Goal: Task Accomplishment & Management: Manage account settings

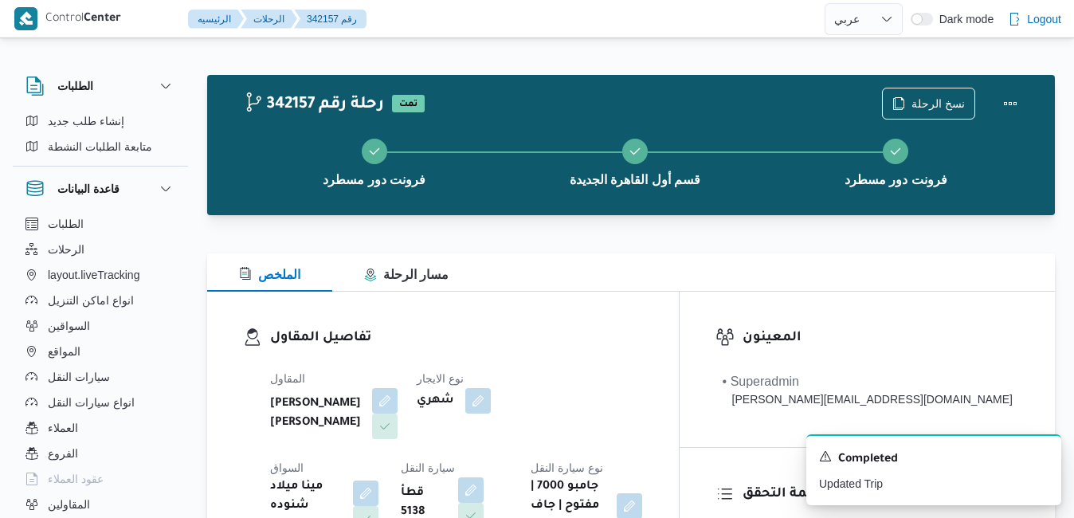
select select "ar"
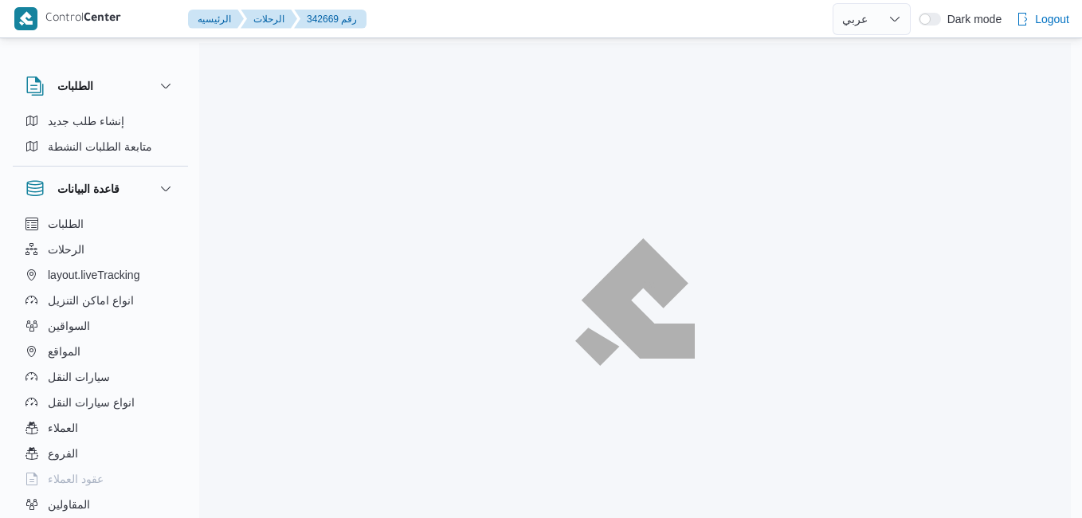
select select "ar"
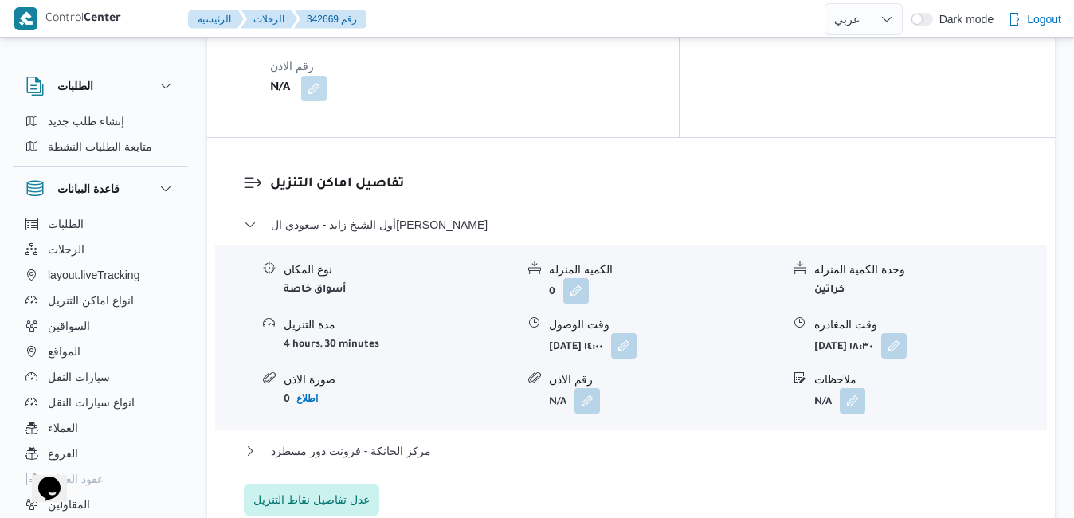
scroll to position [1339, 0]
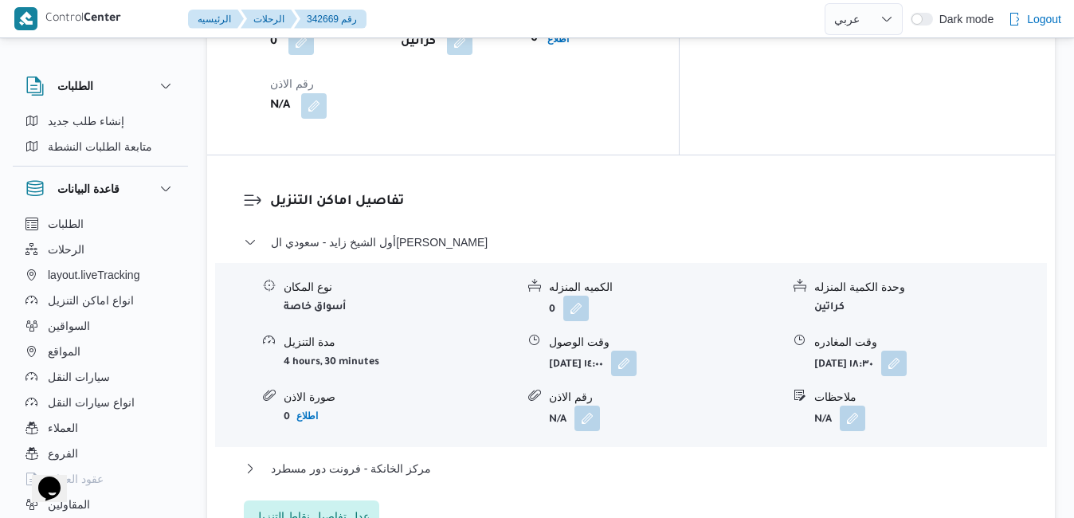
click at [331, 507] on span "عدل تفاصيل نقاط التنزيل" at bounding box center [311, 516] width 116 height 19
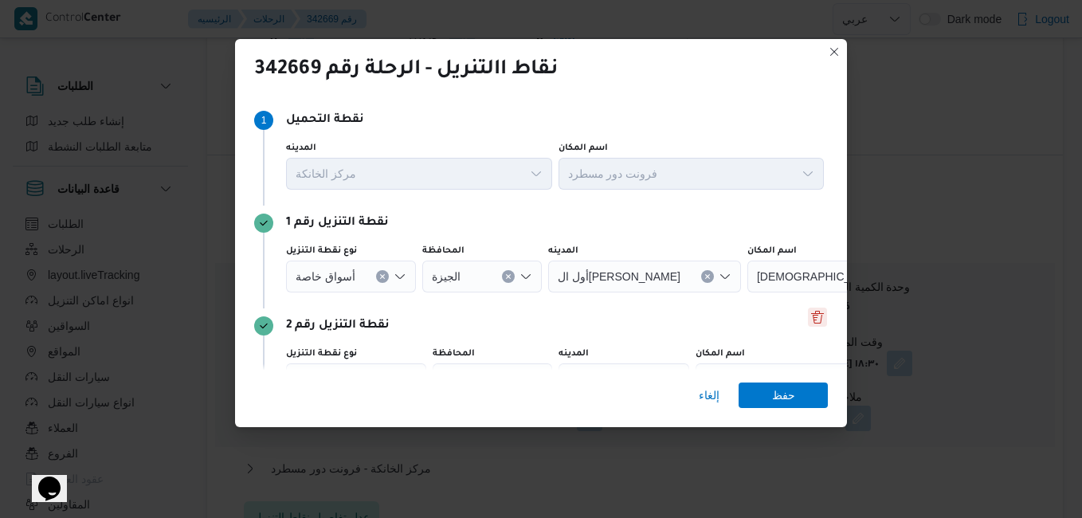
click at [809, 322] on button "Delete" at bounding box center [817, 317] width 19 height 19
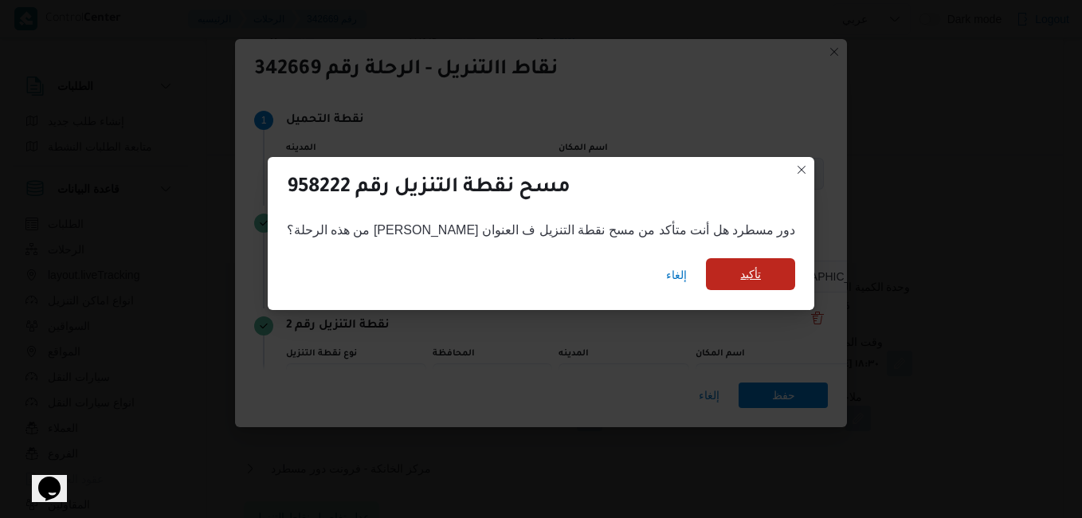
click at [727, 285] on span "تأكيد" at bounding box center [750, 274] width 89 height 32
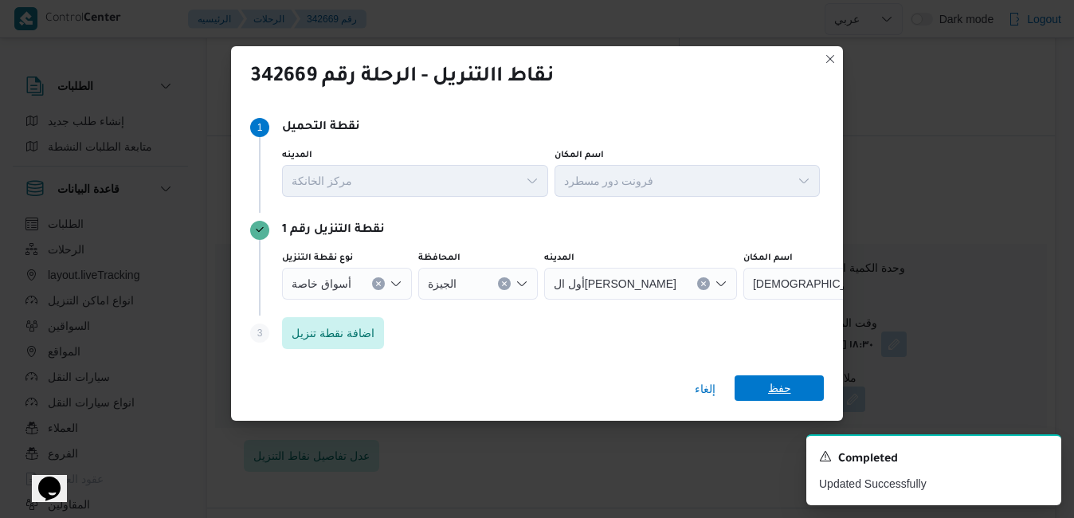
click at [781, 399] on span "حفظ" at bounding box center [779, 388] width 23 height 26
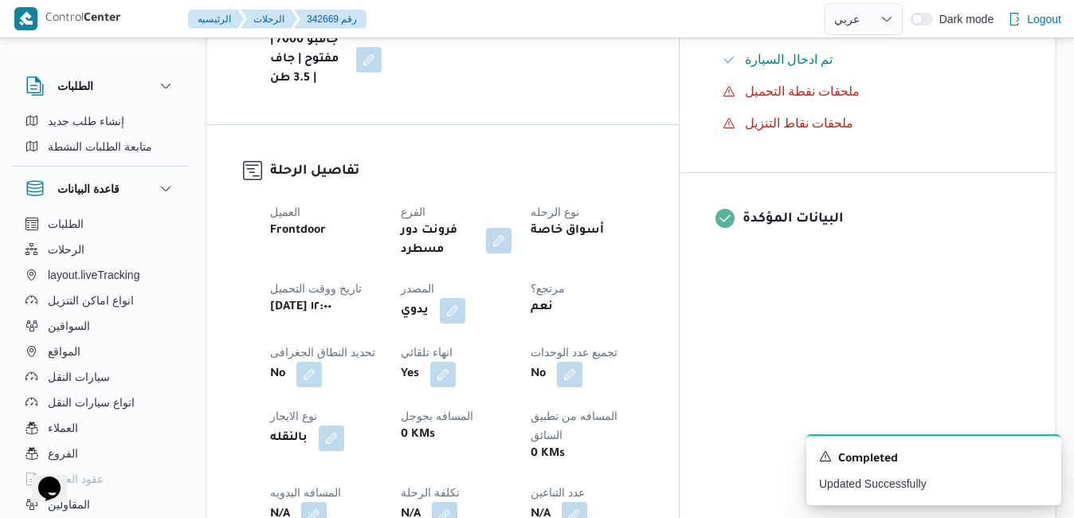
scroll to position [510, 0]
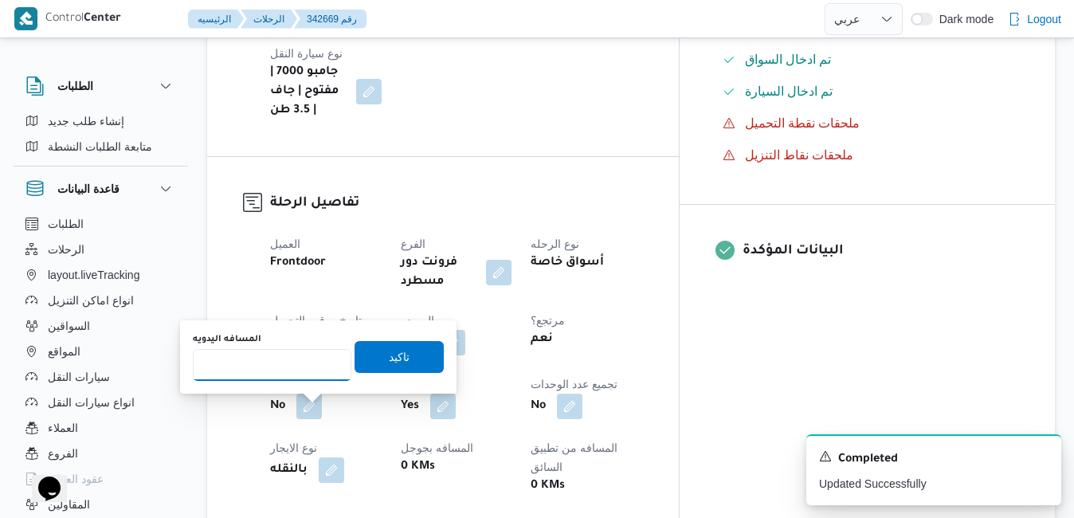
click at [301, 375] on input "المسافه اليدويه" at bounding box center [272, 365] width 159 height 32
type input "50"
click at [402, 352] on span "تاكيد" at bounding box center [399, 356] width 89 height 32
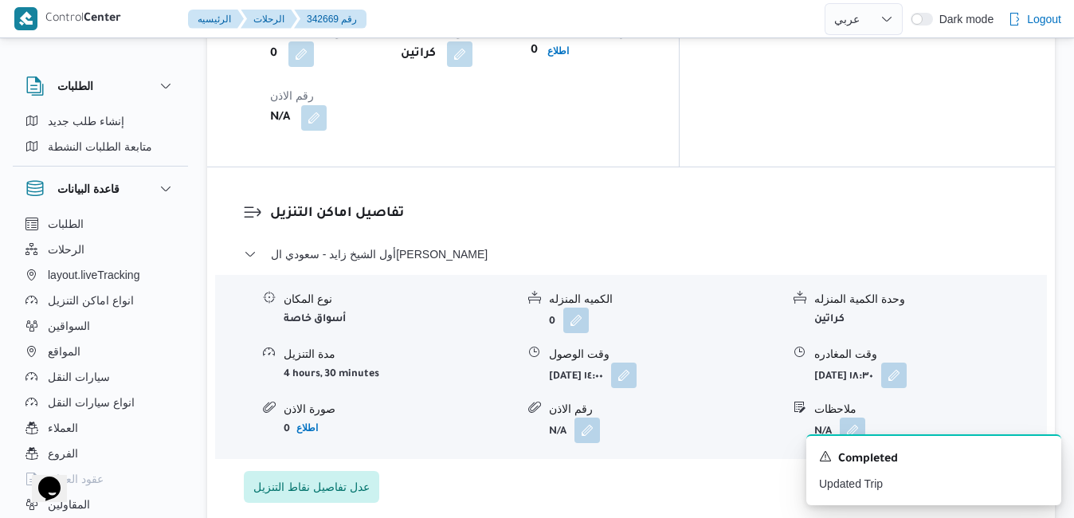
scroll to position [1403, 0]
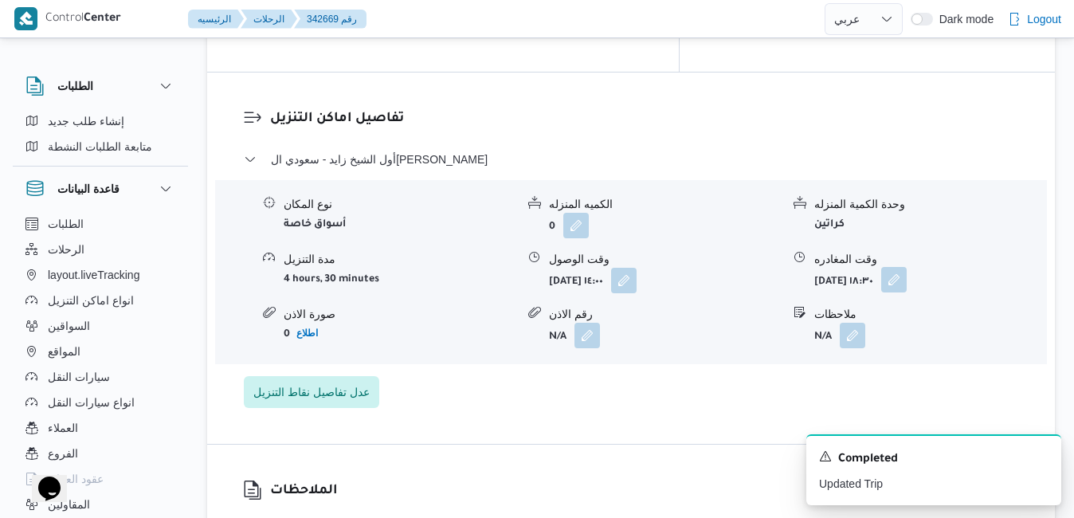
click at [907, 267] on button "button" at bounding box center [894, 280] width 26 height 26
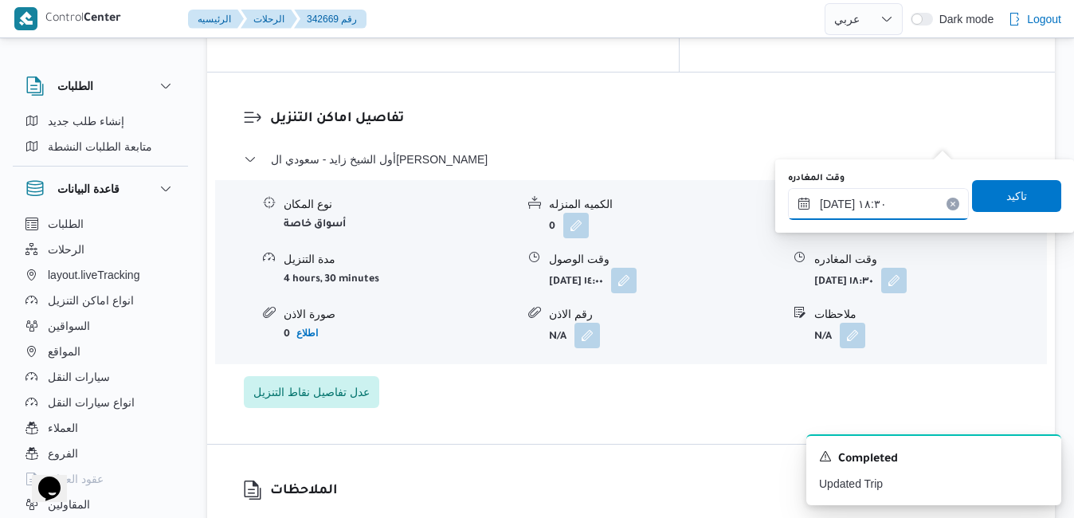
click at [899, 207] on input "١١/١٠/٢٠٢٥ ١٨:٣٠" at bounding box center [878, 204] width 181 height 32
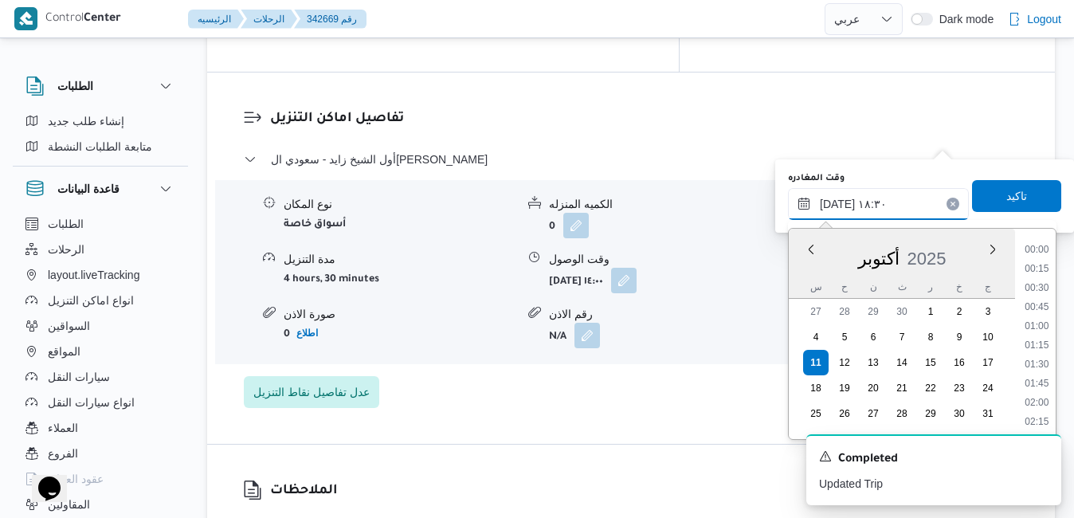
scroll to position [1318, 0]
click at [1041, 418] on li "19:30" at bounding box center [1036, 423] width 37 height 16
type input "١١/١٠/٢٠٢٥ ١٩:٣٠"
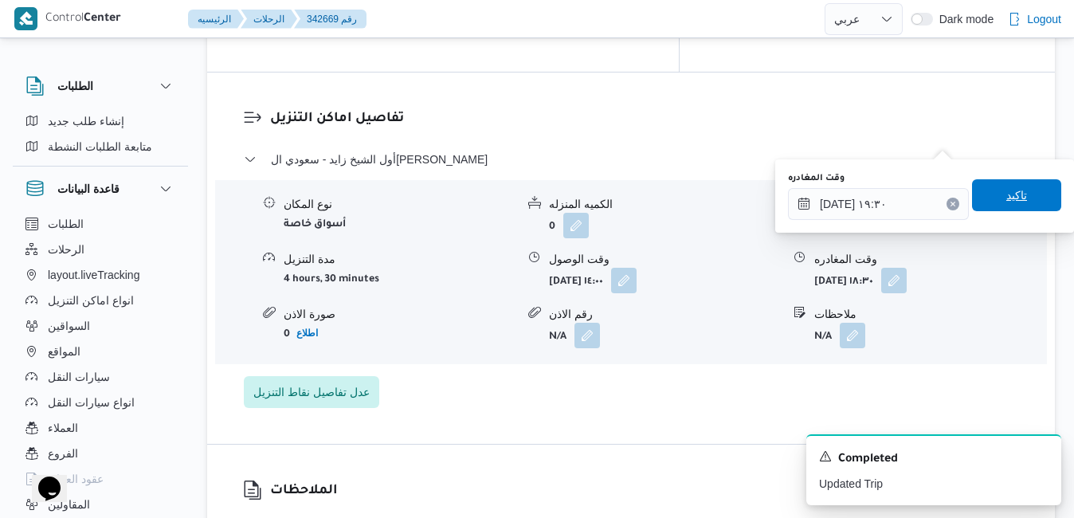
click at [1022, 204] on span "تاكيد" at bounding box center [1016, 195] width 89 height 32
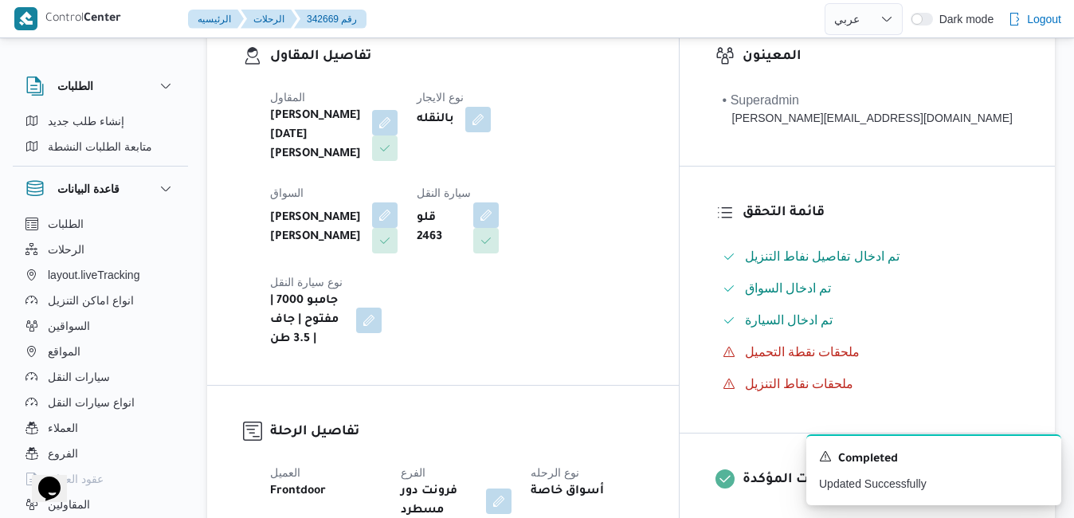
scroll to position [0, 0]
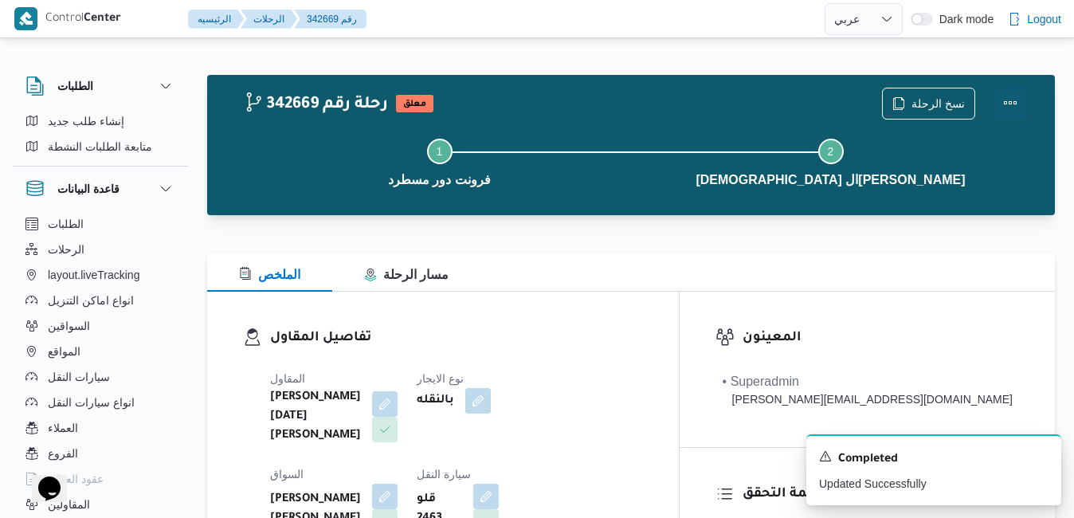
click at [1007, 97] on button "Actions" at bounding box center [1011, 103] width 32 height 32
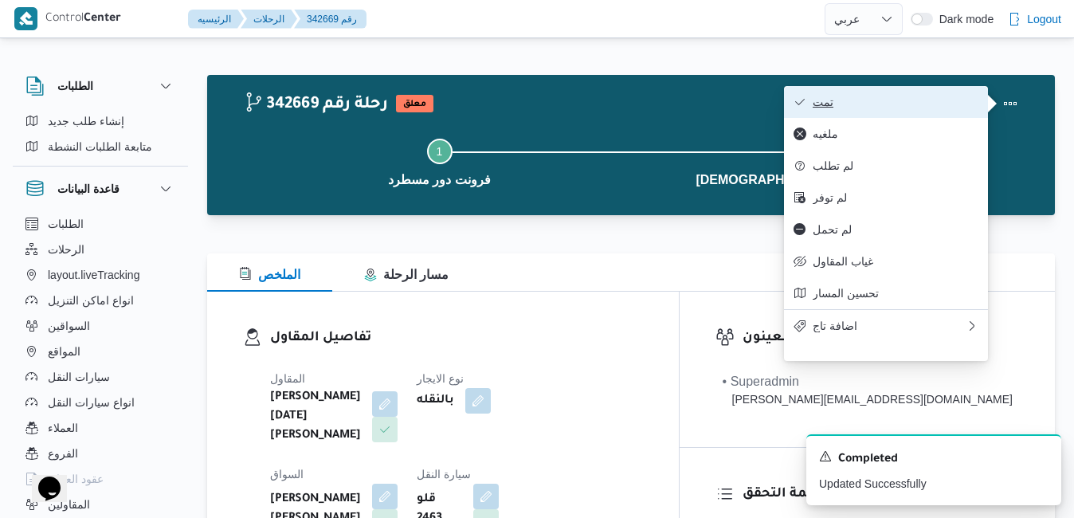
click at [935, 95] on button "تمت" at bounding box center [886, 102] width 204 height 32
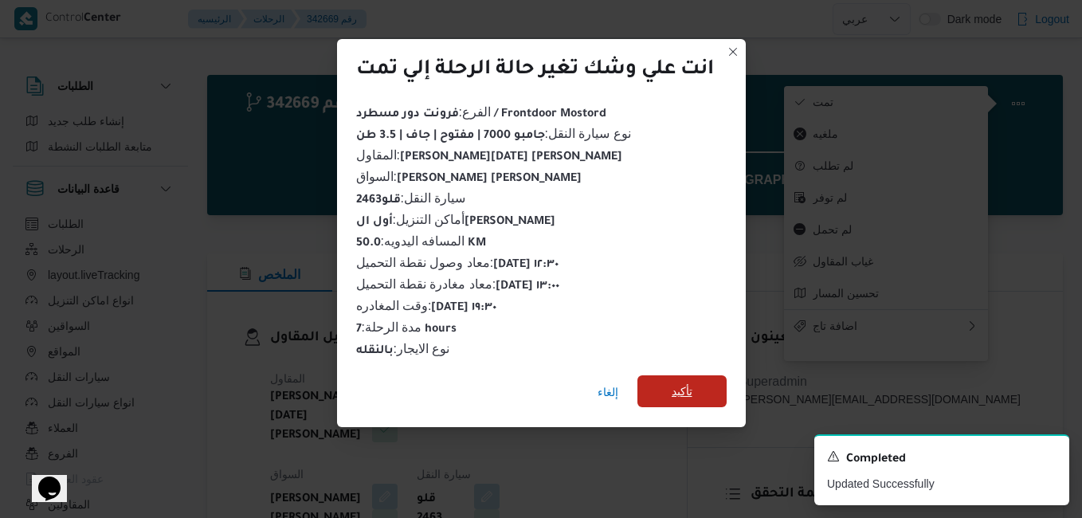
click at [681, 385] on span "تأكيد" at bounding box center [682, 391] width 21 height 19
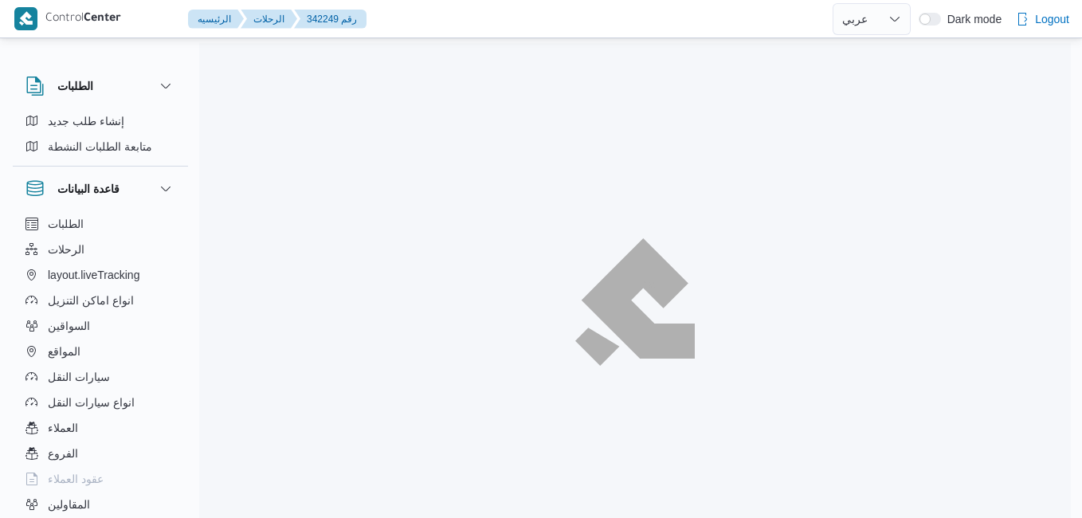
select select "ar"
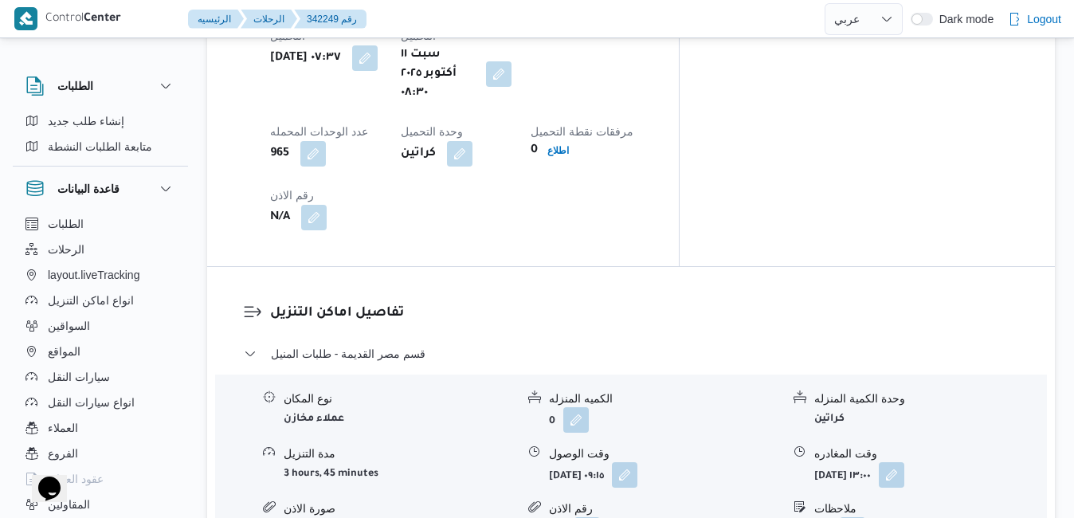
scroll to position [1403, 0]
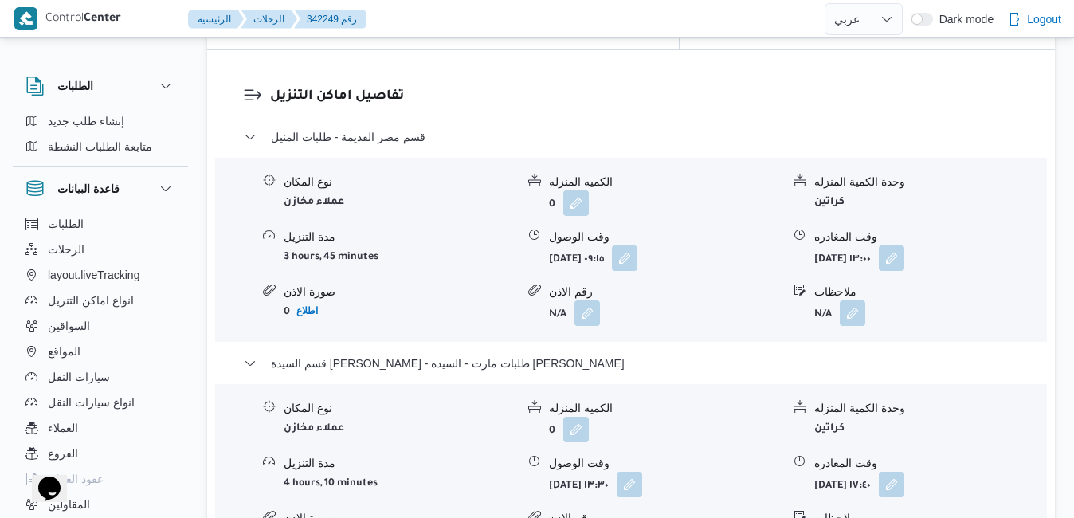
scroll to position [1626, 0]
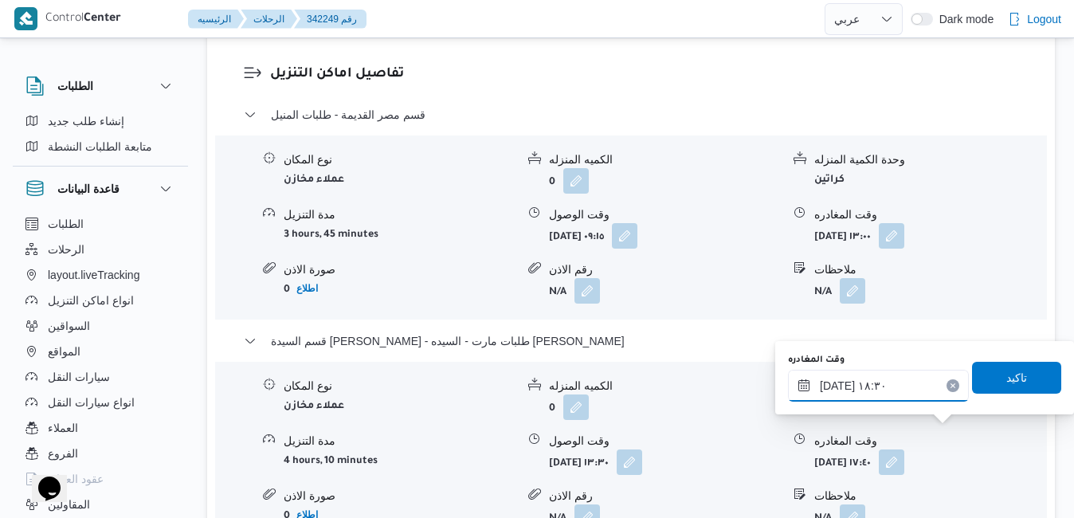
click at [886, 388] on input "١١/١٠/٢٠٢٥ ١٨:٣٠" at bounding box center [878, 386] width 181 height 32
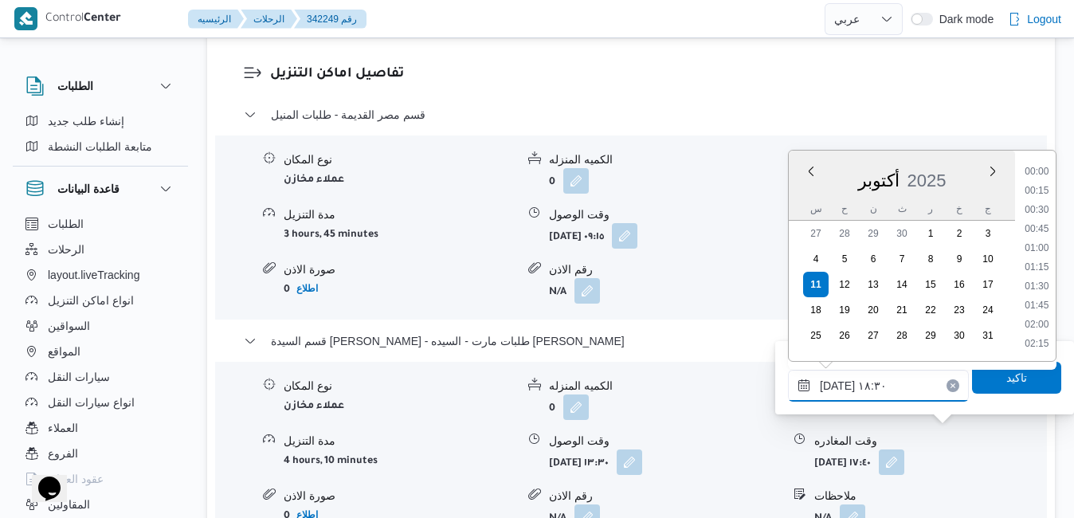
scroll to position [1318, 0]
click at [1048, 210] on li "17:45" at bounding box center [1036, 211] width 37 height 16
type input "[DATE] ١٧:٤٥"
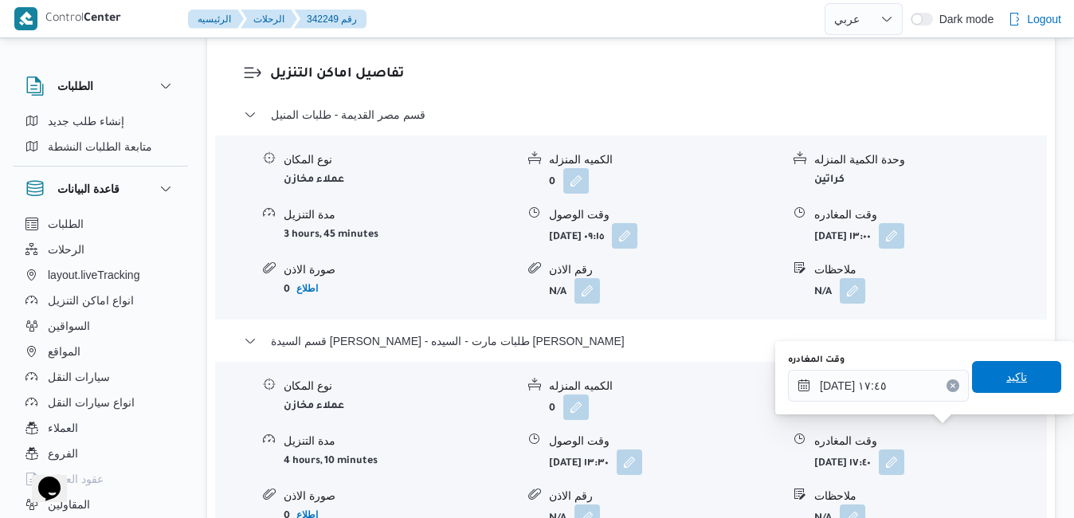
click at [979, 375] on span "تاكيد" at bounding box center [1016, 377] width 89 height 32
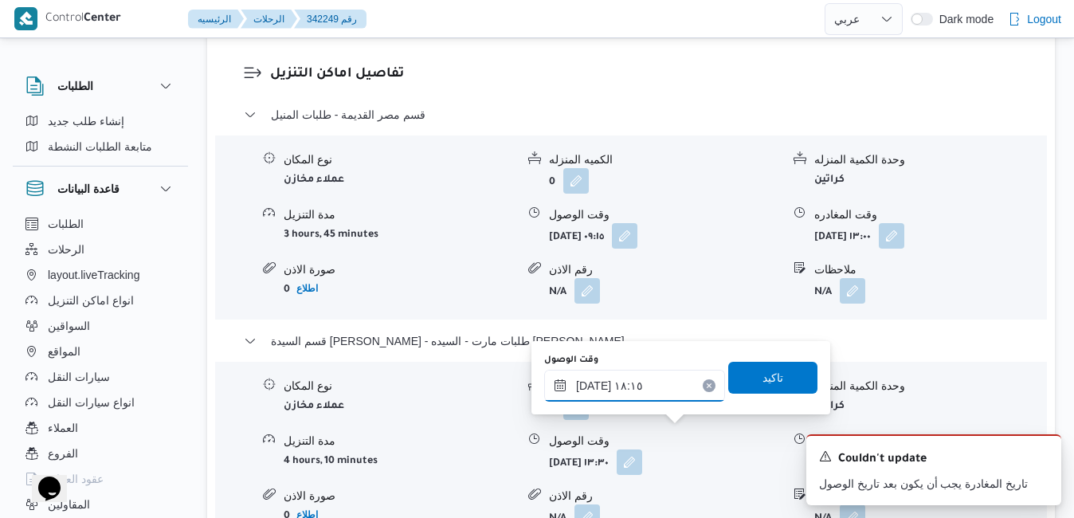
click at [626, 392] on input "١١/١٠/٢٠٢٥ ١٨:١٥" at bounding box center [634, 386] width 181 height 32
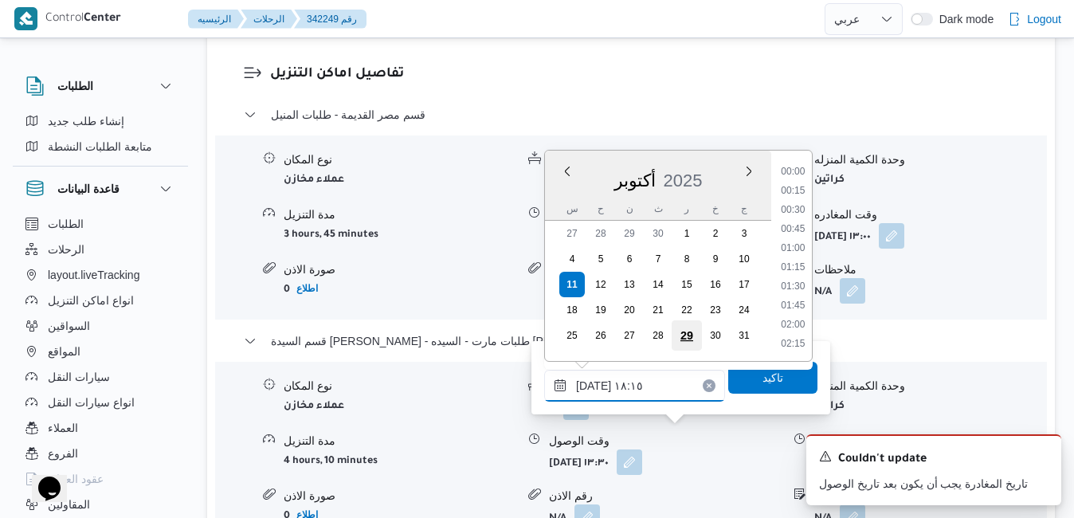
scroll to position [1299, 0]
click at [803, 207] on li "17:30" at bounding box center [793, 211] width 37 height 16
type input "[DATE] ١٧:٣٠"
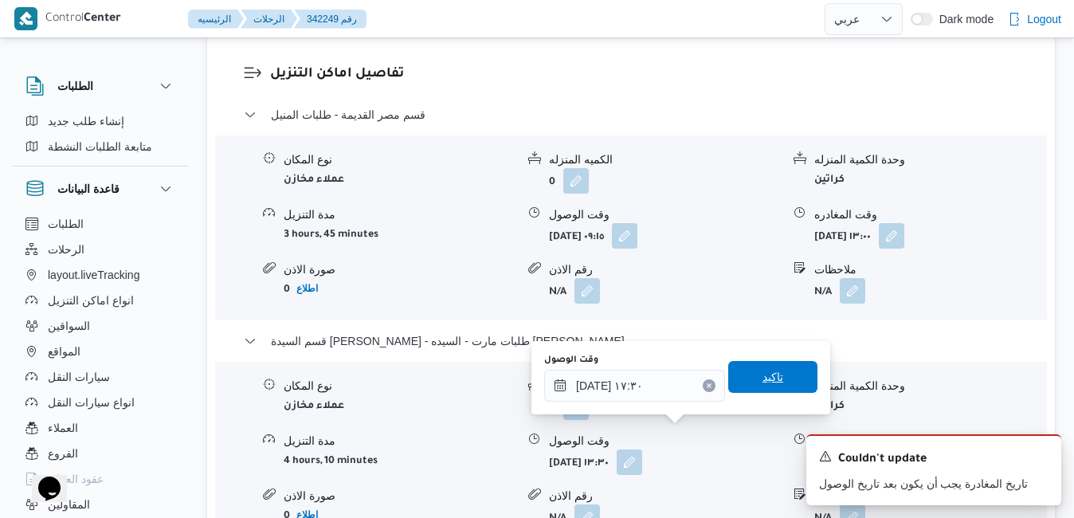
click at [738, 380] on span "تاكيد" at bounding box center [772, 377] width 89 height 32
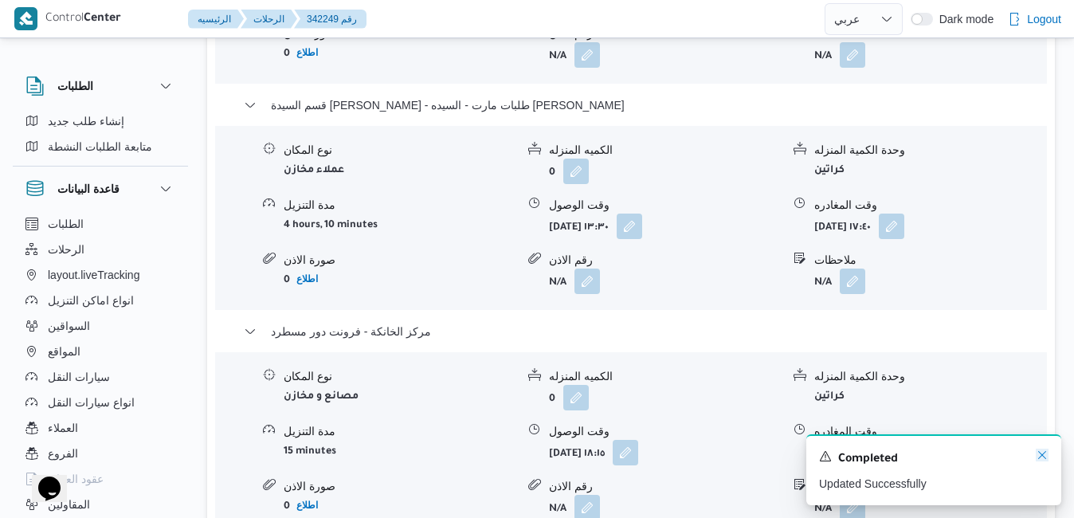
click at [1045, 455] on icon "Dismiss toast" at bounding box center [1042, 455] width 13 height 13
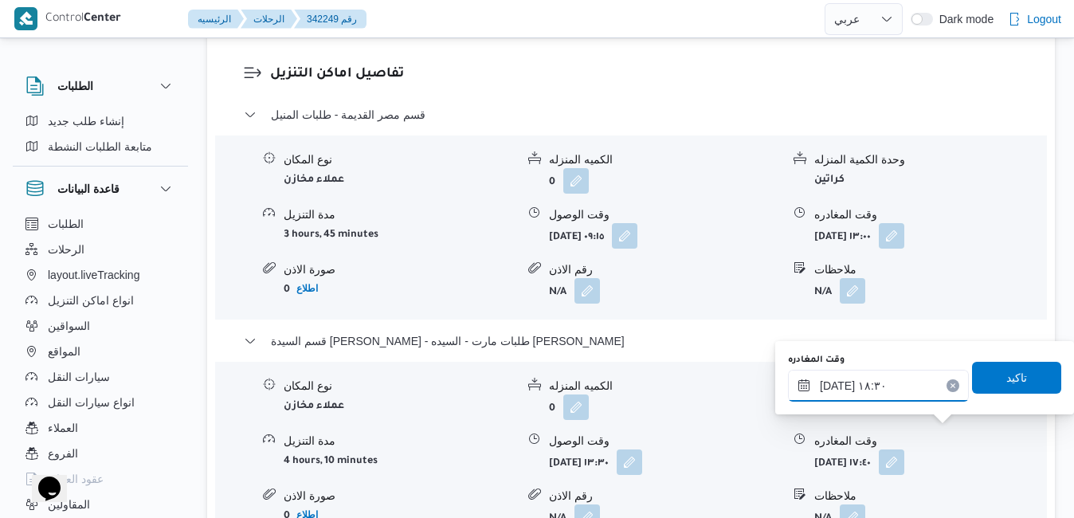
click at [871, 385] on input "١١/١٠/٢٠٢٥ ١٨:٣٠" at bounding box center [878, 386] width 181 height 32
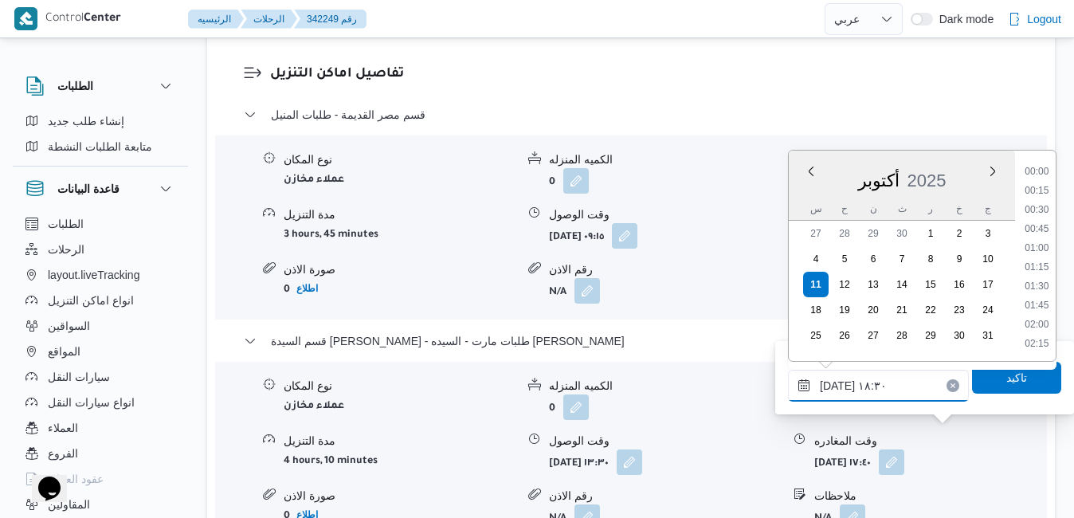
scroll to position [1318, 0]
click at [1045, 210] on li "17:45" at bounding box center [1036, 211] width 37 height 16
type input "[DATE] ١٧:٤٥"
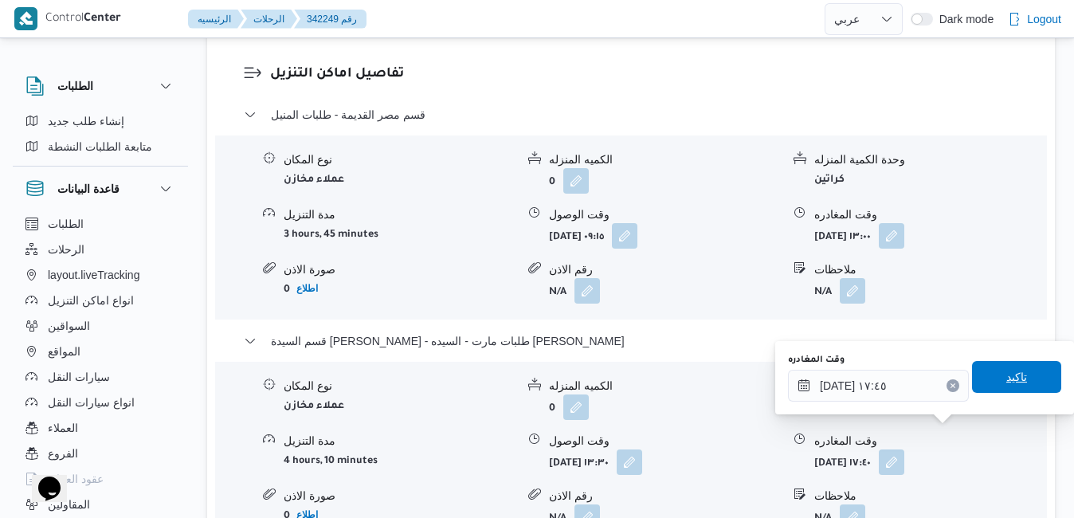
click at [982, 380] on span "تاكيد" at bounding box center [1016, 377] width 89 height 32
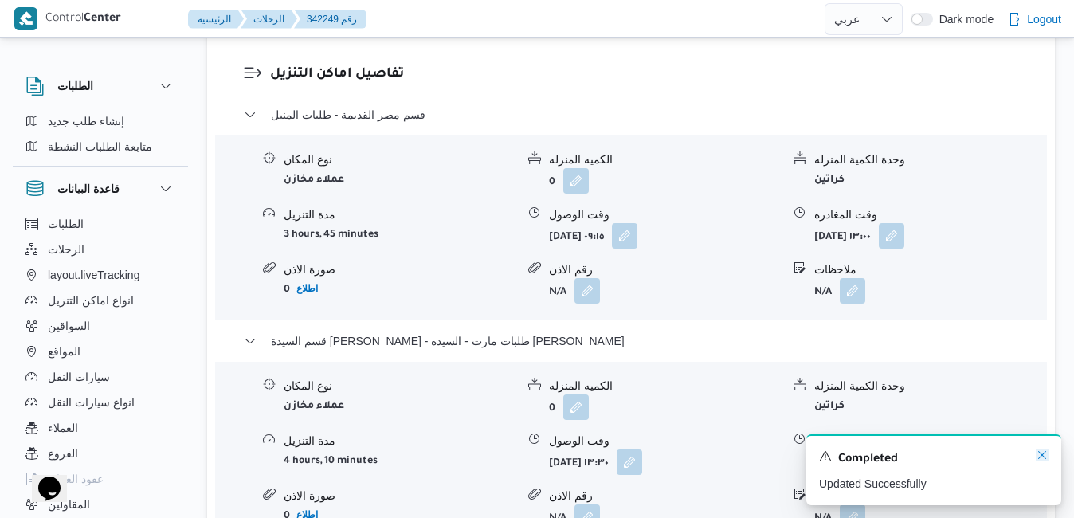
click at [1046, 452] on icon "Dismiss toast" at bounding box center [1042, 455] width 13 height 13
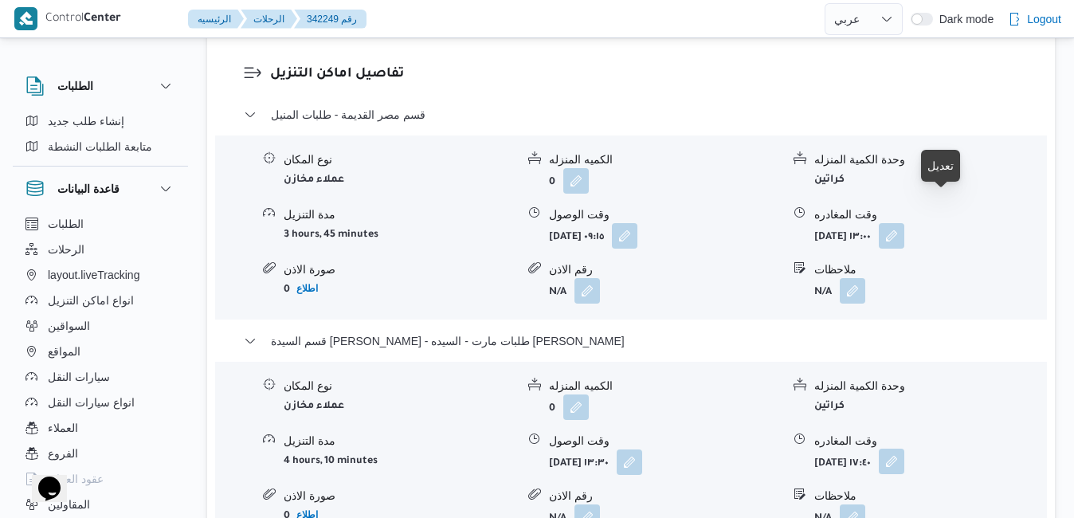
click at [905, 449] on button "button" at bounding box center [892, 462] width 26 height 26
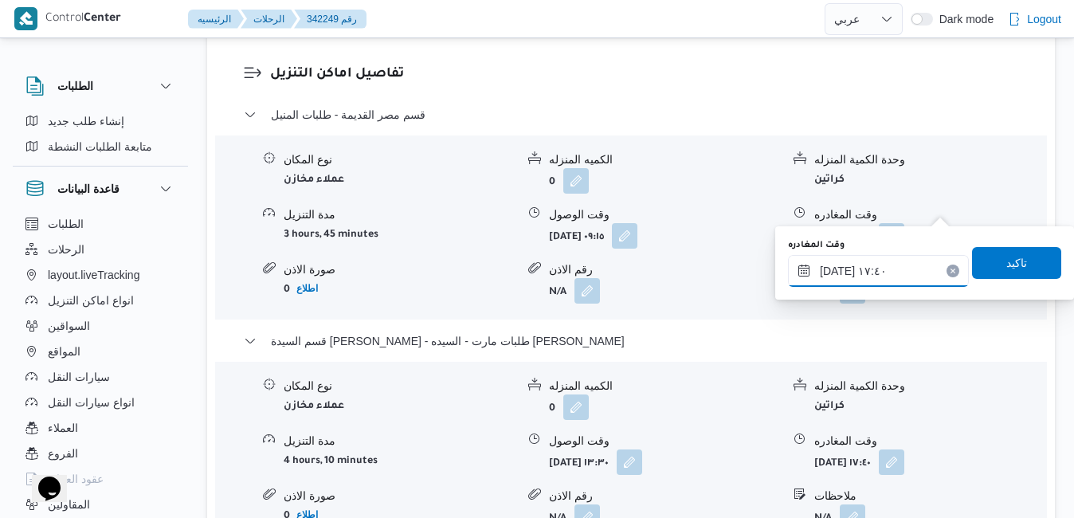
click at [881, 272] on input "١١/١٠/٢٠٢٥ ١٧:٤٠" at bounding box center [878, 271] width 181 height 32
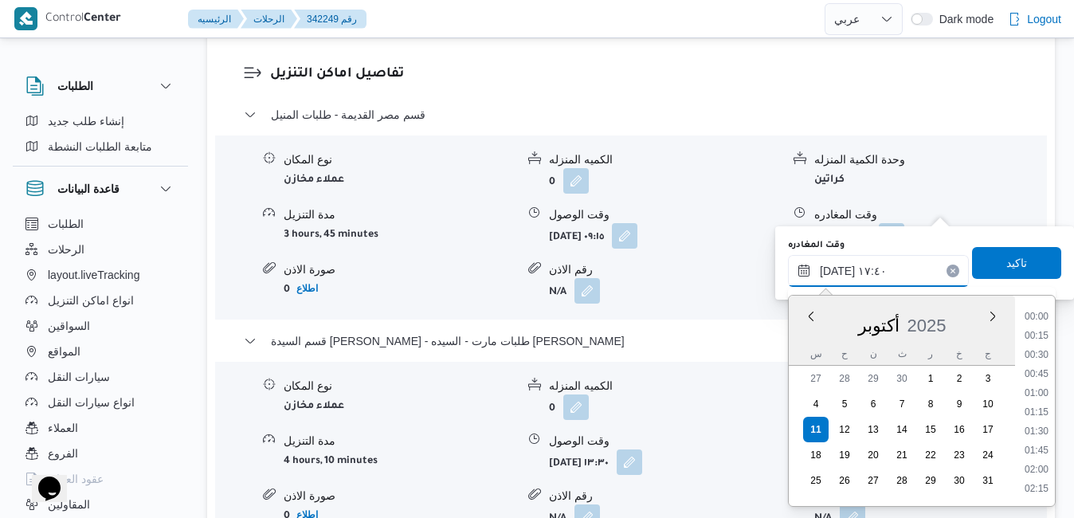
scroll to position [1242, 0]
click at [1040, 351] on li "16:45" at bounding box center [1036, 356] width 37 height 16
type input "[DATE] ١٦:٤٥"
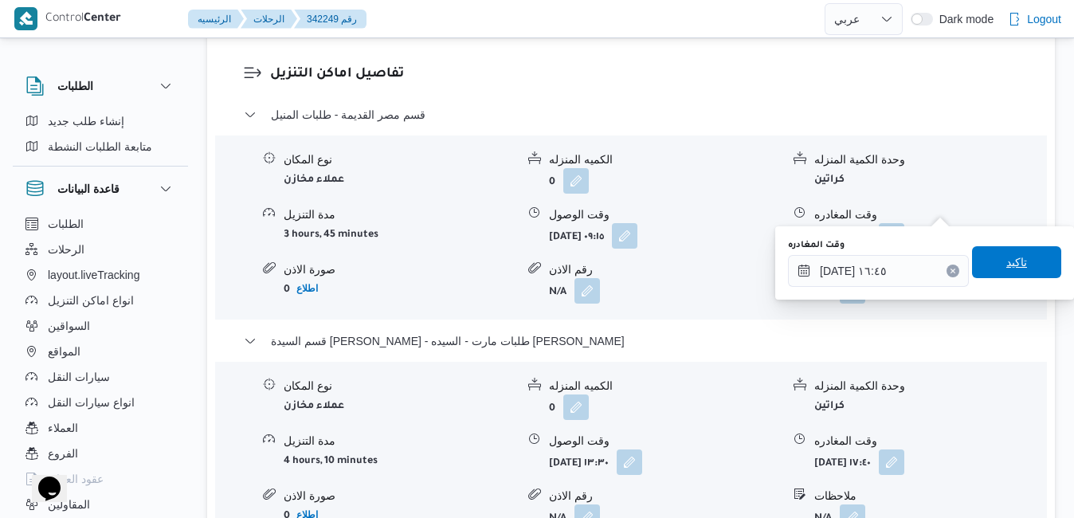
click at [1029, 261] on span "تاكيد" at bounding box center [1016, 262] width 89 height 32
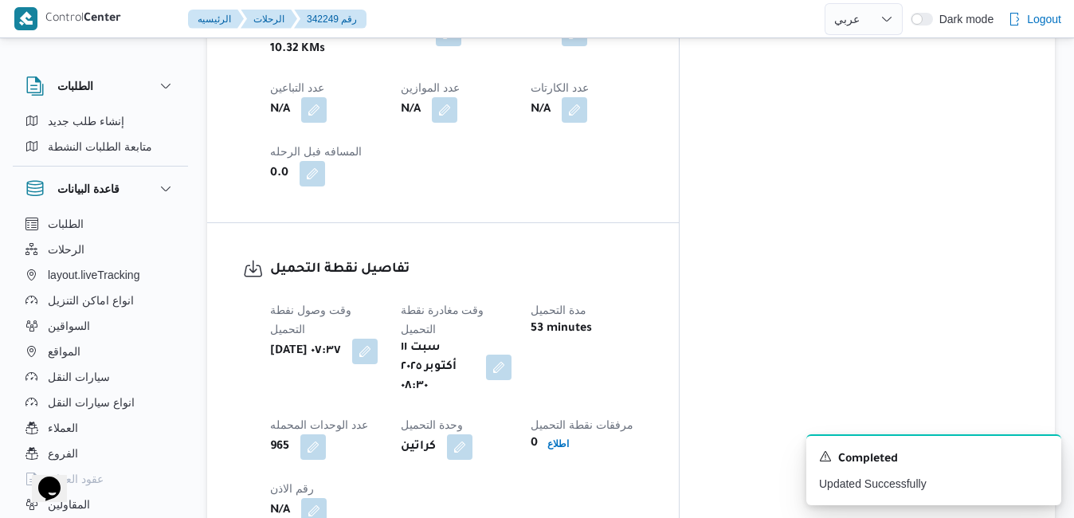
scroll to position [0, 0]
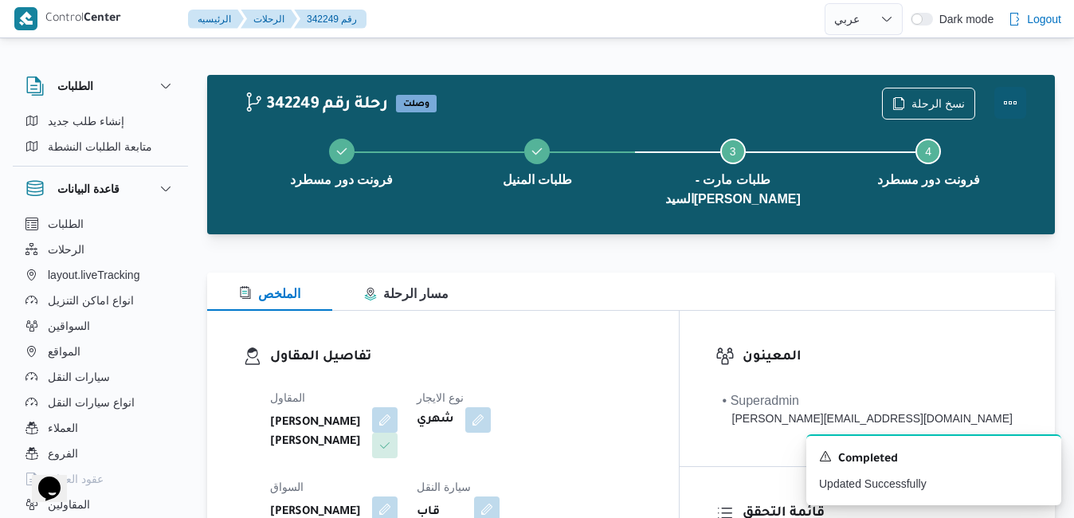
click at [1008, 101] on button "Actions" at bounding box center [1011, 103] width 32 height 32
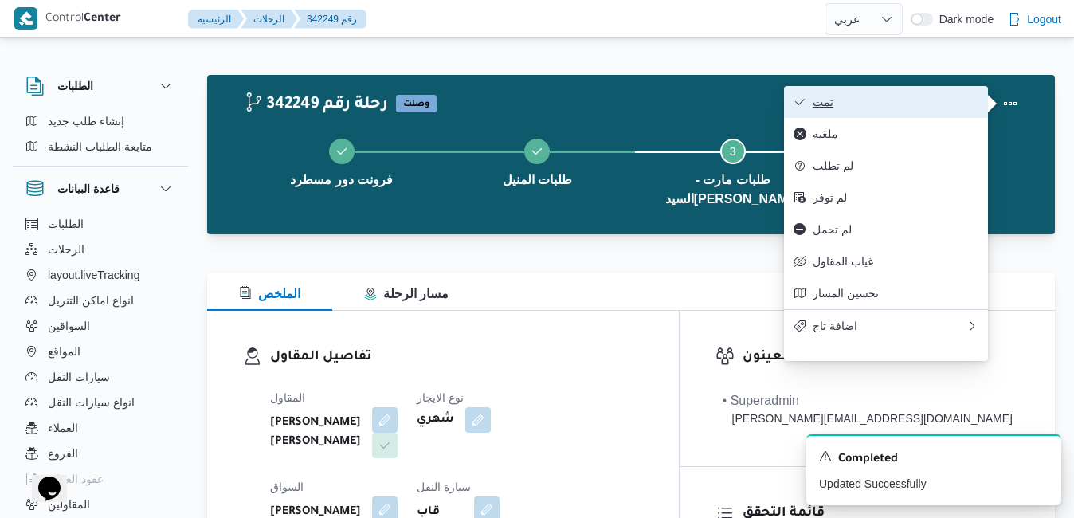
click at [939, 100] on span "تمت" at bounding box center [896, 102] width 166 height 13
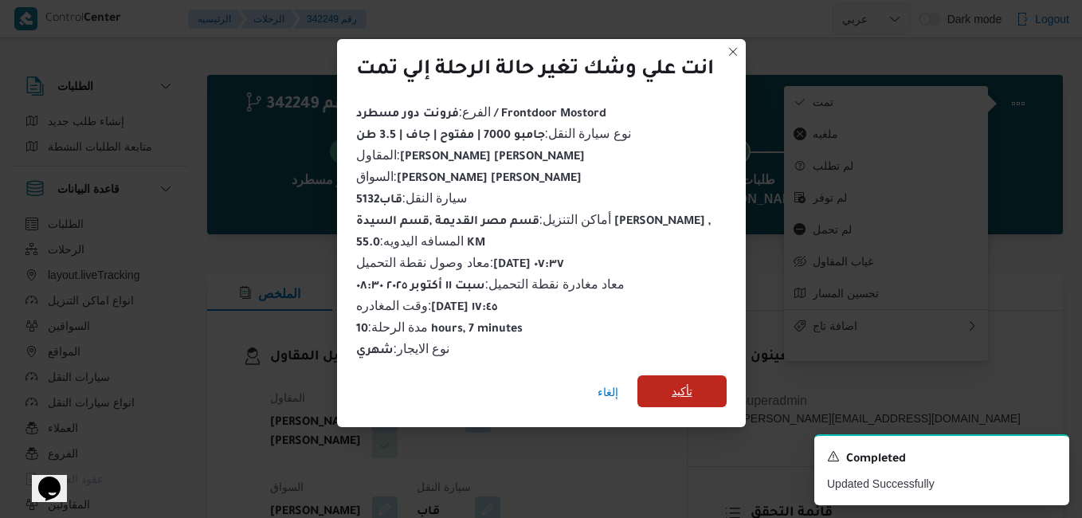
click at [689, 386] on span "تأكيد" at bounding box center [682, 391] width 21 height 19
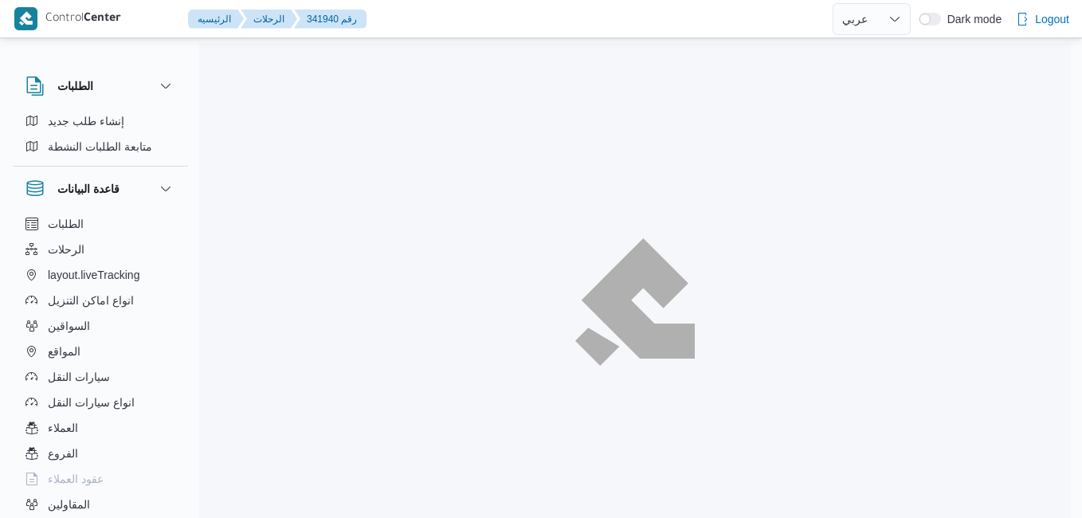
select select "ar"
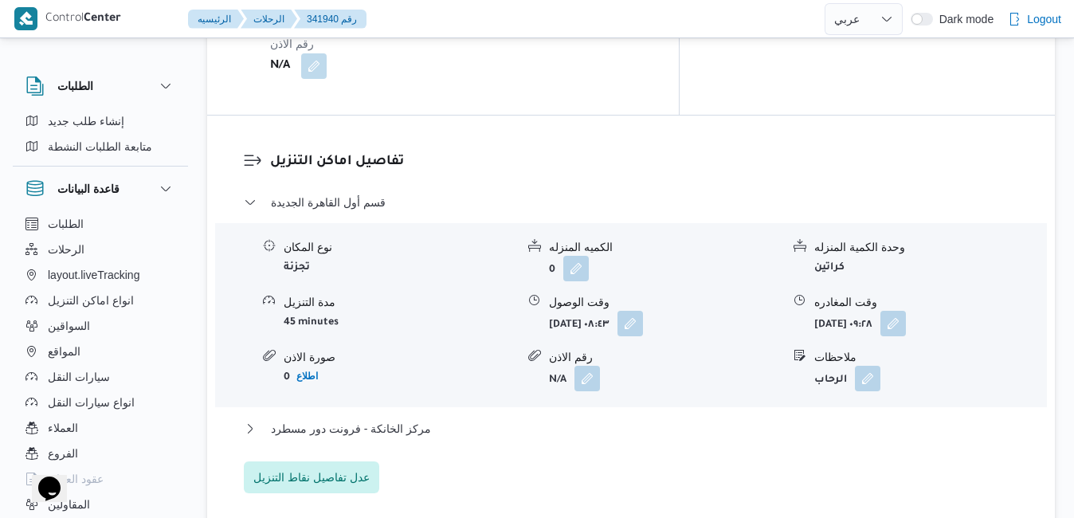
scroll to position [1530, 0]
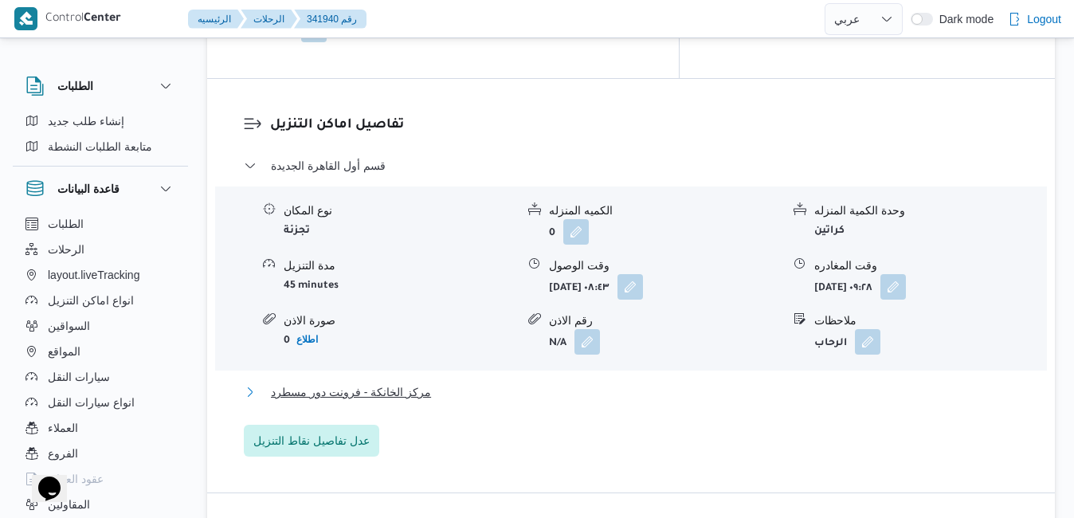
click at [559, 383] on button "مركز الخانكة - فرونت دور مسطرد" at bounding box center [631, 392] width 775 height 19
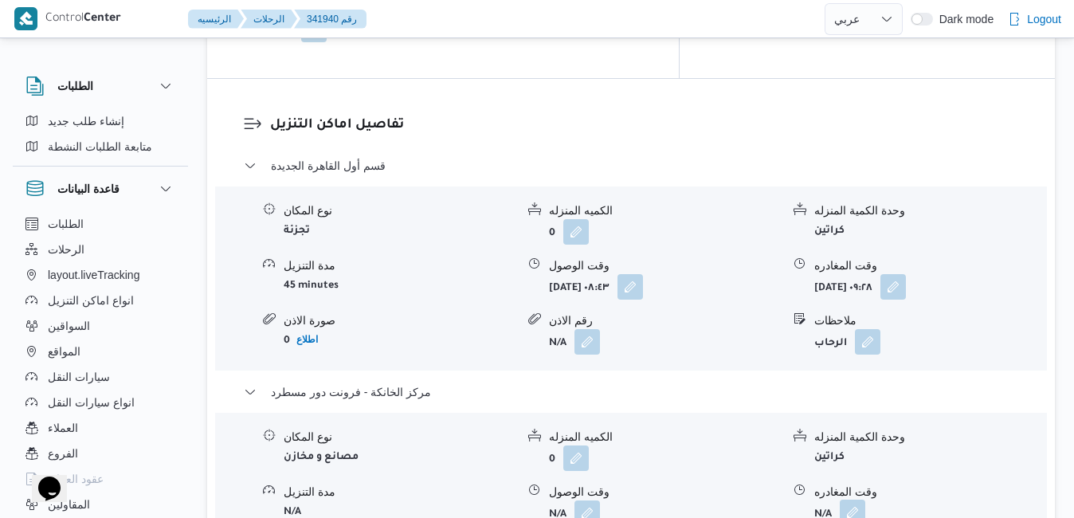
click at [850, 500] on button "button" at bounding box center [853, 513] width 26 height 26
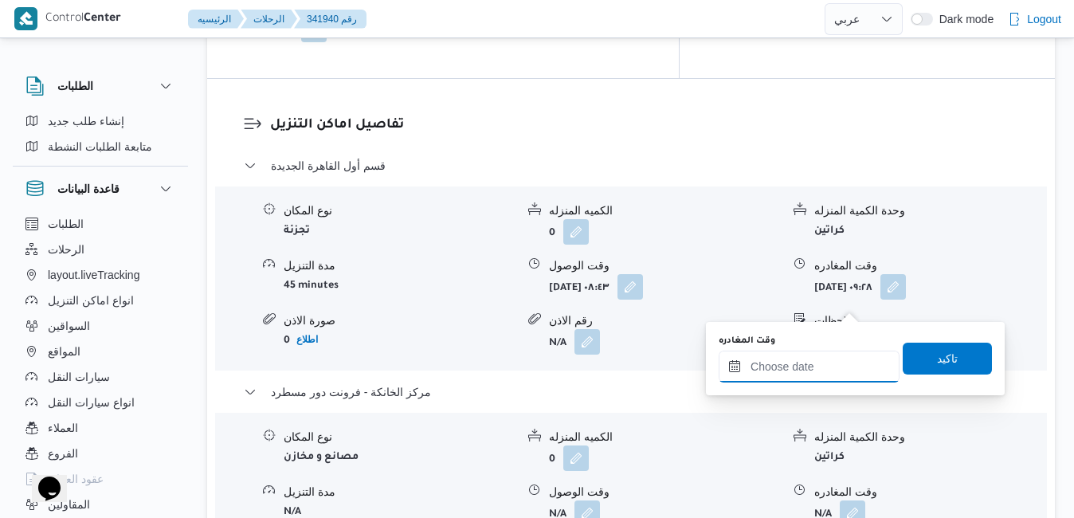
click at [764, 371] on input "وقت المغادره" at bounding box center [809, 367] width 181 height 32
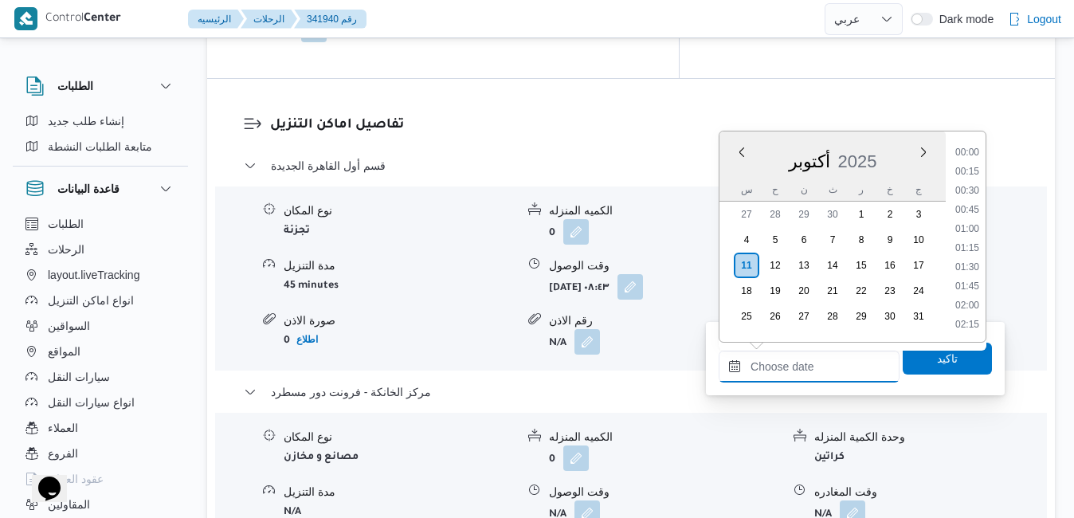
scroll to position [1414, 0]
click at [747, 187] on div "س" at bounding box center [747, 190] width 26 height 22
click at [972, 260] on li "17:45" at bounding box center [967, 258] width 37 height 16
type input "١١/١٠/٢٠٢٥ ١٧:٤٥"
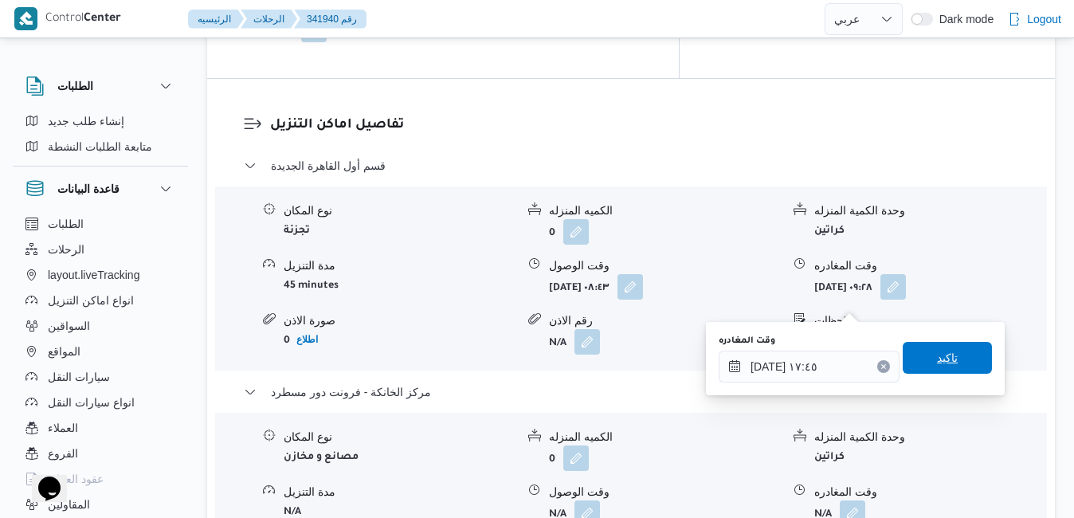
click at [916, 364] on span "تاكيد" at bounding box center [947, 358] width 89 height 32
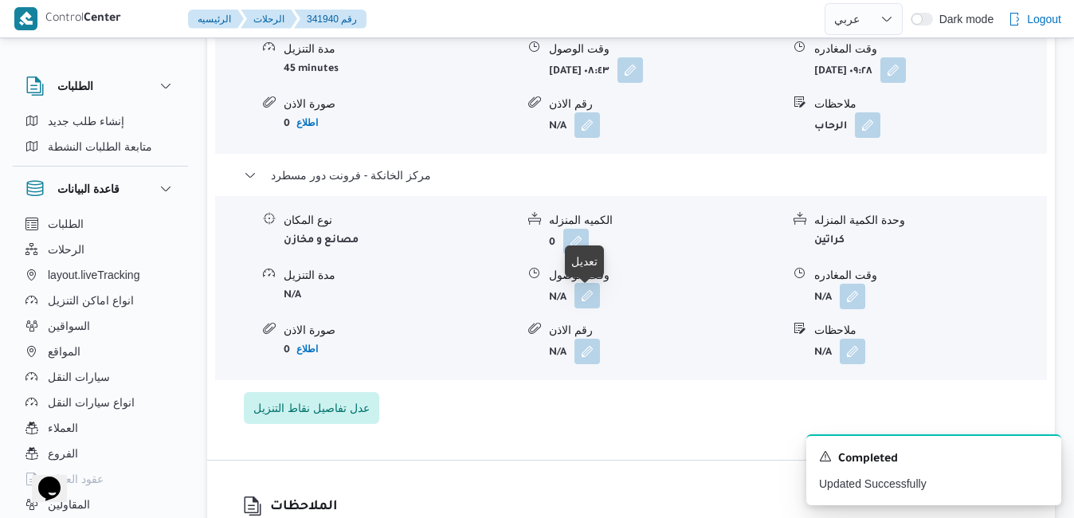
click at [580, 305] on button "button" at bounding box center [588, 296] width 26 height 26
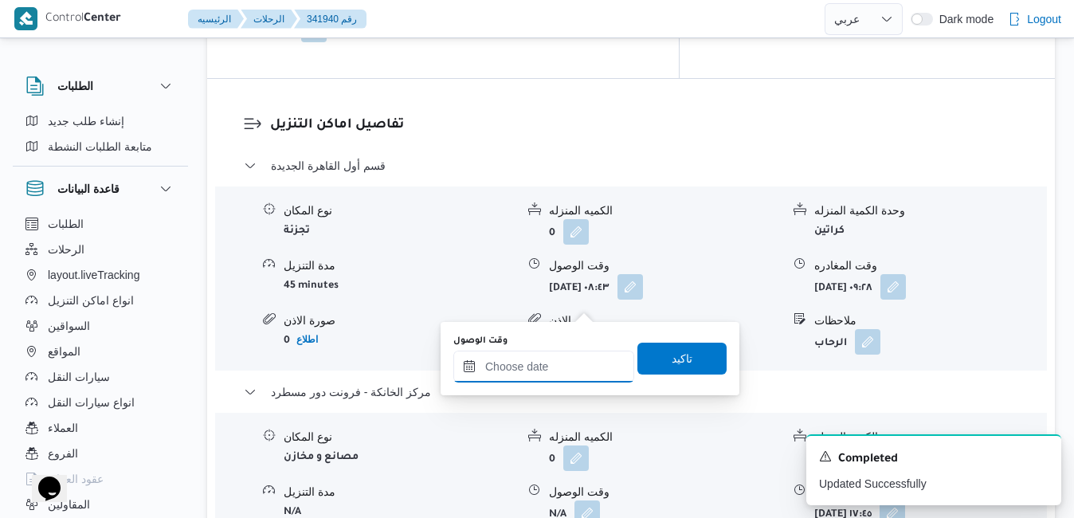
click at [540, 373] on input "وقت الوصول" at bounding box center [543, 367] width 181 height 32
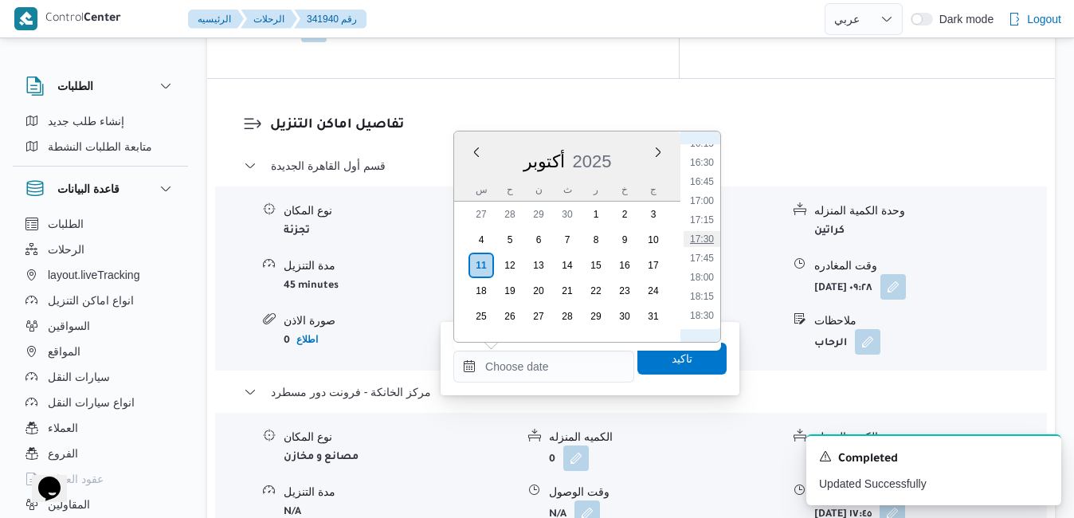
click at [705, 237] on li "17:30" at bounding box center [702, 239] width 37 height 16
type input "١١/١٠/٢٠٢٥ ١٧:٣٠"
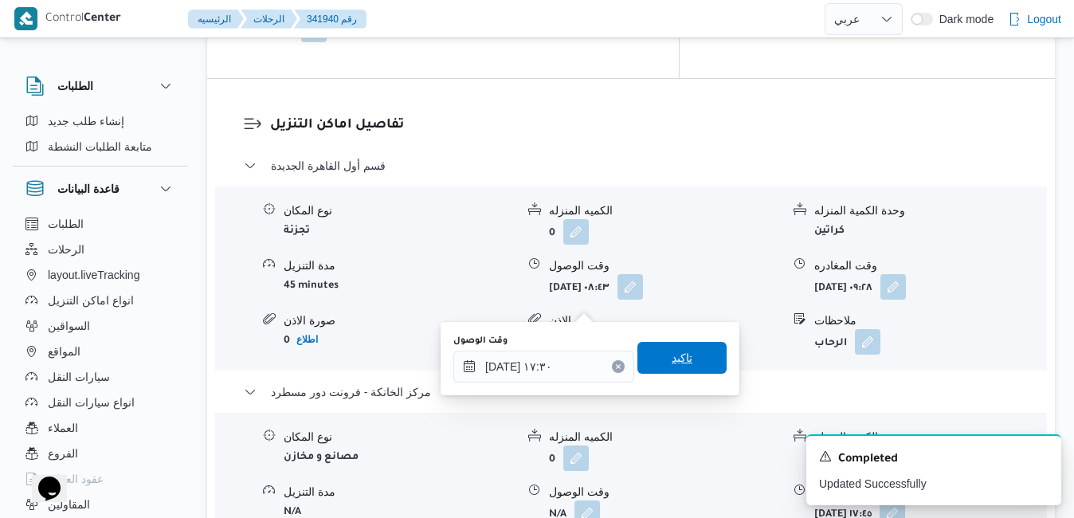
click at [672, 359] on span "تاكيد" at bounding box center [682, 357] width 21 height 19
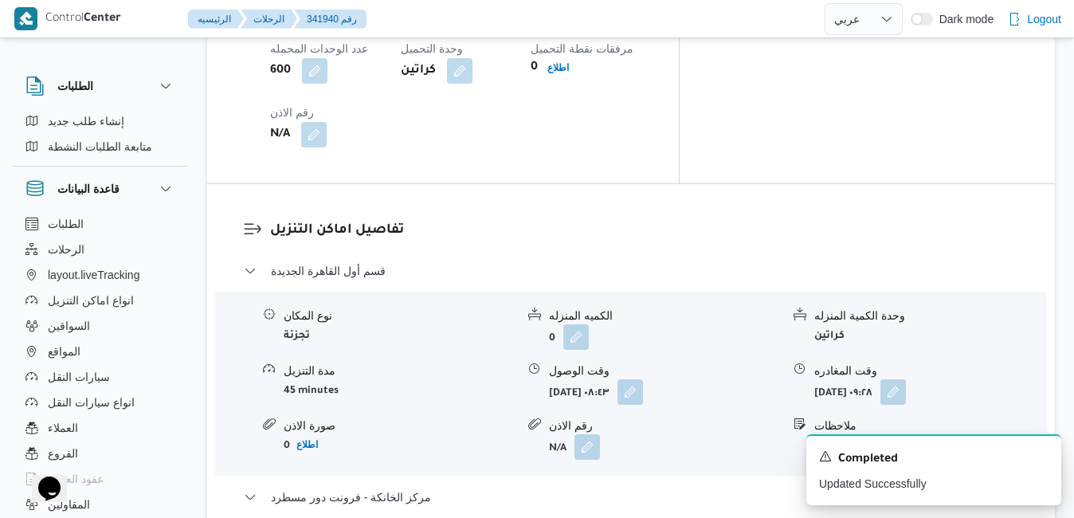
scroll to position [1403, 0]
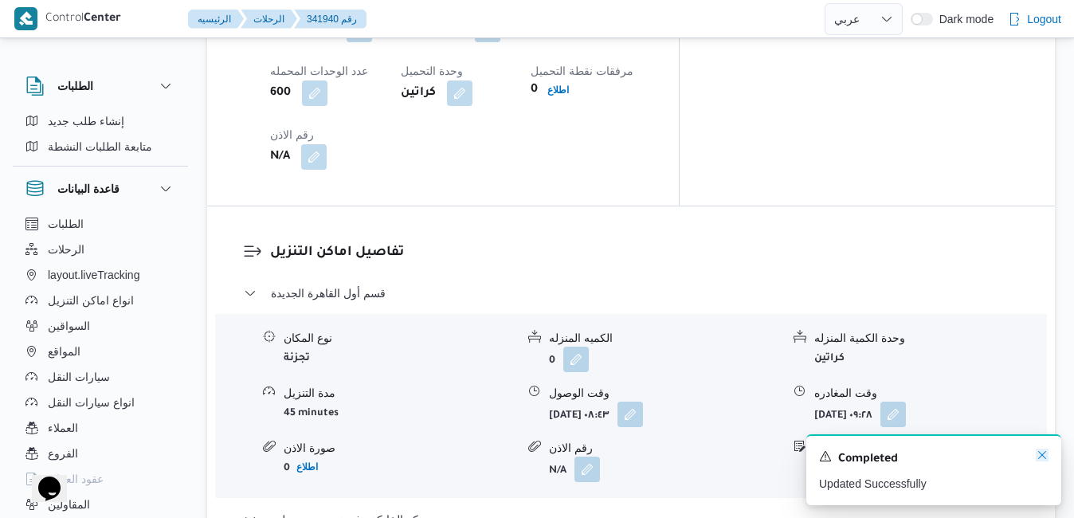
click at [1048, 450] on icon "Dismiss toast" at bounding box center [1042, 455] width 13 height 13
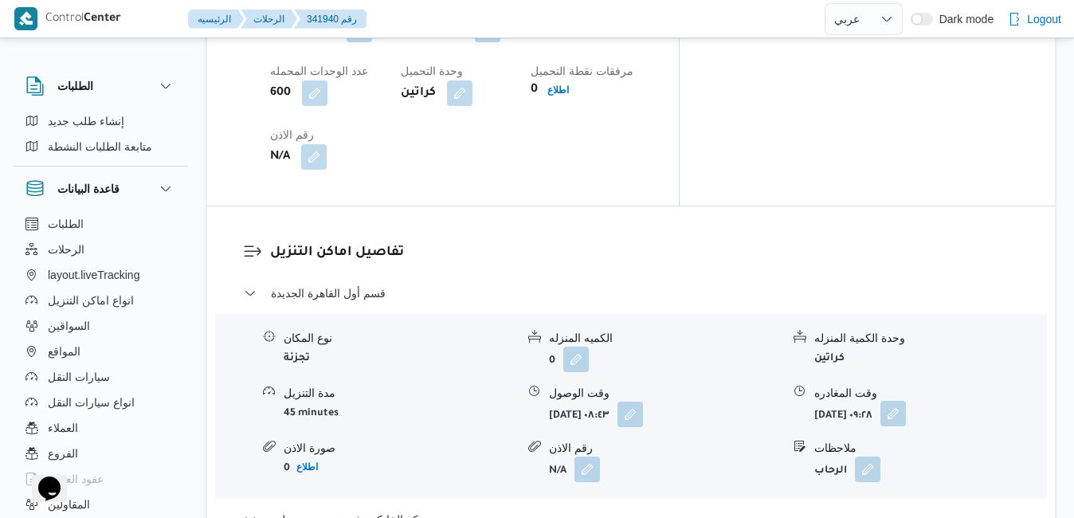
click at [906, 401] on button "button" at bounding box center [894, 414] width 26 height 26
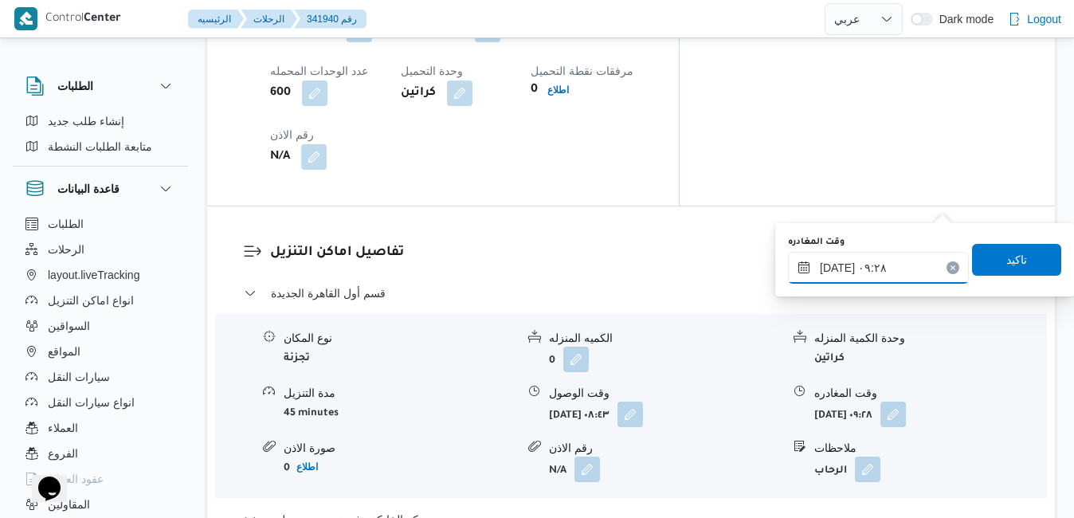
click at [867, 272] on input "١١/١٠/٢٠٢٥ ٠٩:٢٨" at bounding box center [878, 268] width 181 height 32
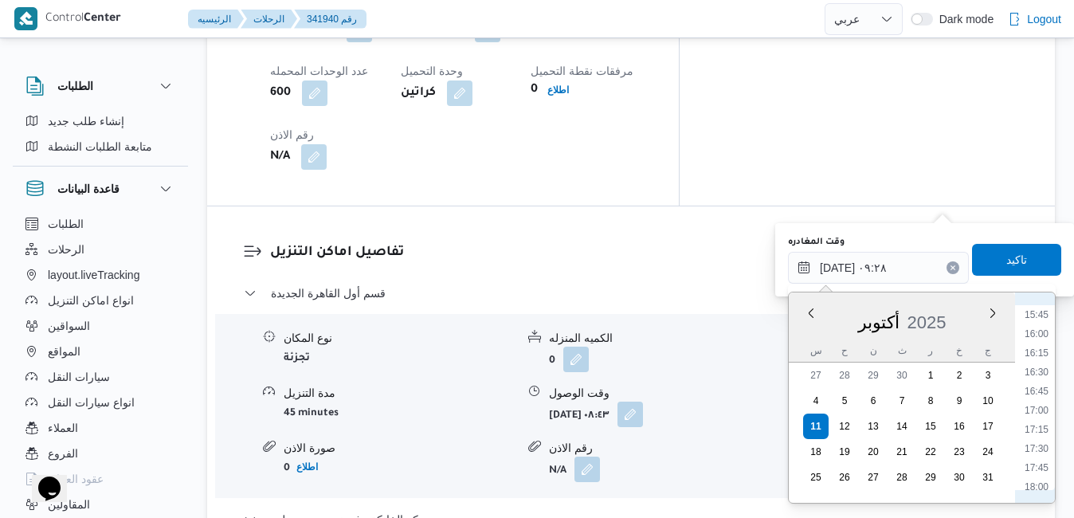
scroll to position [1258, 0]
click at [1045, 342] on li "16:45" at bounding box center [1036, 337] width 37 height 16
type input "[DATE] ١٦:٤٥"
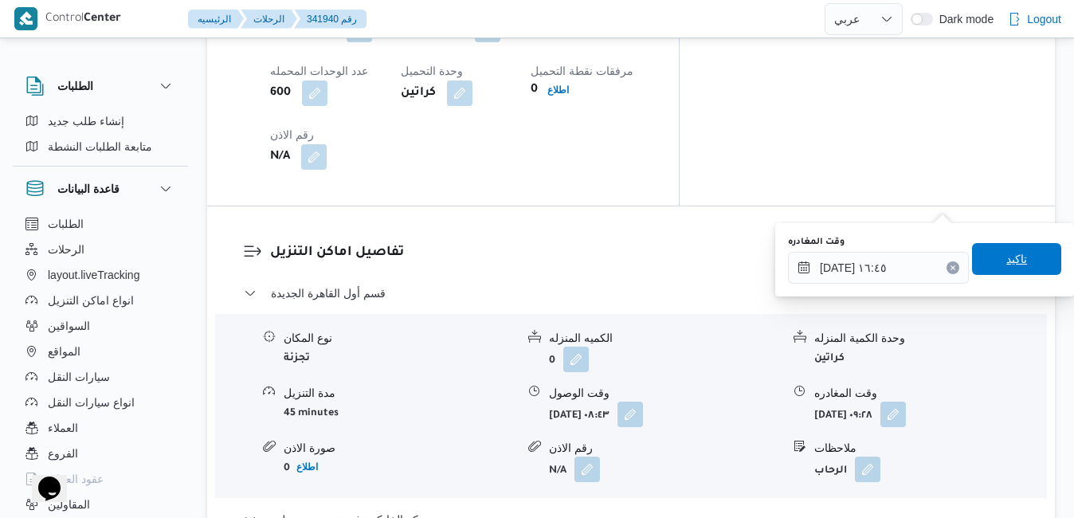
click at [1018, 256] on span "تاكيد" at bounding box center [1016, 259] width 89 height 32
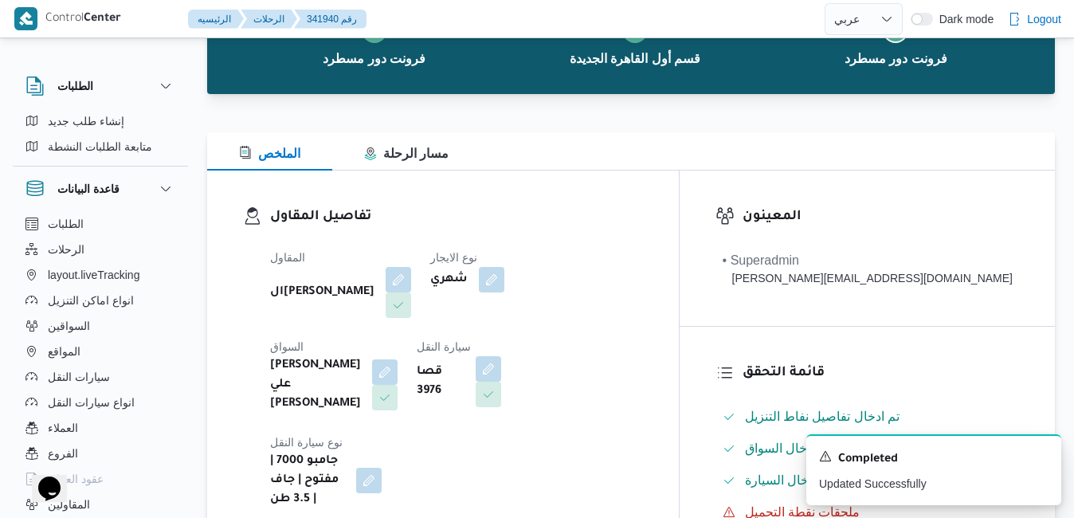
scroll to position [32, 0]
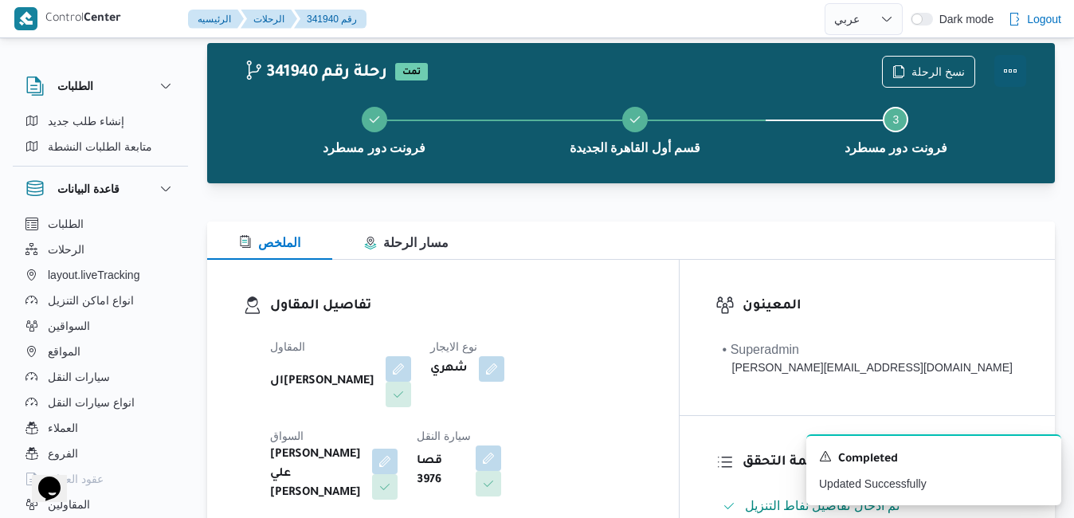
click at [1012, 66] on button "Actions" at bounding box center [1011, 71] width 32 height 32
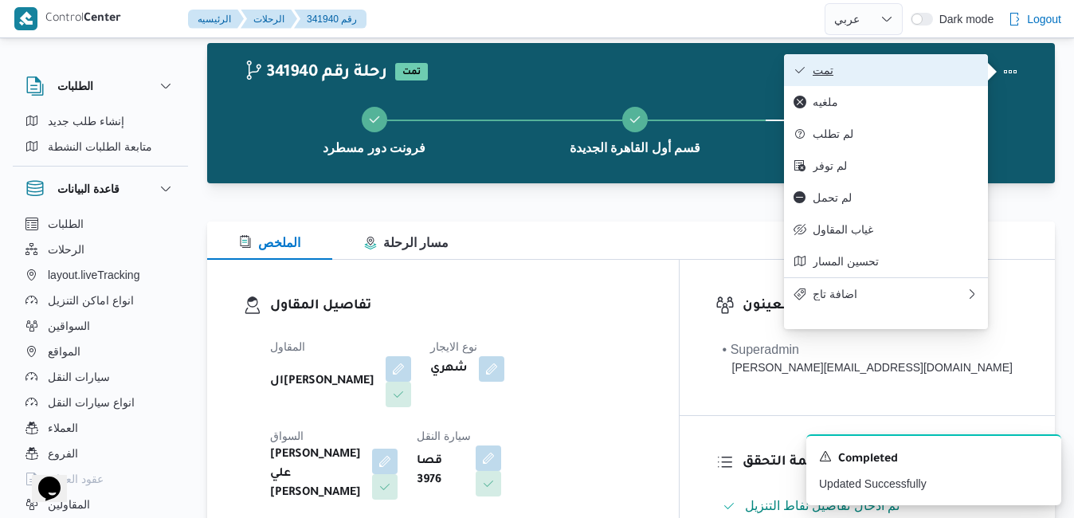
click at [967, 68] on span "تمت" at bounding box center [896, 70] width 166 height 13
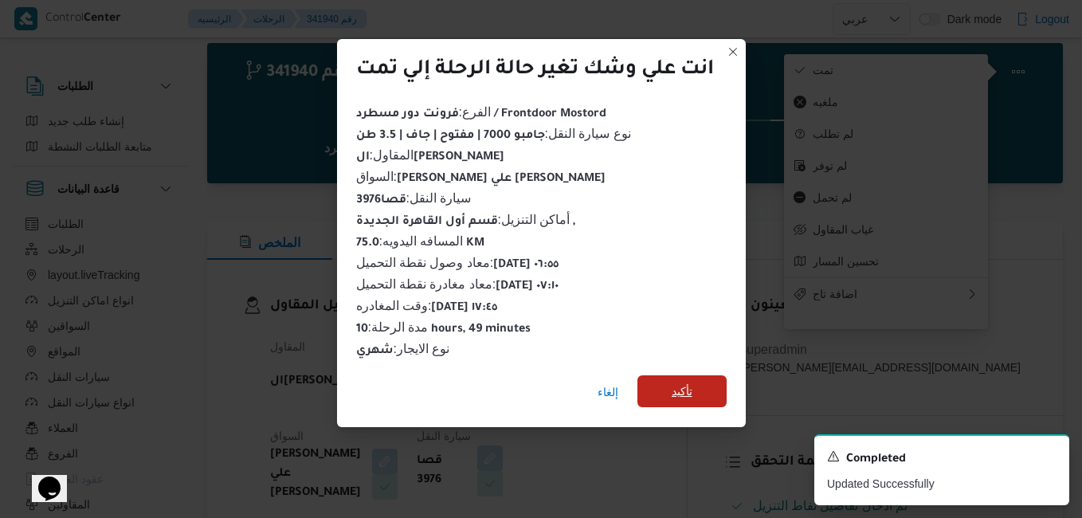
click at [669, 387] on span "تأكيد" at bounding box center [682, 391] width 89 height 32
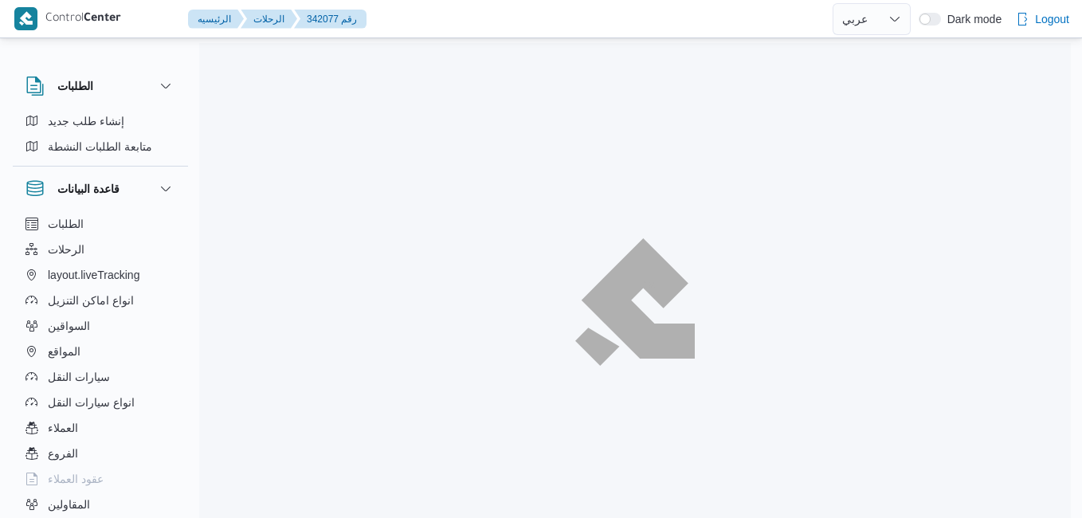
select select "ar"
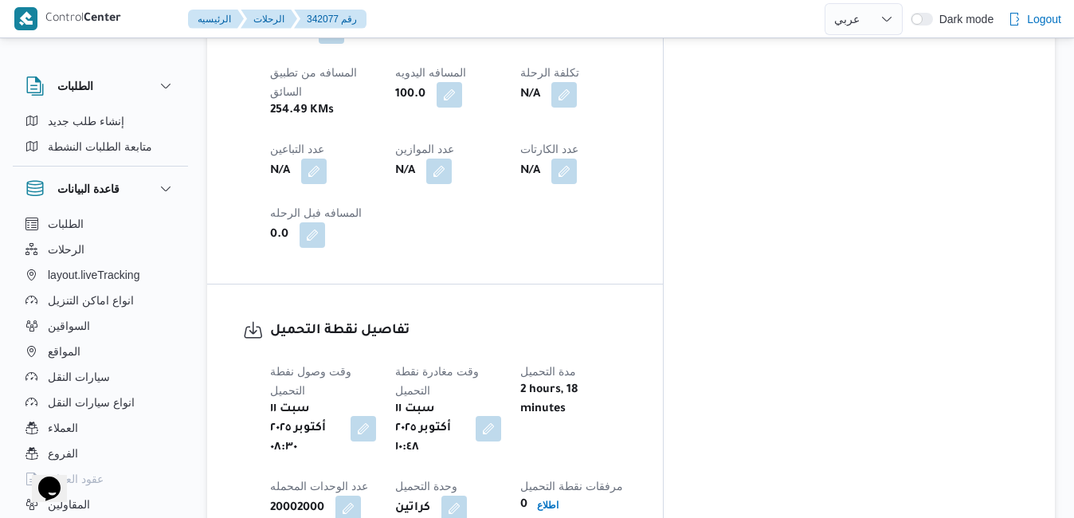
scroll to position [1110, 0]
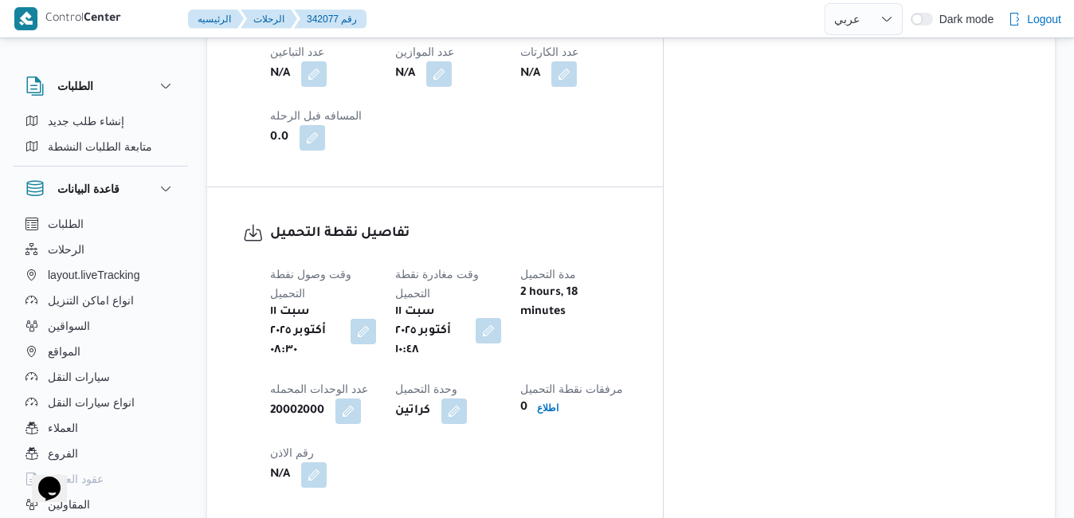
click at [501, 318] on button "button" at bounding box center [489, 331] width 26 height 26
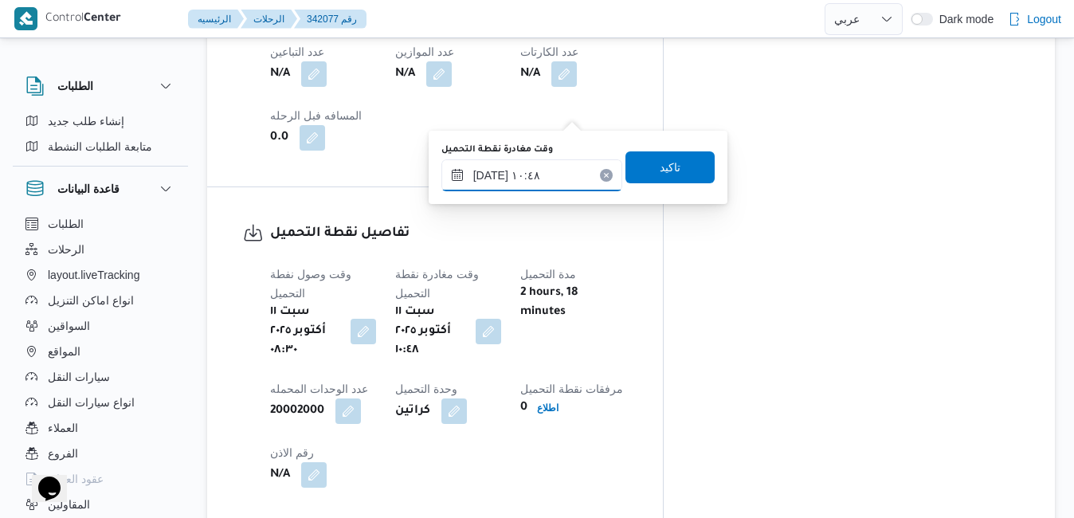
click at [489, 175] on input "١١/١٠/٢٠٢٥ ١٠:٤٨" at bounding box center [531, 175] width 181 height 32
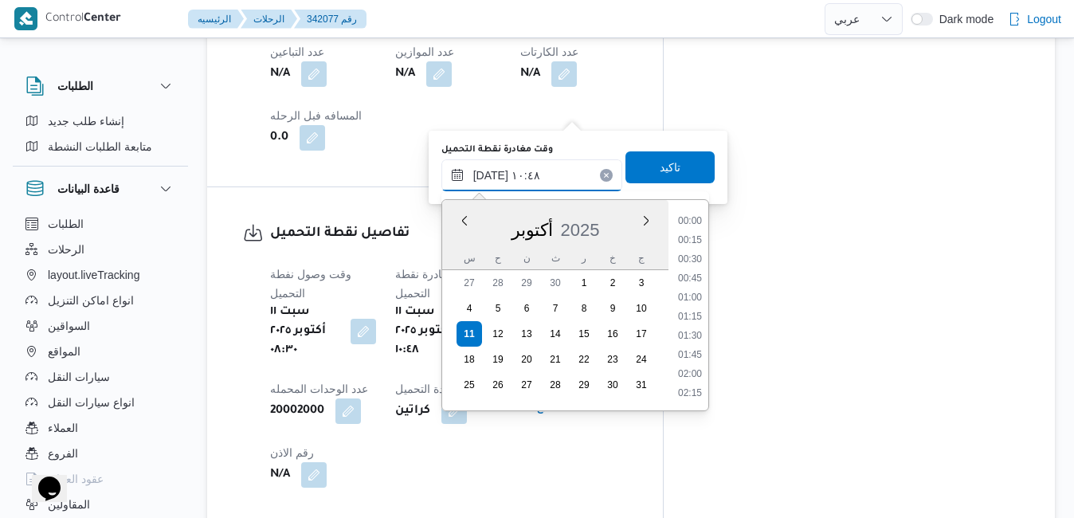
scroll to position [725, 0]
click at [699, 283] on li "10:15" at bounding box center [690, 280] width 37 height 16
type input "١١/١٠/٢٠٢٥ ١٠:١٥"
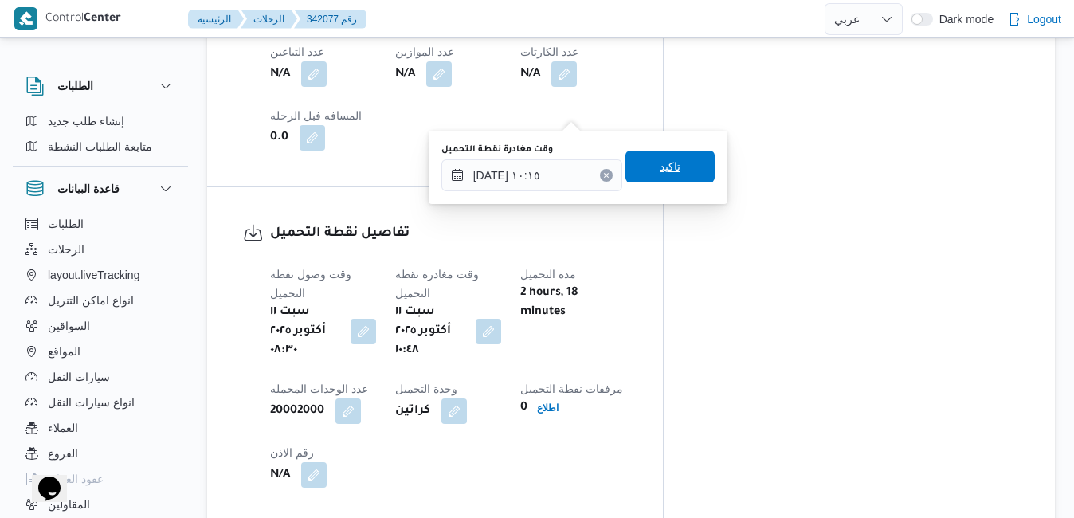
click at [646, 171] on span "تاكيد" at bounding box center [670, 167] width 89 height 32
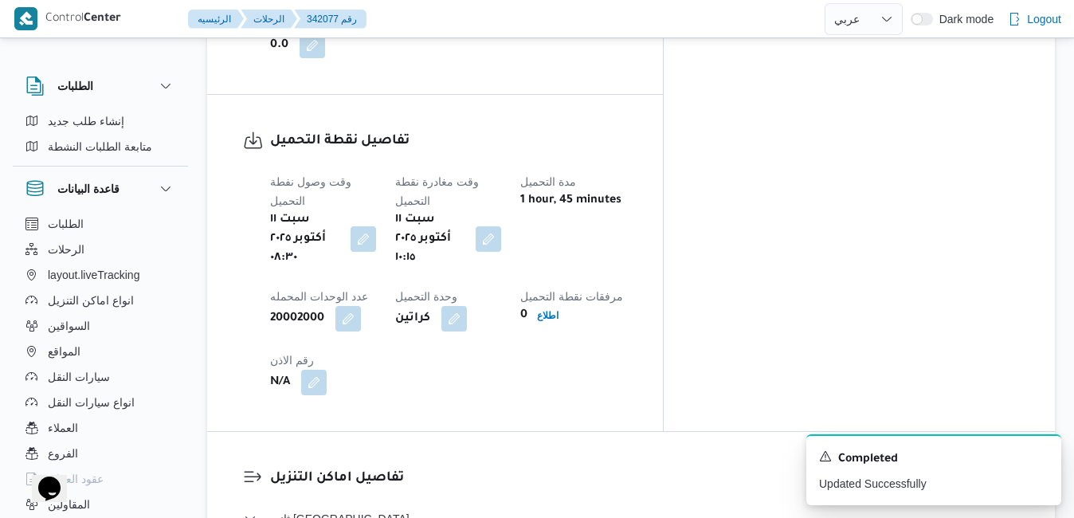
scroll to position [1429, 0]
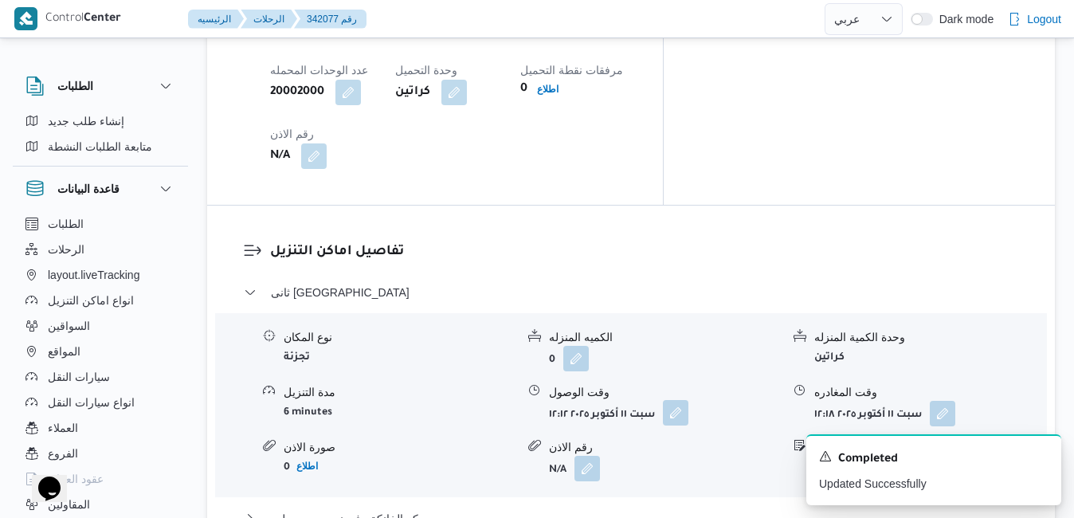
click at [678, 400] on button "button" at bounding box center [676, 413] width 26 height 26
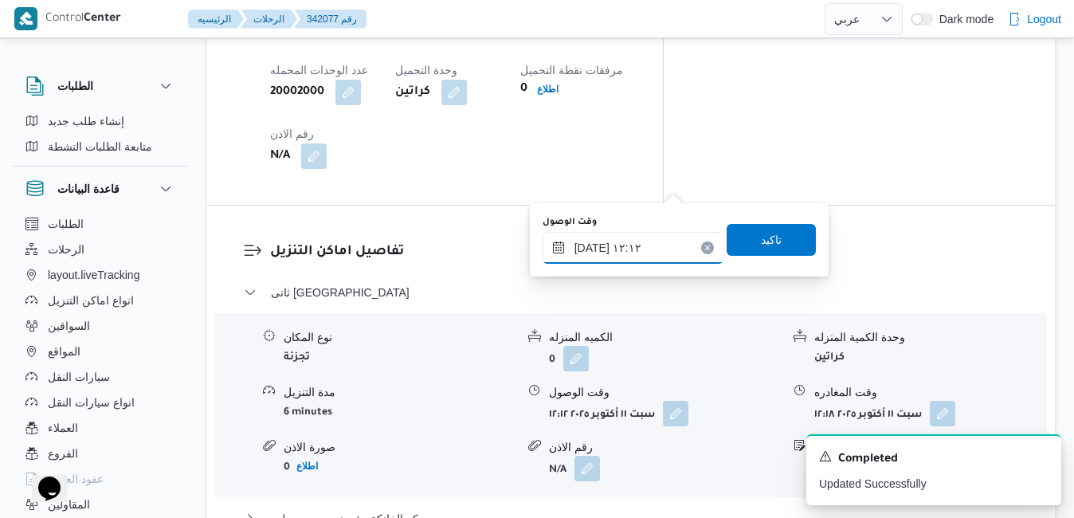
click at [610, 248] on input "١١/١٠/٢٠٢٥ ١٢:١٢" at bounding box center [633, 248] width 181 height 32
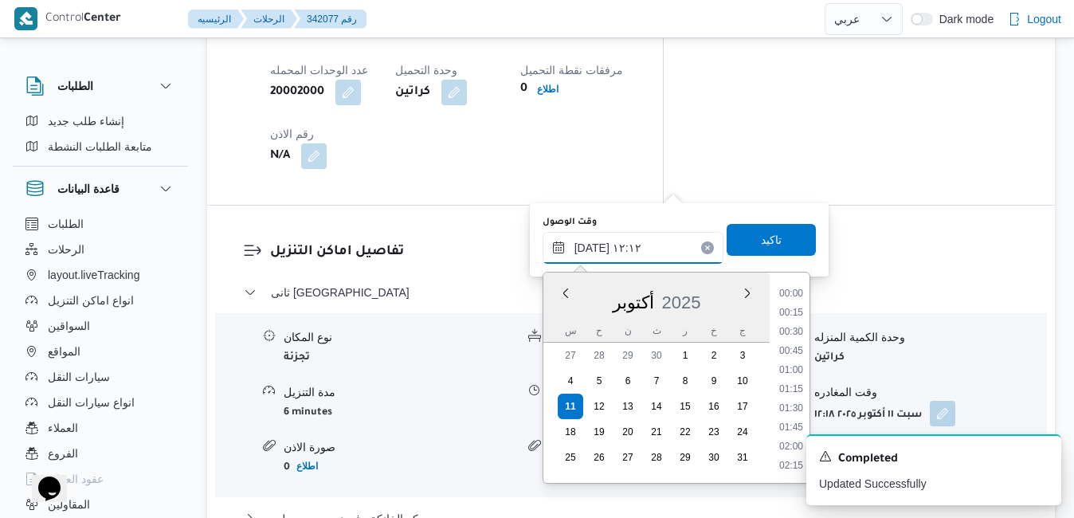
scroll to position [821, 0]
click at [796, 316] on li "11:00" at bounding box center [791, 314] width 37 height 16
type input "١١/١٠/٢٠٢٥ ١١:٠٠"
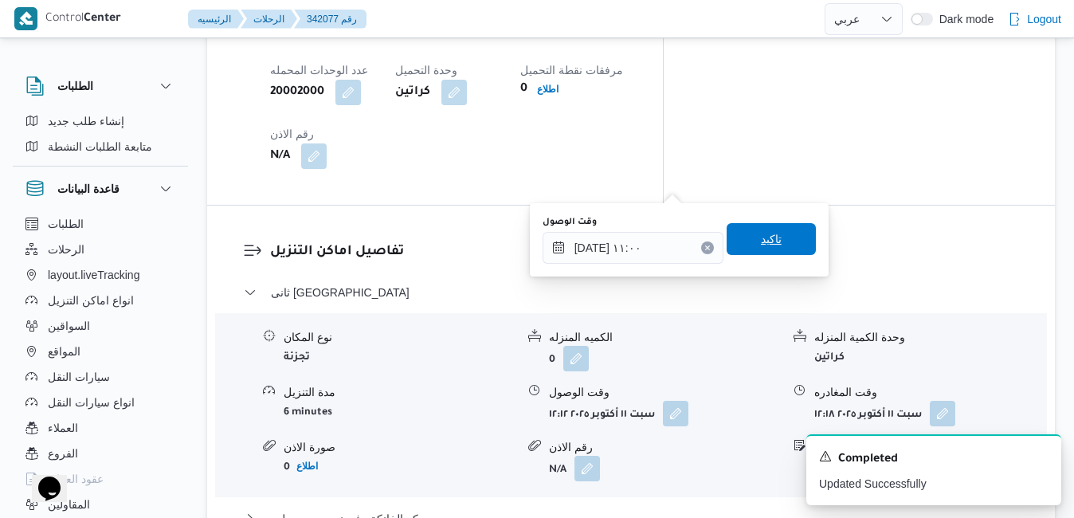
click at [778, 253] on span "تاكيد" at bounding box center [771, 239] width 89 height 32
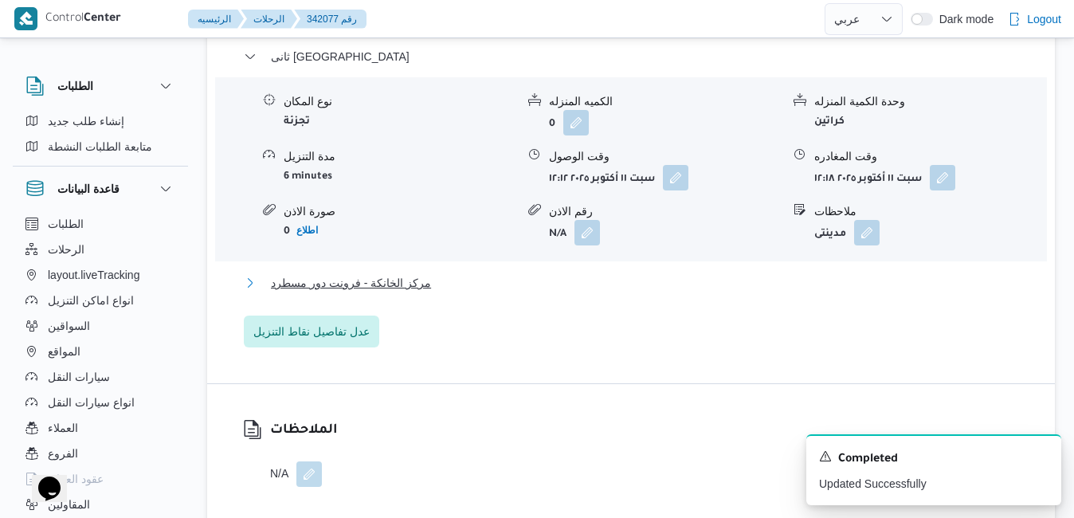
click at [630, 289] on button "مركز الخانكة - فرونت دور مسطرد" at bounding box center [631, 282] width 775 height 19
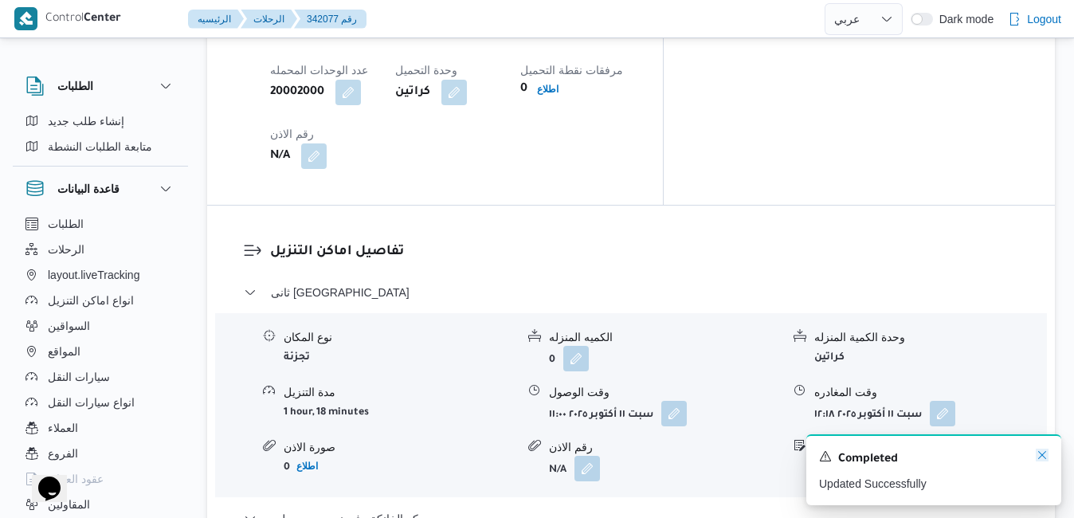
click at [1043, 454] on icon "Dismiss toast" at bounding box center [1042, 455] width 13 height 13
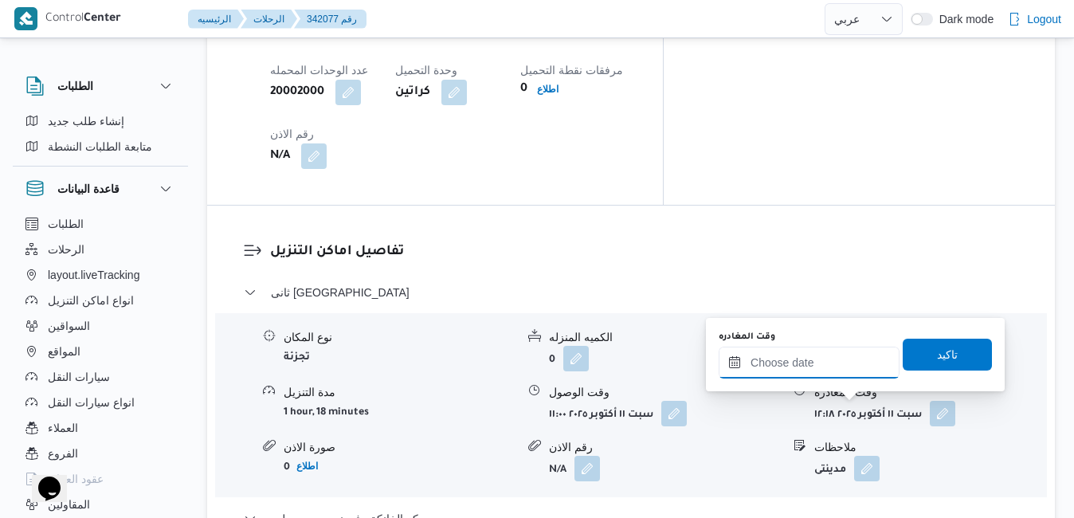
click at [803, 351] on div at bounding box center [809, 363] width 181 height 32
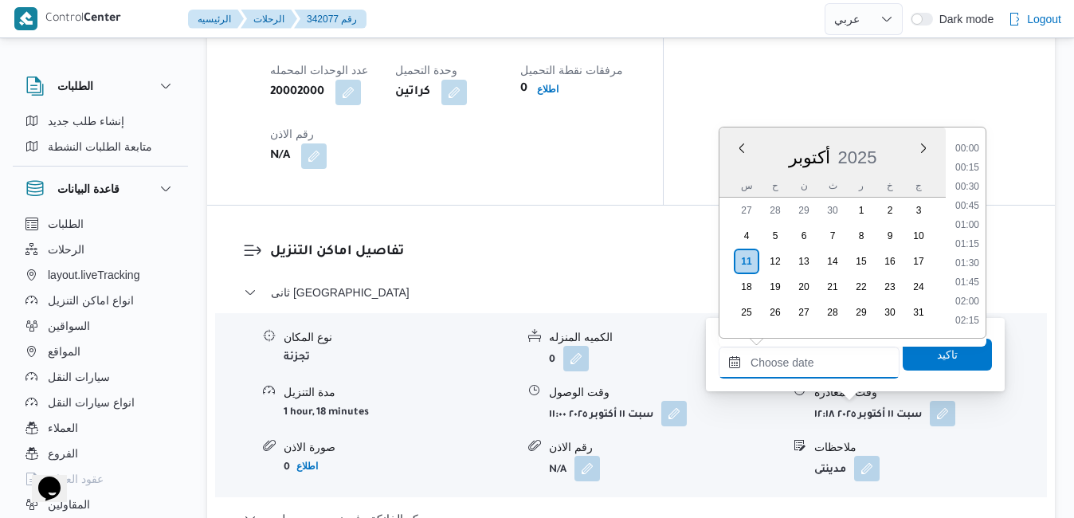
scroll to position [1414, 0]
click at [728, 177] on div "س ح ن ث ر خ ج" at bounding box center [833, 186] width 226 height 22
click at [971, 246] on li "19:45" at bounding box center [967, 245] width 37 height 16
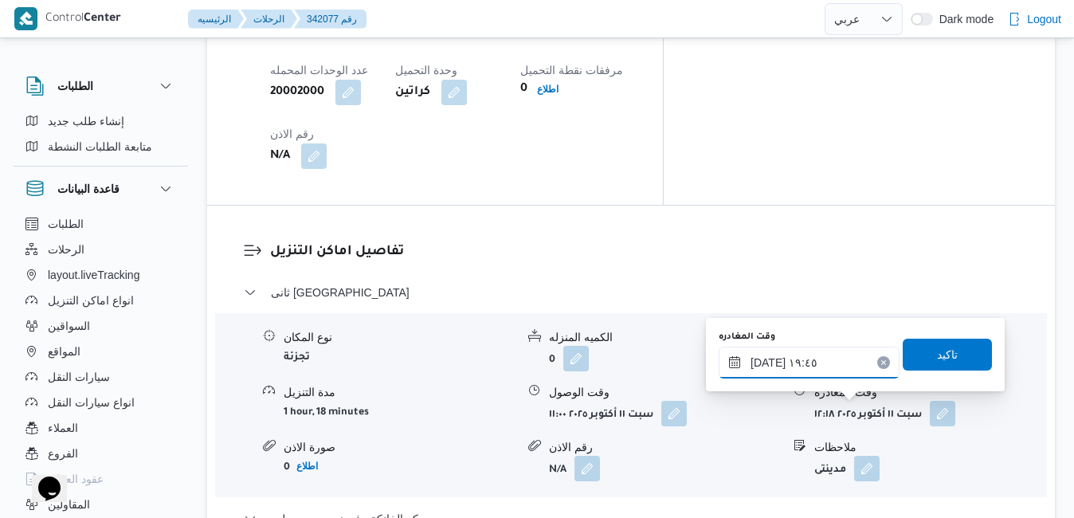
click at [769, 360] on input "[DATE] ١٩:٤٥" at bounding box center [809, 363] width 181 height 32
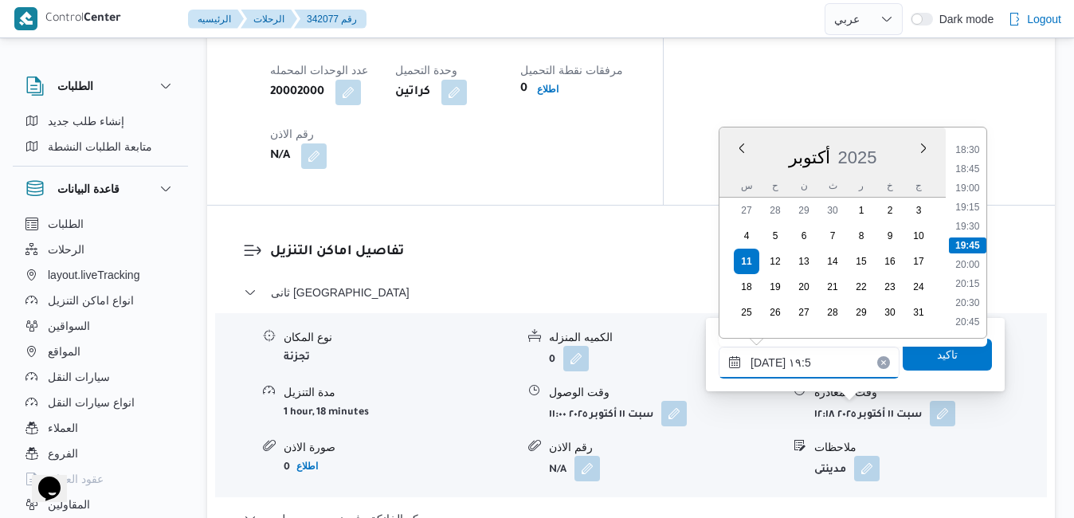
type input "١١/١٠/٢٠٢٥ ١٩:50"
click at [937, 359] on span "تاكيد" at bounding box center [947, 353] width 21 height 19
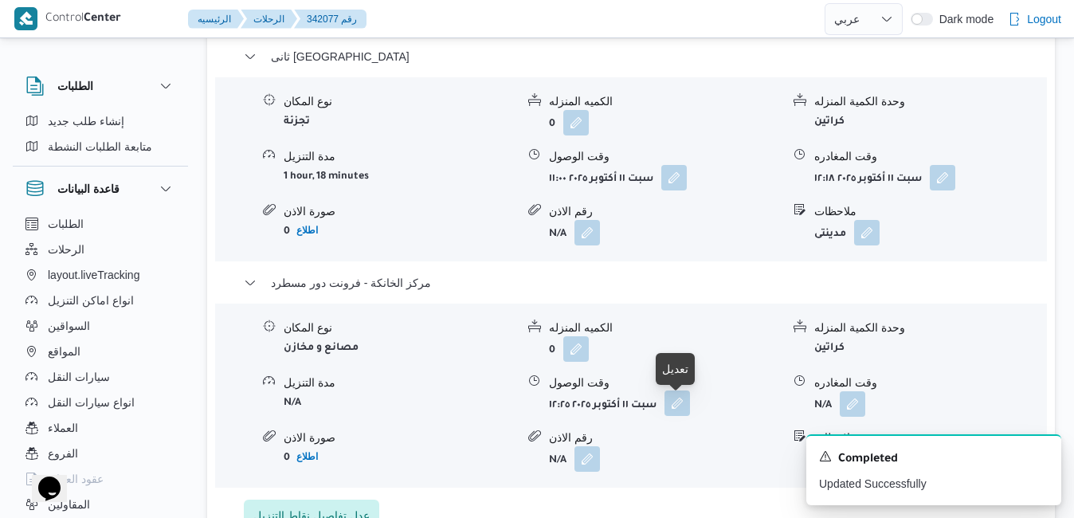
click at [685, 404] on button "button" at bounding box center [678, 403] width 26 height 26
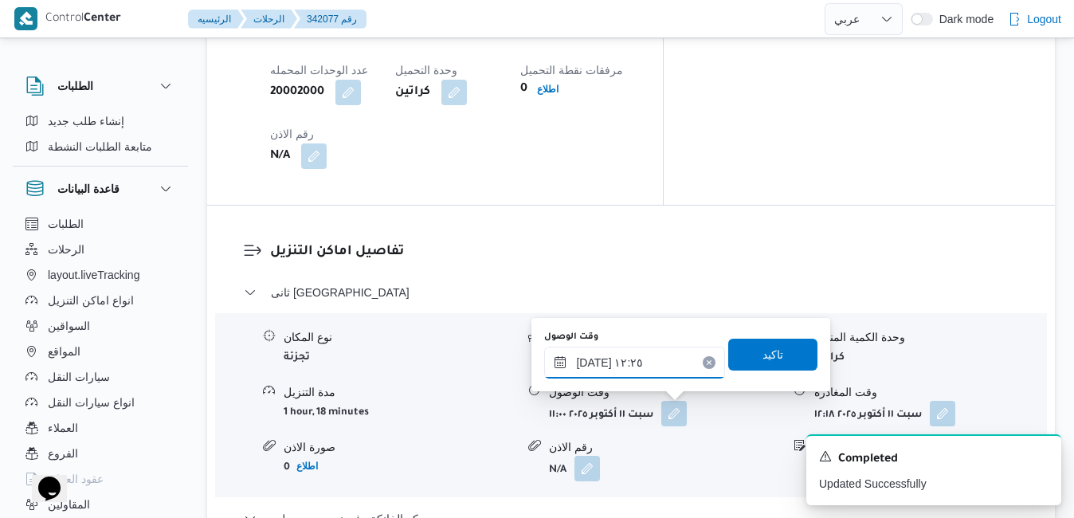
click at [642, 359] on input "١١/١٠/٢٠٢٥ ١٢:٢٥" at bounding box center [634, 363] width 181 height 32
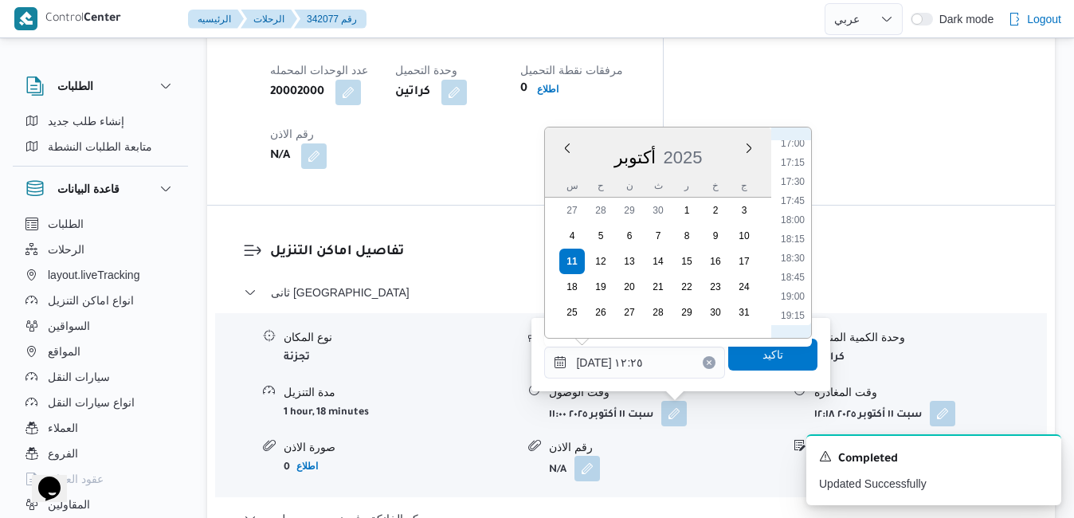
scroll to position [1325, 0]
click at [799, 294] on li "19:15" at bounding box center [793, 296] width 37 height 16
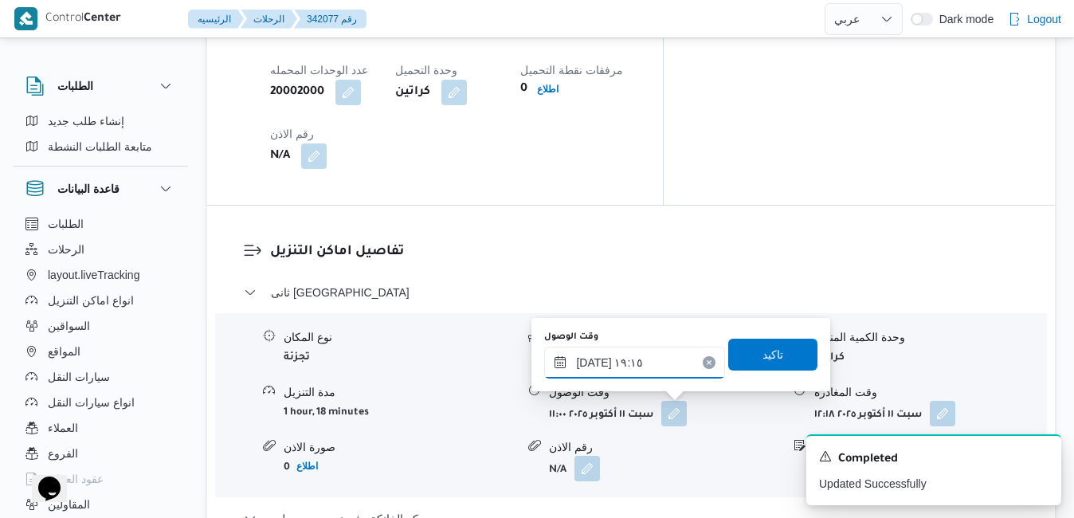
click at [591, 360] on input "١١/١٠/٢٠٢٥ ١٩:١٥" at bounding box center [634, 363] width 181 height 32
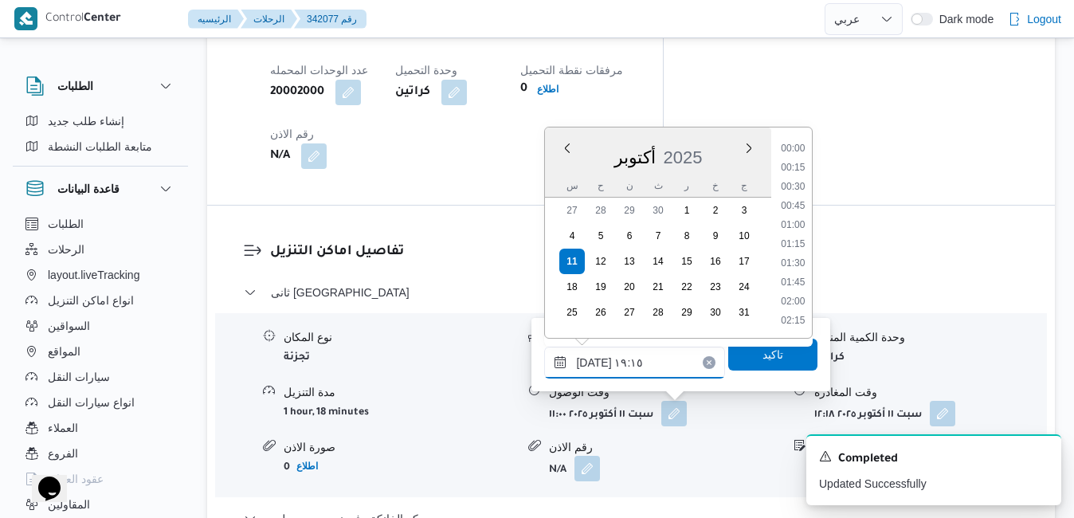
scroll to position [1375, 0]
type input "١١/١٠/٢٠٢٥ ١٩:40"
click at [736, 357] on span "تاكيد" at bounding box center [772, 354] width 89 height 32
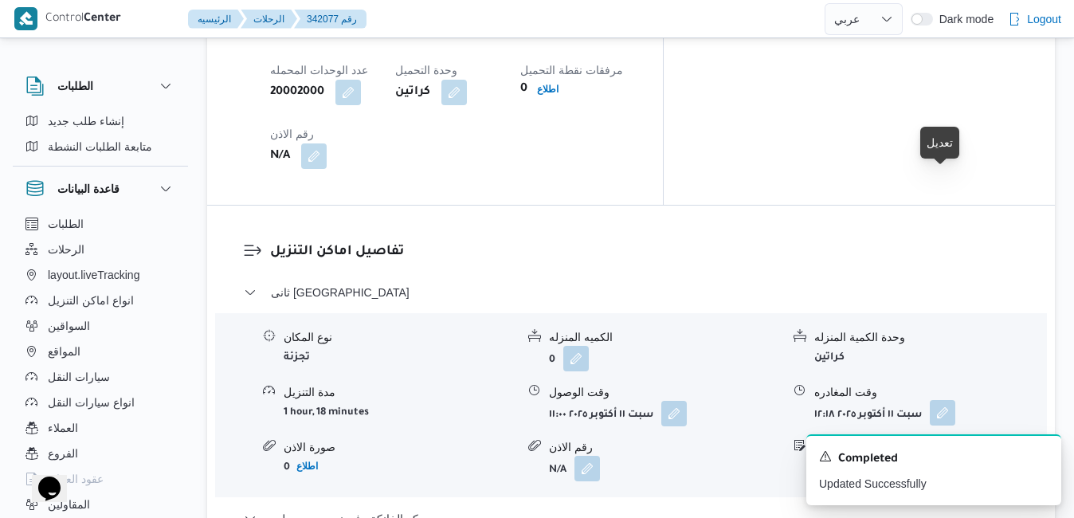
click at [946, 400] on button "button" at bounding box center [943, 413] width 26 height 26
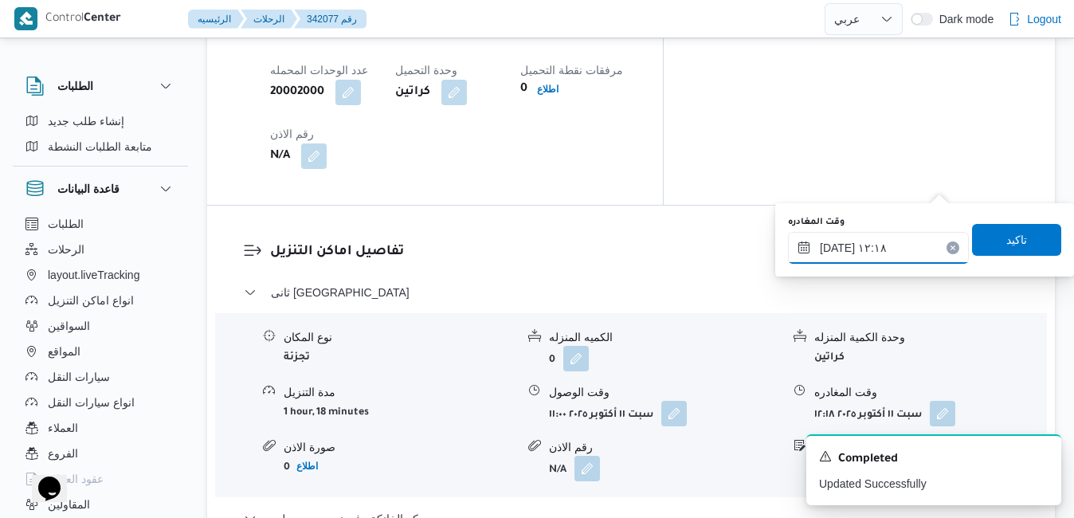
click at [876, 255] on input "١١/١٠/٢٠٢٥ ١٢:١٨" at bounding box center [878, 248] width 181 height 32
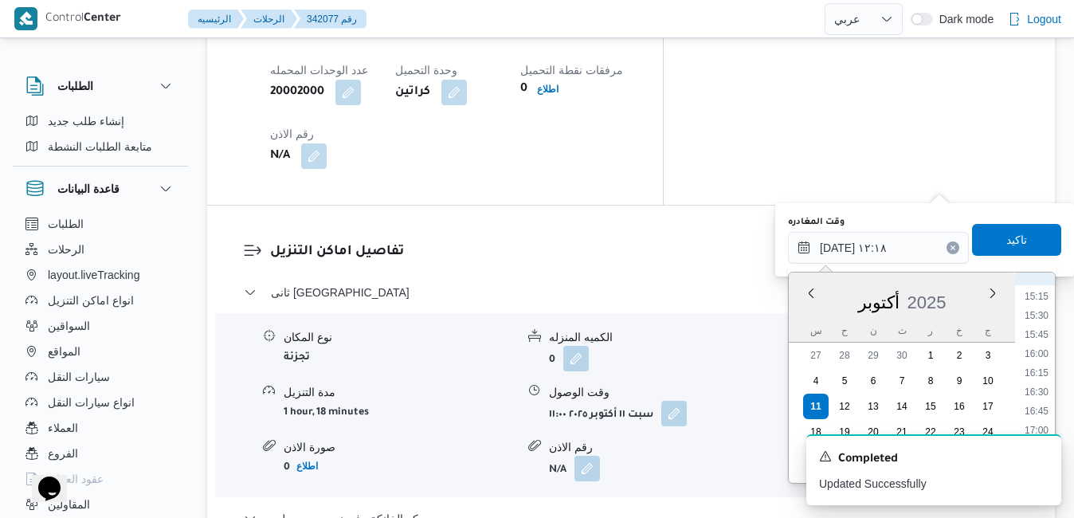
scroll to position [1325, 0]
click at [1038, 322] on li "17:45" at bounding box center [1036, 326] width 37 height 16
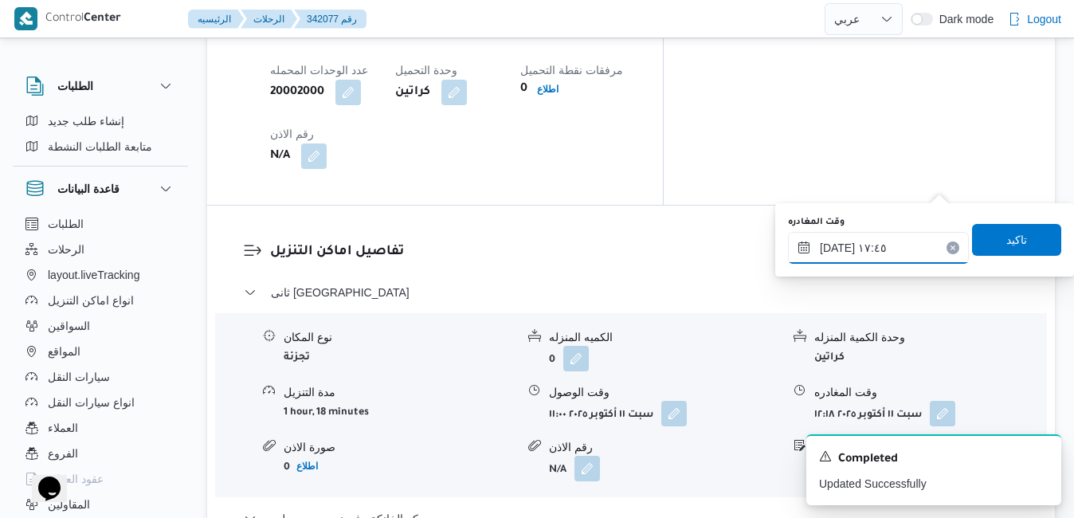
click at [838, 246] on input "[DATE] ١٧:٤٥" at bounding box center [878, 248] width 181 height 32
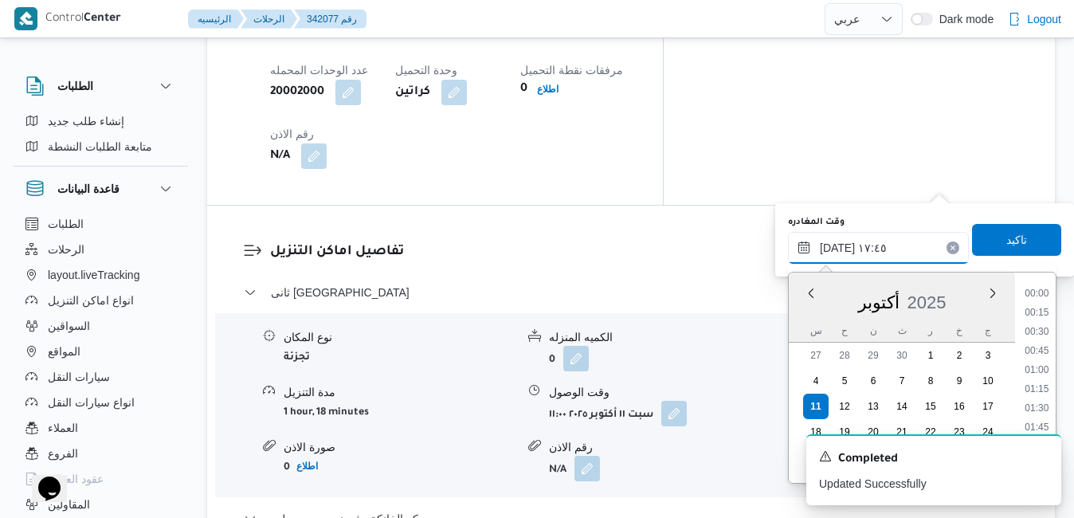
scroll to position [1261, 0]
type input "١١/١٠/٢٠٢٥ ١٧:55"
click at [1030, 237] on span "تاكيد" at bounding box center [1016, 239] width 89 height 32
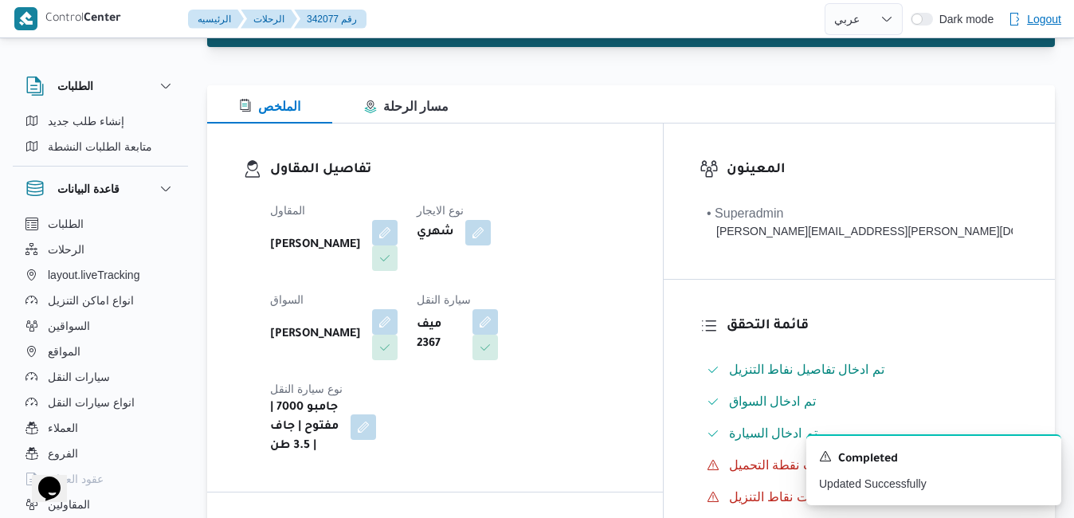
scroll to position [0, 0]
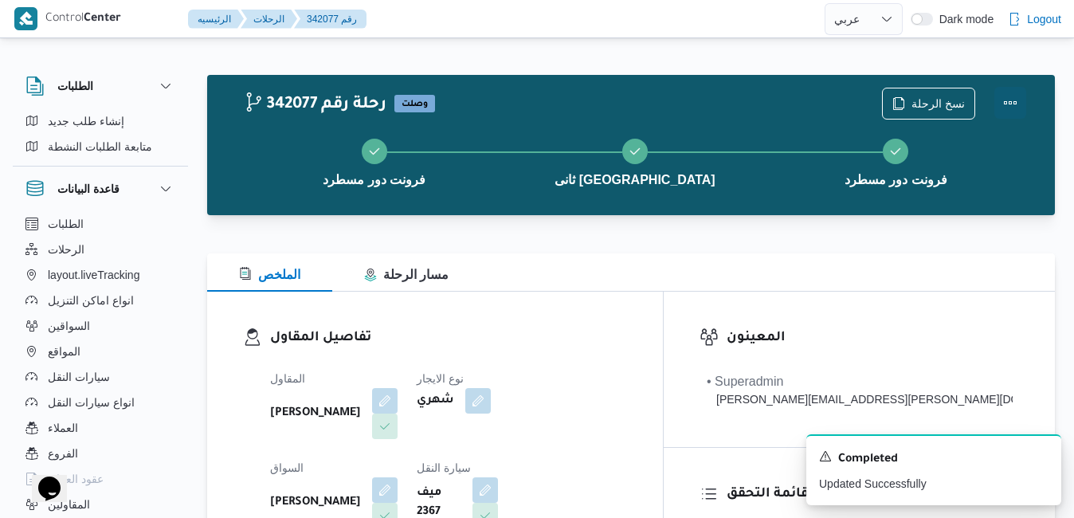
click at [1014, 96] on button "Actions" at bounding box center [1011, 103] width 32 height 32
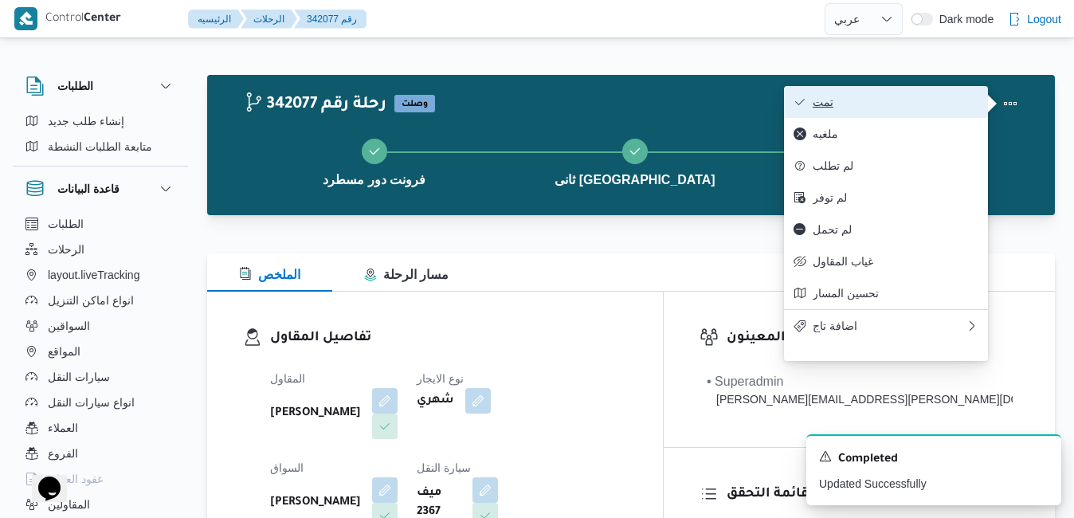
click at [912, 104] on span "تمت" at bounding box center [896, 102] width 166 height 13
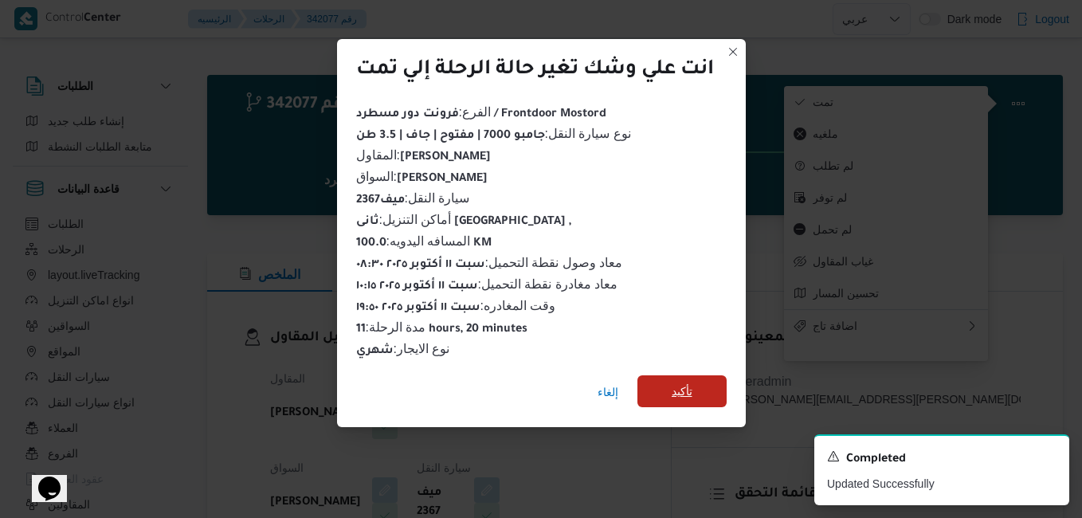
click at [670, 386] on span "تأكيد" at bounding box center [682, 391] width 89 height 32
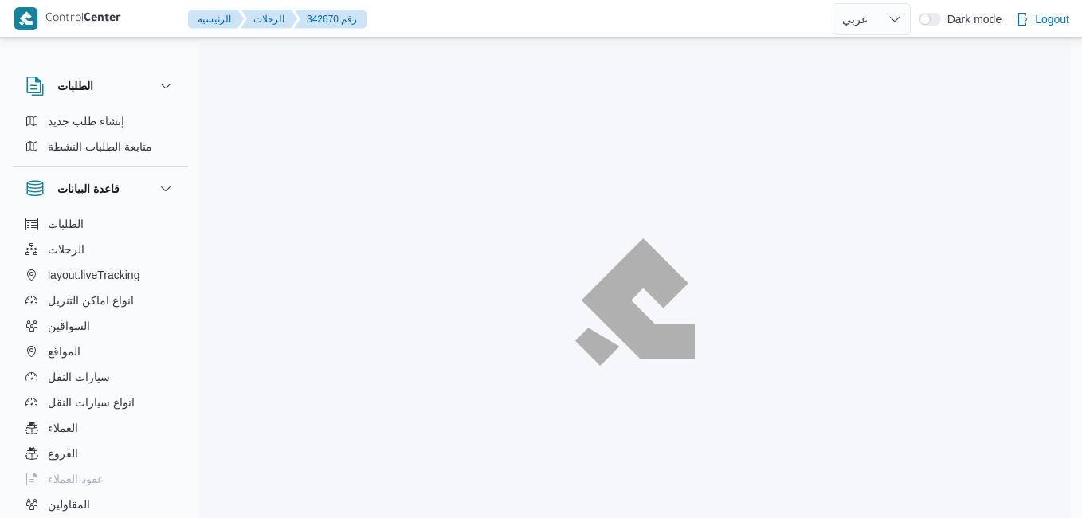
select select "ar"
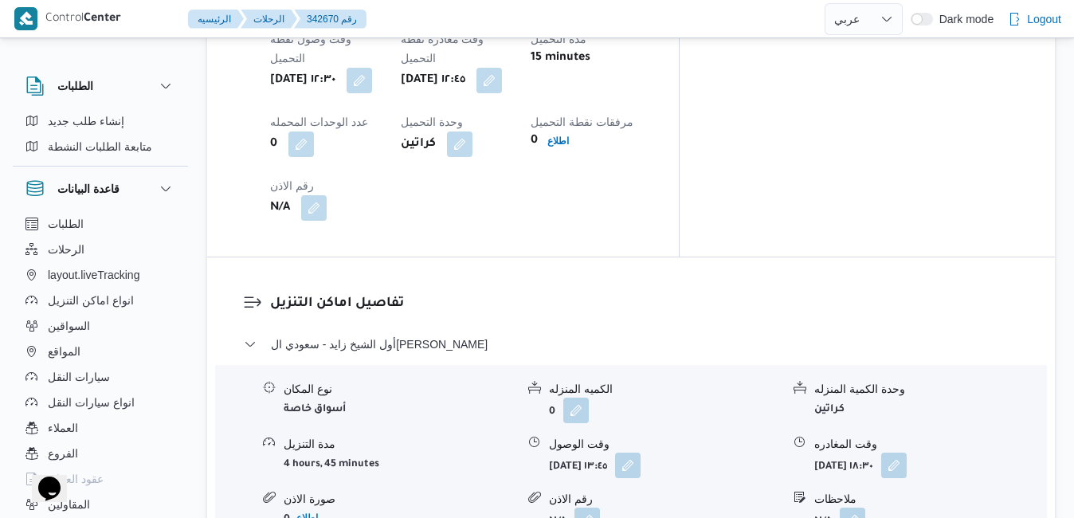
scroll to position [1243, 0]
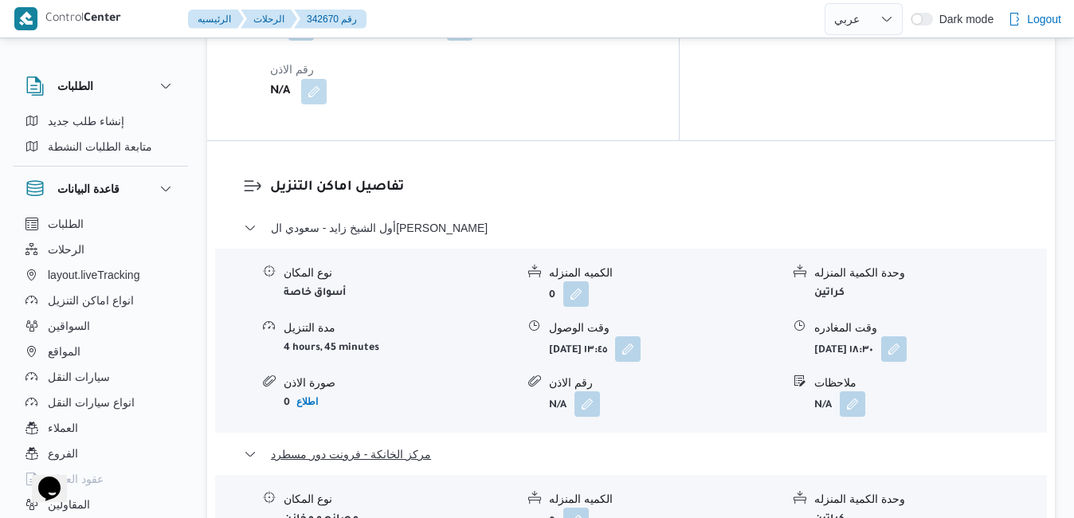
scroll to position [1530, 0]
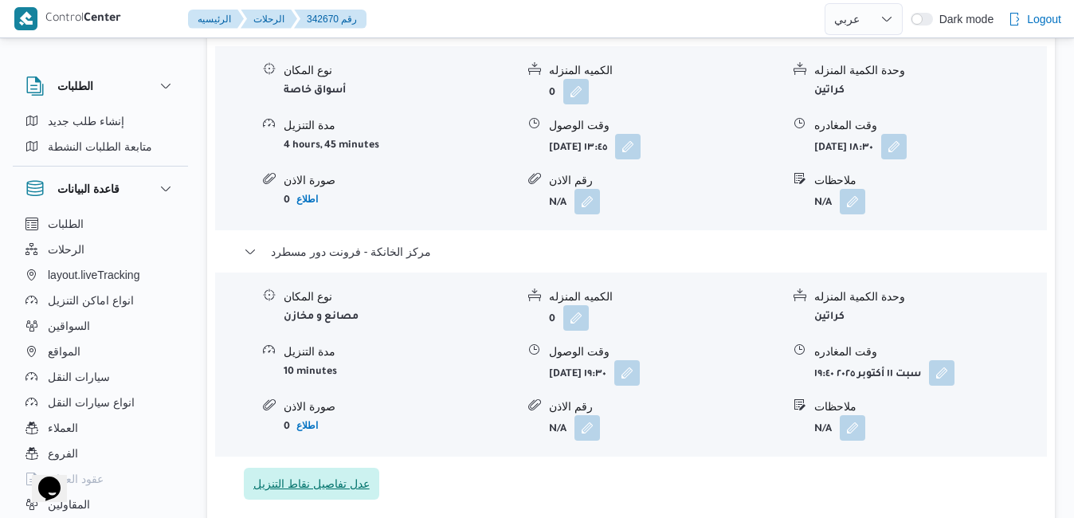
click at [317, 474] on span "عدل تفاصيل نقاط التنزيل" at bounding box center [311, 483] width 116 height 19
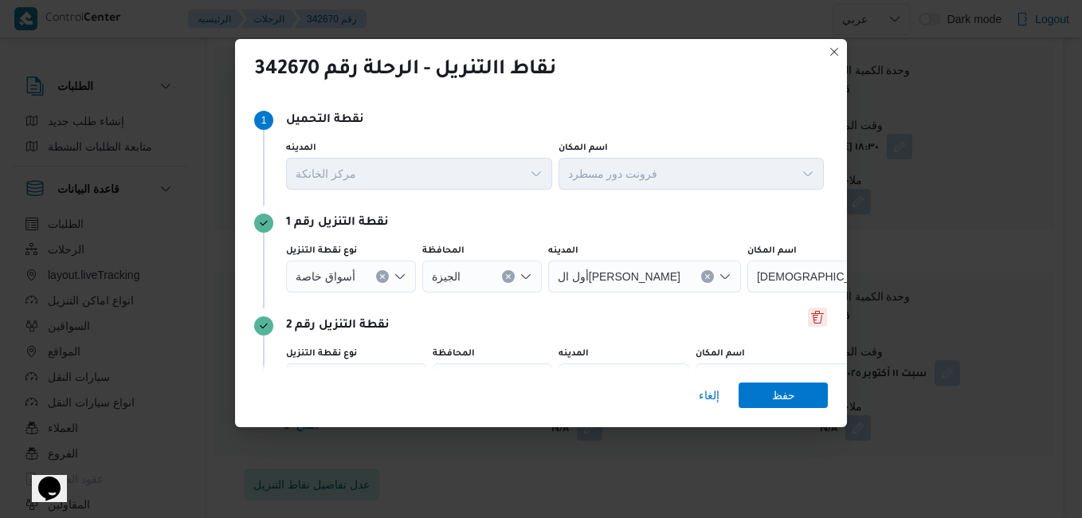
click at [809, 317] on button "Delete" at bounding box center [817, 317] width 19 height 19
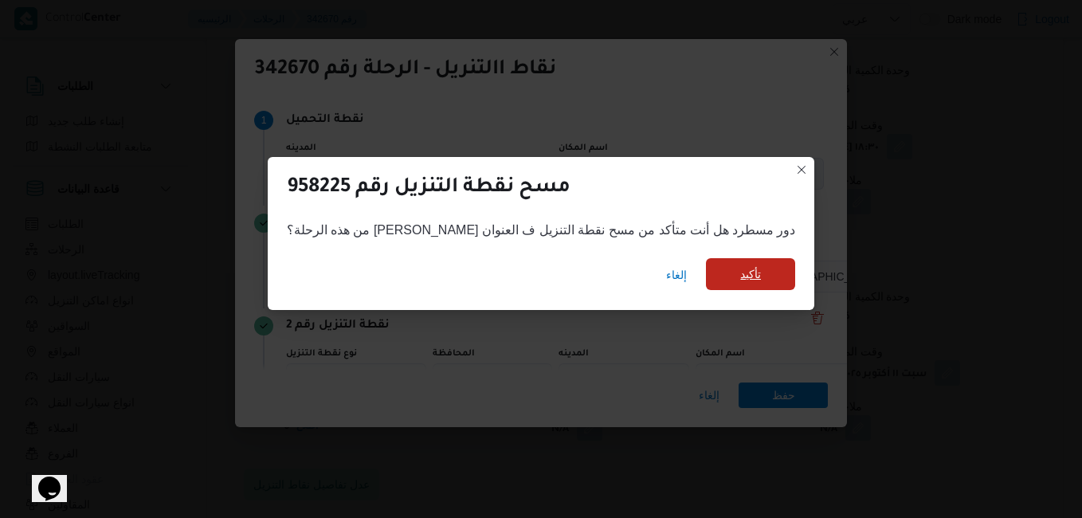
click at [729, 281] on span "تأكيد" at bounding box center [750, 274] width 89 height 32
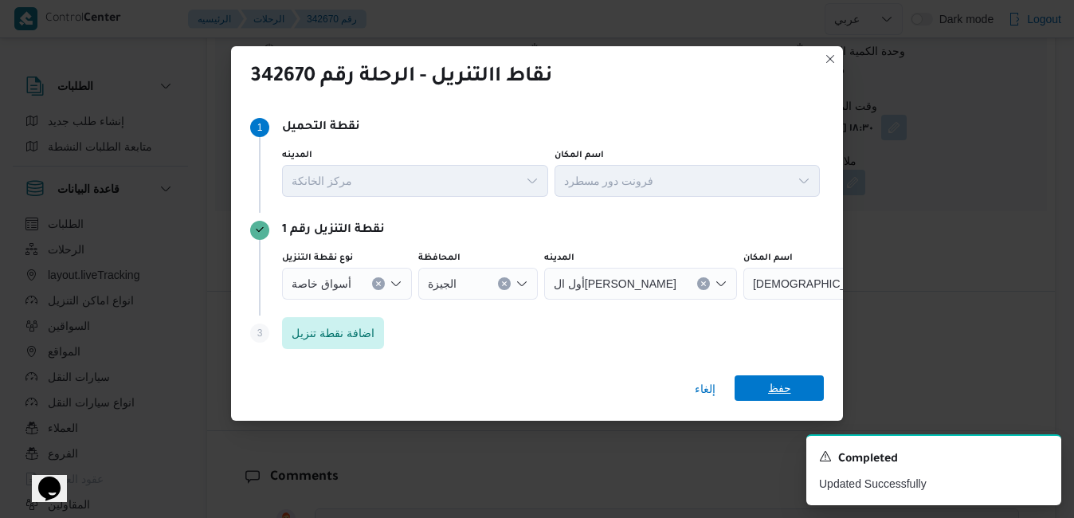
click at [769, 387] on span "حفظ" at bounding box center [779, 388] width 23 height 26
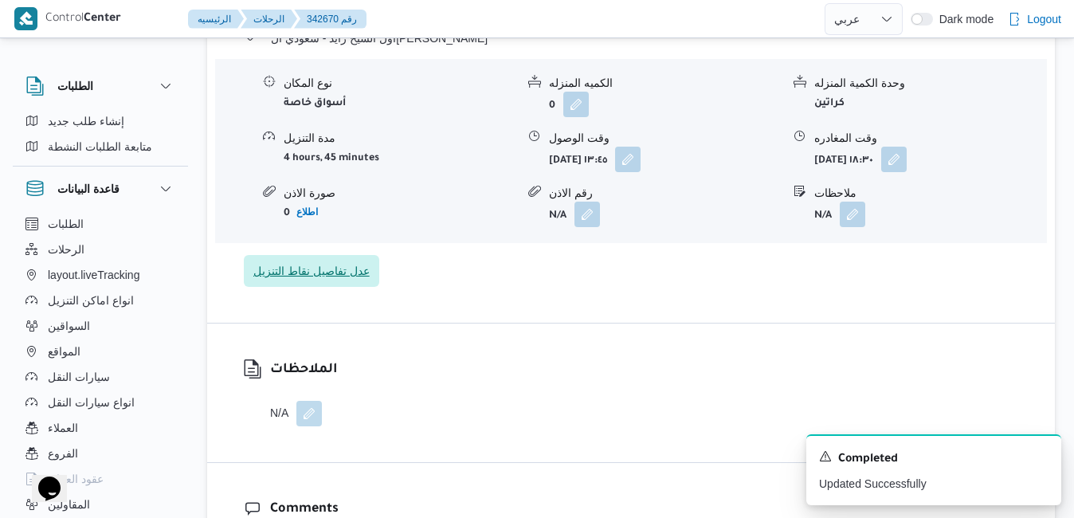
scroll to position [1403, 0]
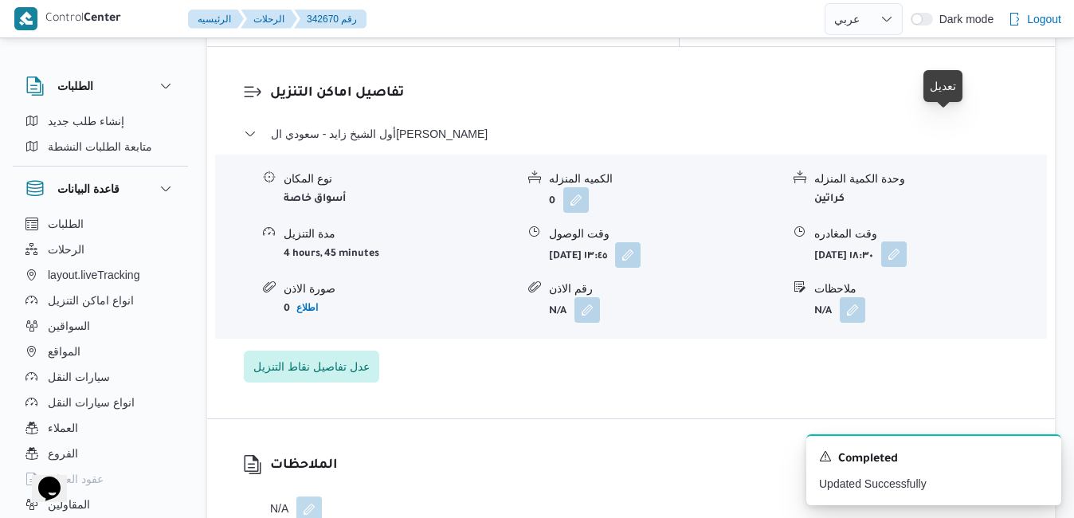
click at [907, 241] on button "button" at bounding box center [894, 254] width 26 height 26
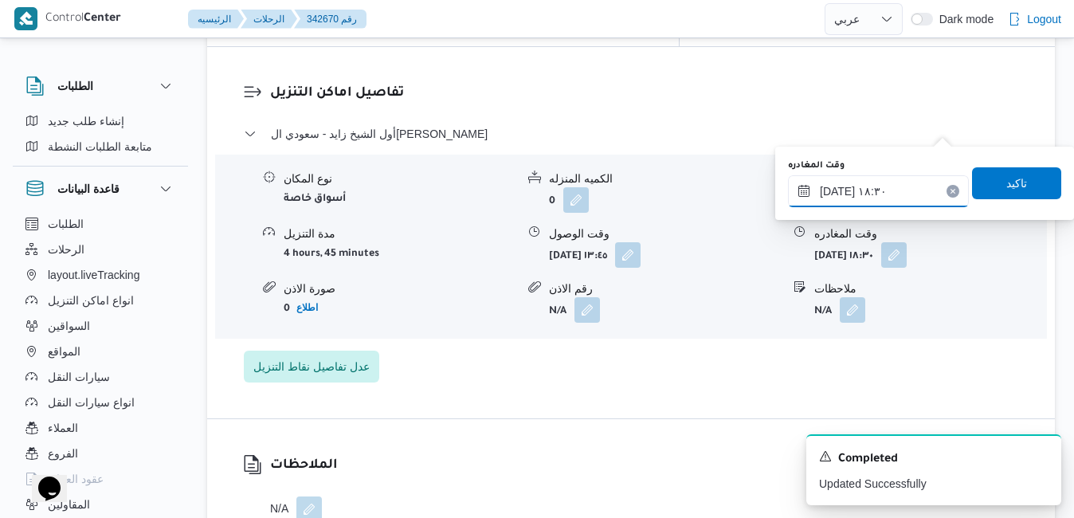
click at [861, 193] on input "[DATE] ١٨:٣٠" at bounding box center [878, 191] width 181 height 32
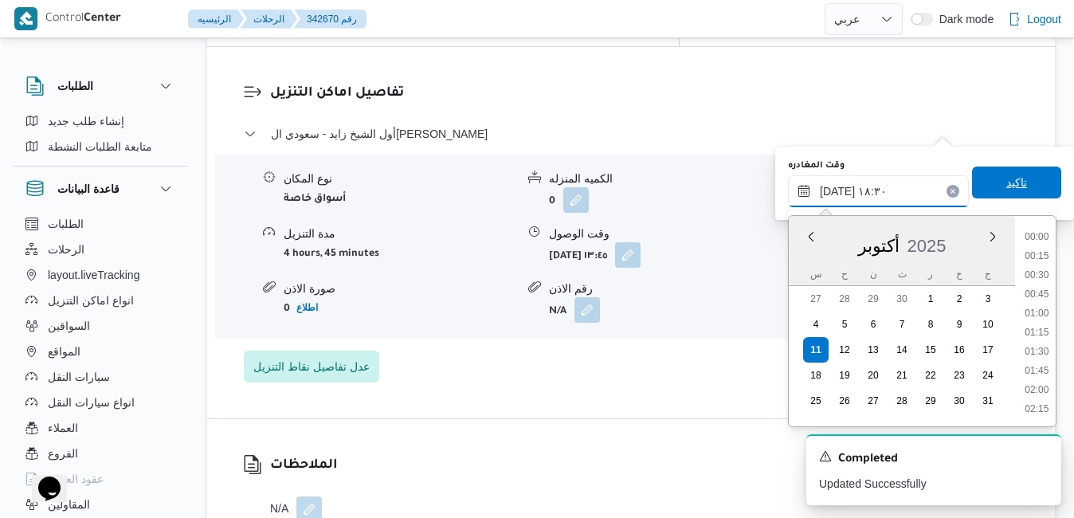
scroll to position [1318, 0]
click at [1039, 393] on li "19:15" at bounding box center [1036, 391] width 37 height 16
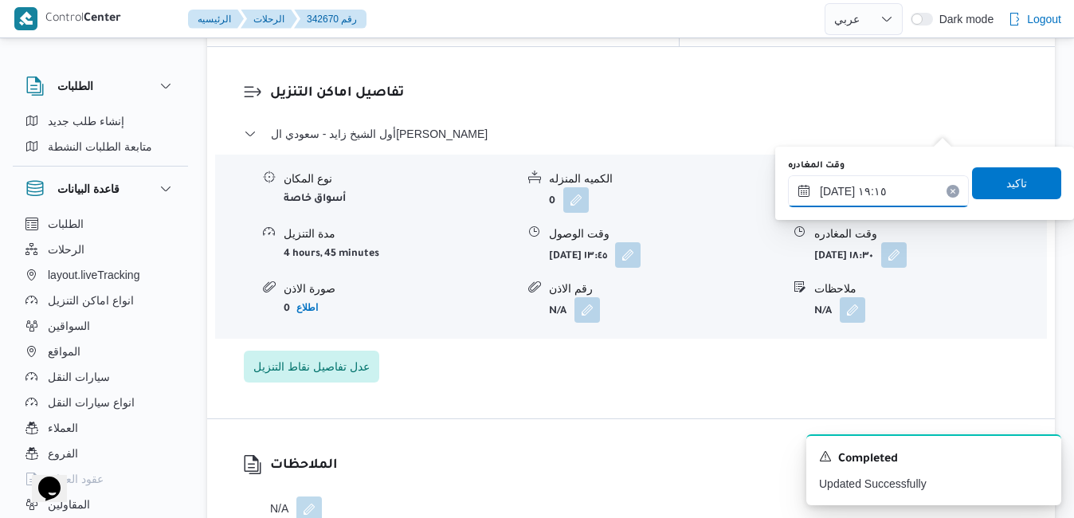
click at [838, 193] on input "[DATE] ١٩:١٥" at bounding box center [878, 191] width 181 height 32
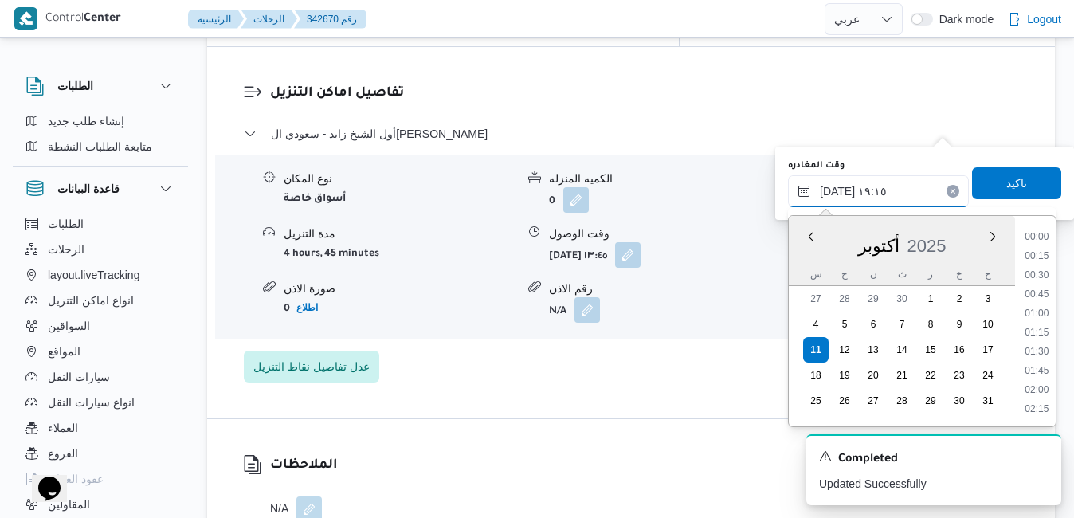
click at [838, 192] on input "[DATE] ١٩:١٥" at bounding box center [878, 191] width 181 height 32
type input "[DATE] ١٩:40"
click at [992, 182] on span "تاكيد" at bounding box center [1016, 183] width 89 height 32
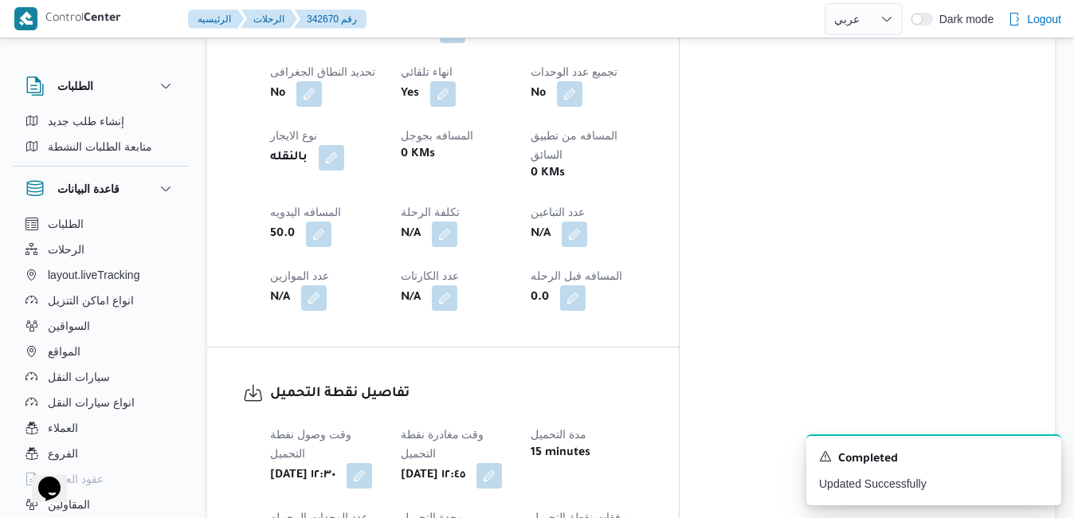
scroll to position [0, 0]
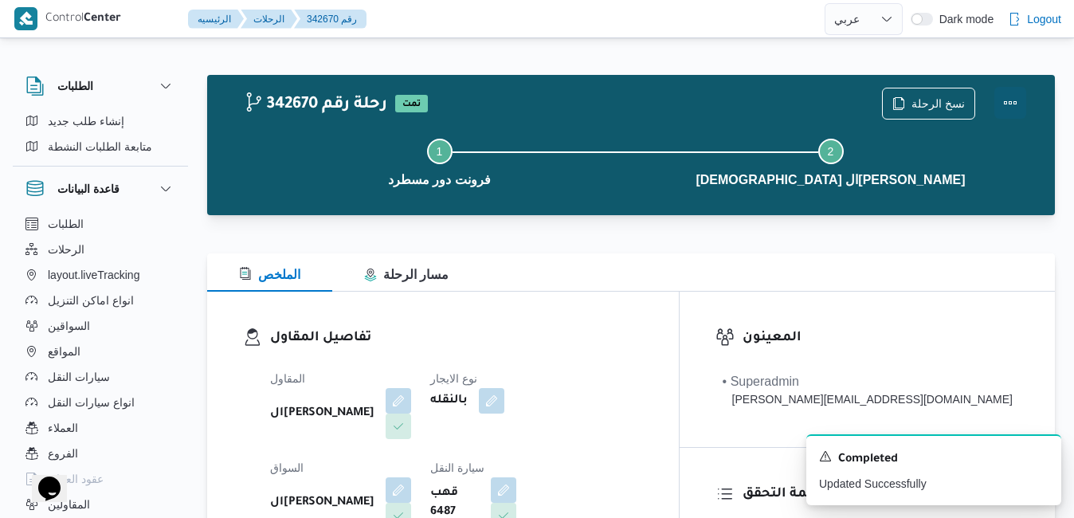
click at [1018, 92] on button "Actions" at bounding box center [1011, 103] width 32 height 32
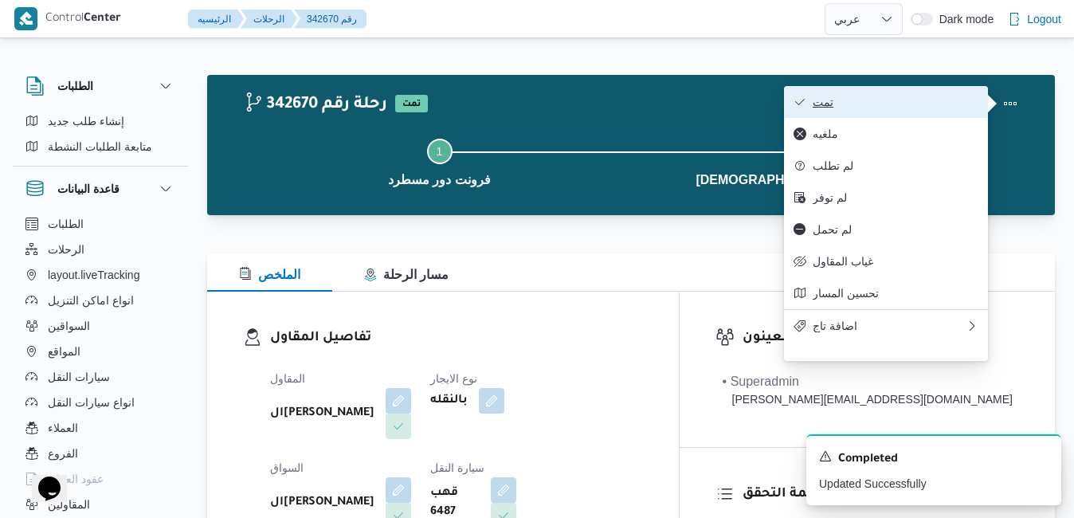
click at [913, 98] on span "تمت" at bounding box center [896, 102] width 166 height 13
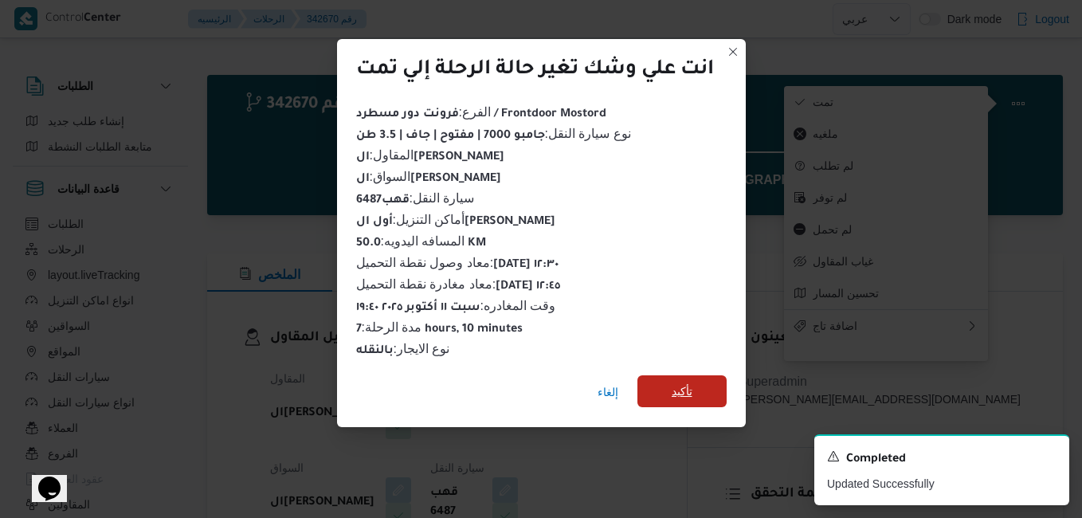
click at [691, 387] on span "تأكيد" at bounding box center [682, 391] width 21 height 19
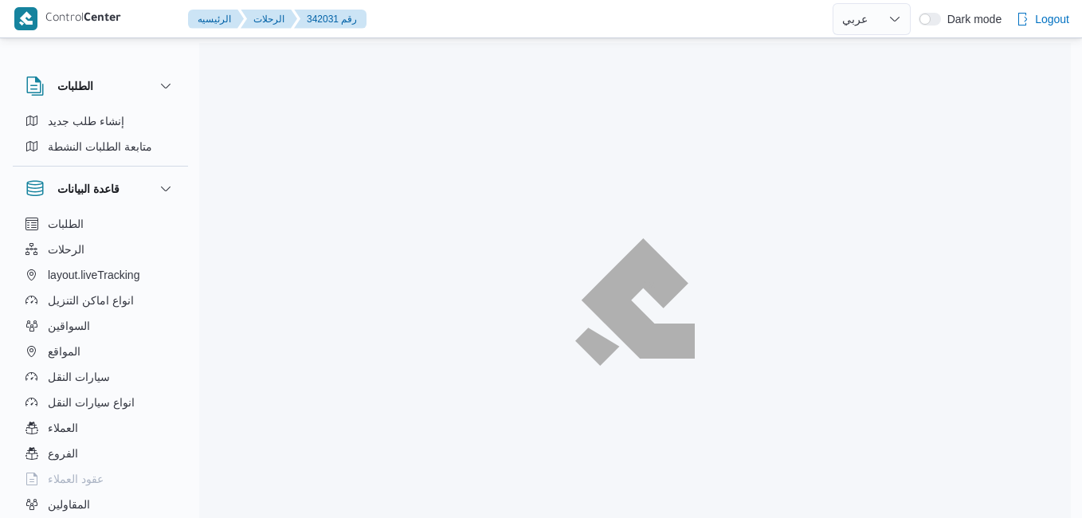
select select "ar"
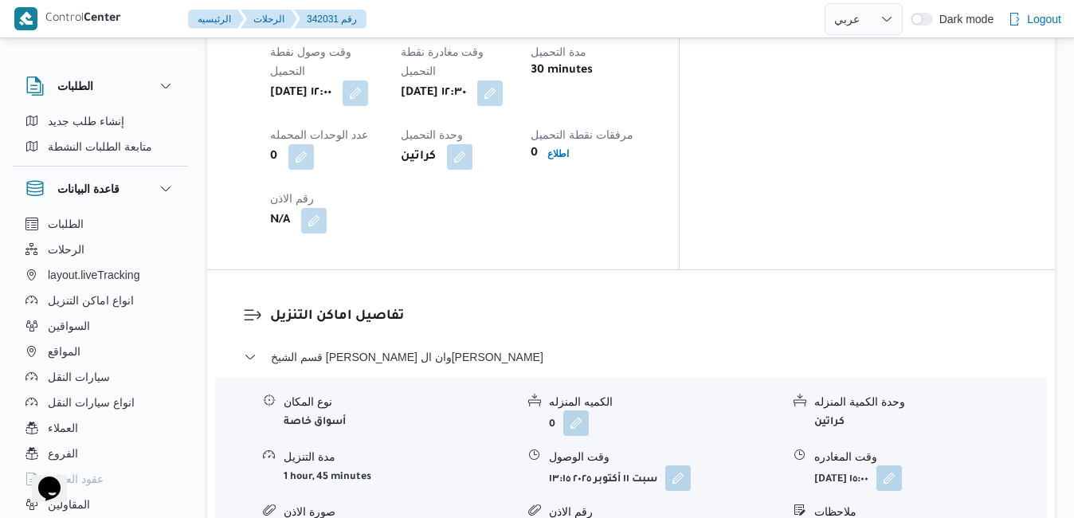
scroll to position [1371, 0]
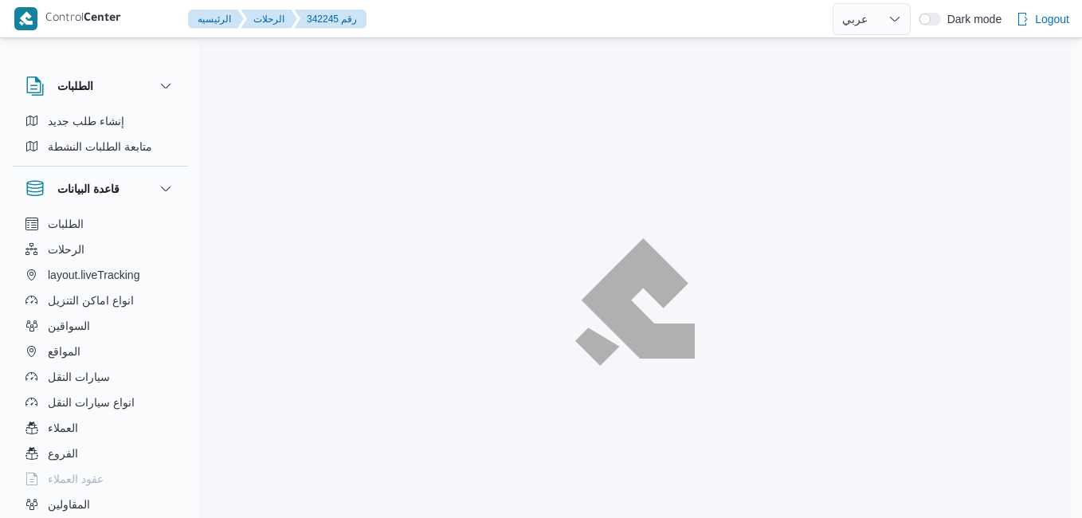
select select "ar"
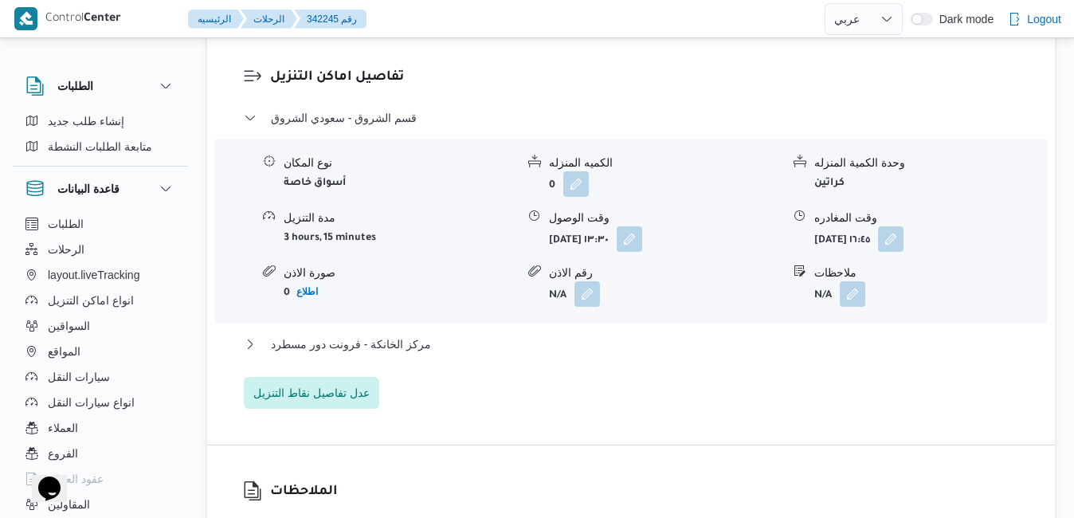
scroll to position [1498, 0]
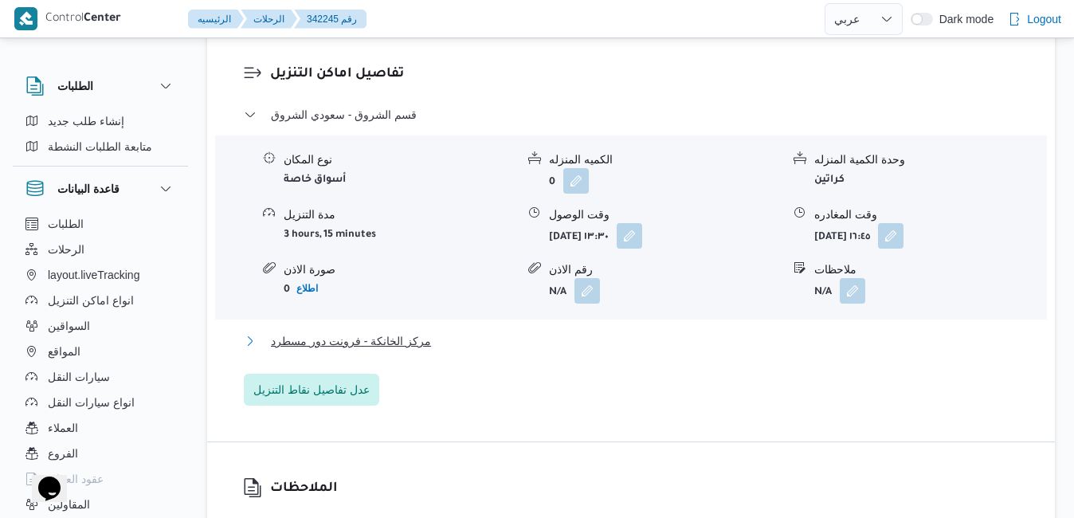
click at [604, 332] on button "مركز الخانكة - فرونت دور مسطرد" at bounding box center [631, 341] width 775 height 19
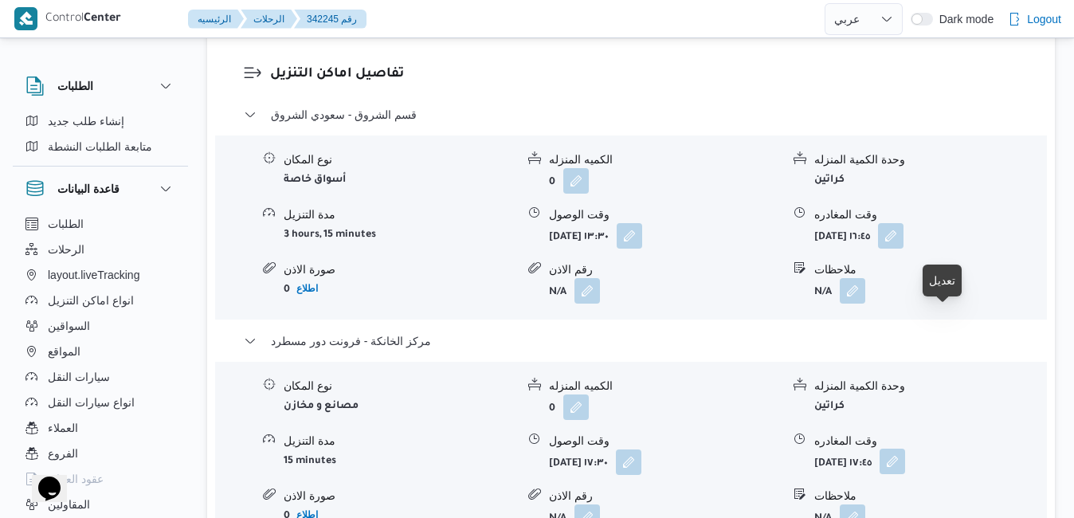
click at [905, 449] on button "button" at bounding box center [893, 462] width 26 height 26
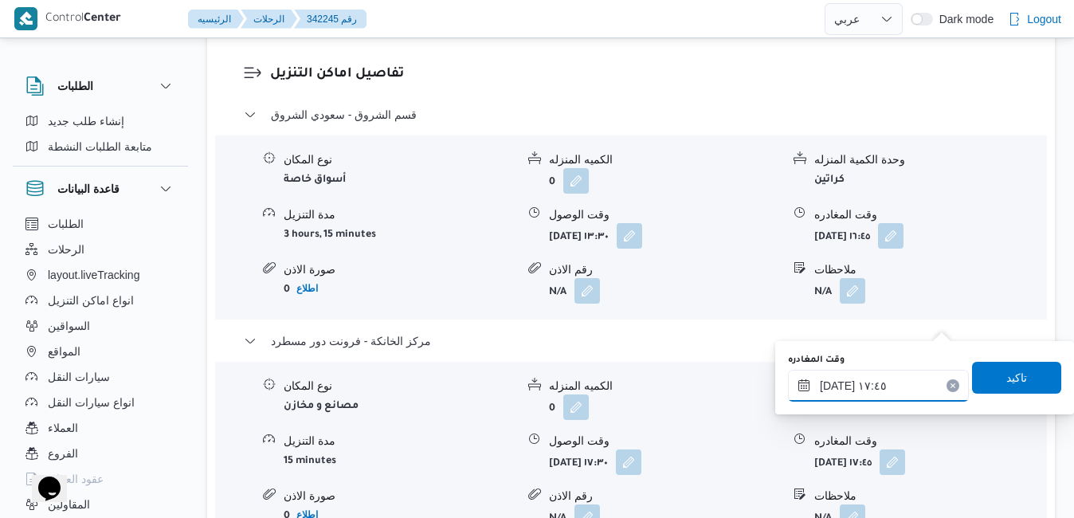
click at [857, 383] on input "[DATE] ١٧:٤٥" at bounding box center [878, 386] width 181 height 32
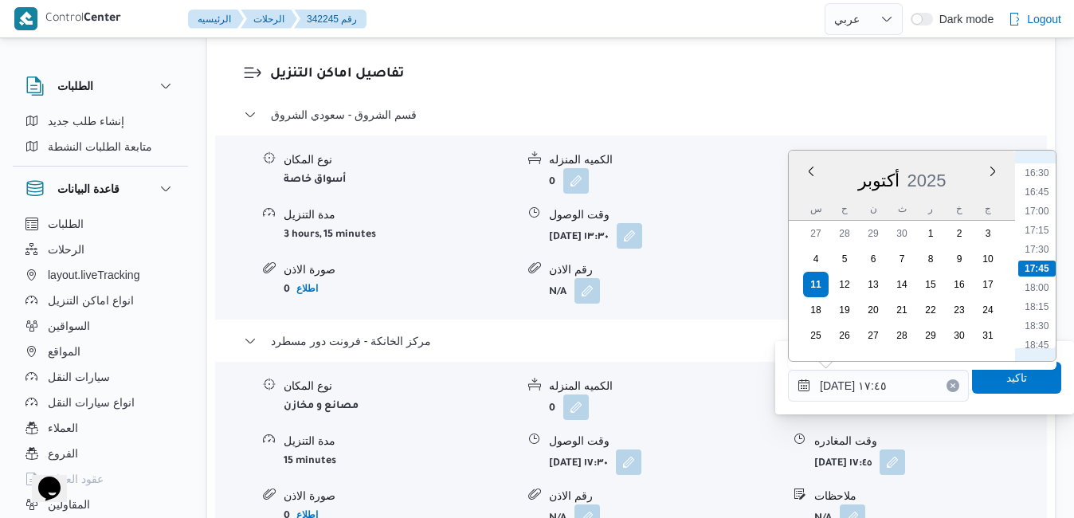
scroll to position [1423, 0]
click at [1042, 258] on li "19:45" at bounding box center [1036, 260] width 37 height 16
type input "[DATE] ١٩:٤٥"
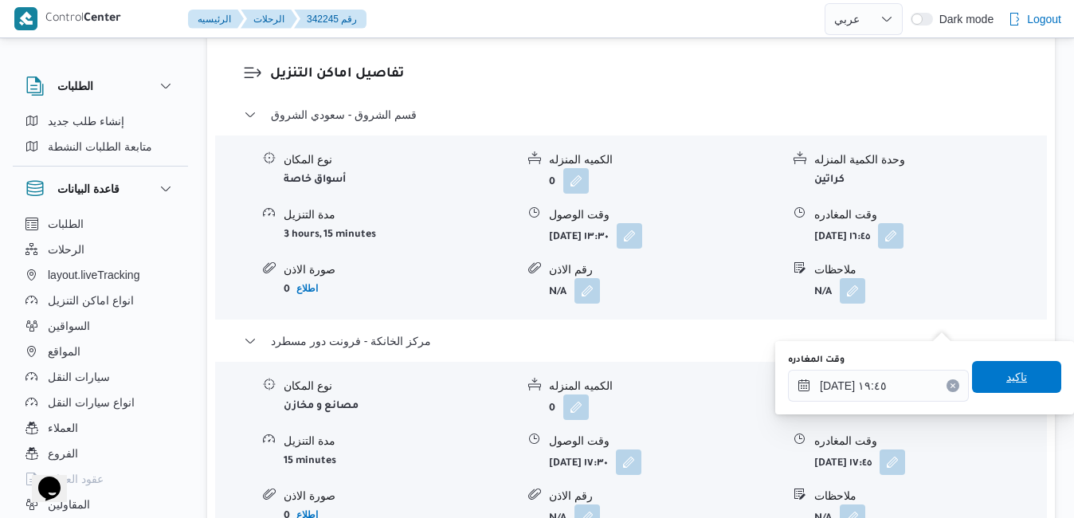
click at [1007, 374] on span "تاكيد" at bounding box center [1017, 376] width 21 height 19
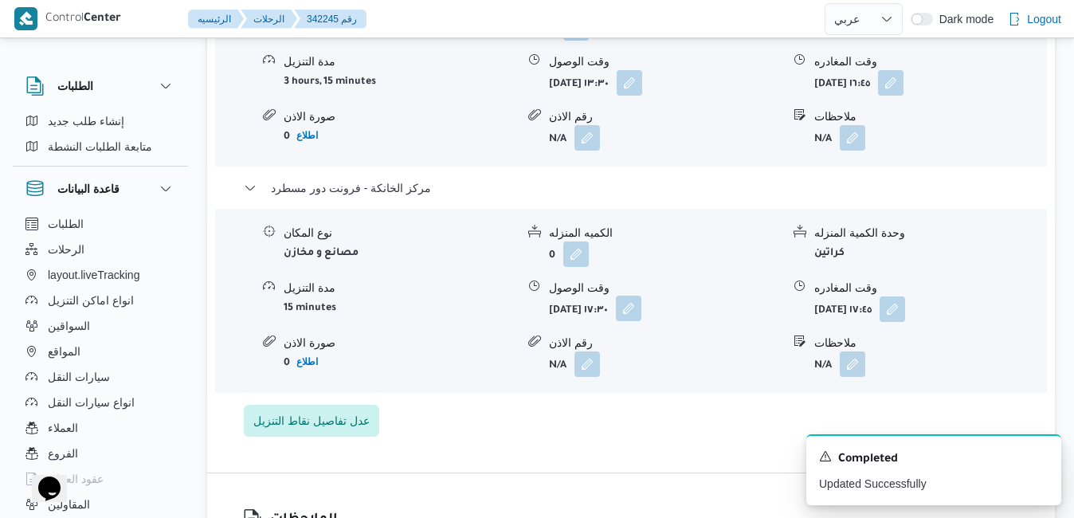
click at [642, 318] on button "button" at bounding box center [629, 309] width 26 height 26
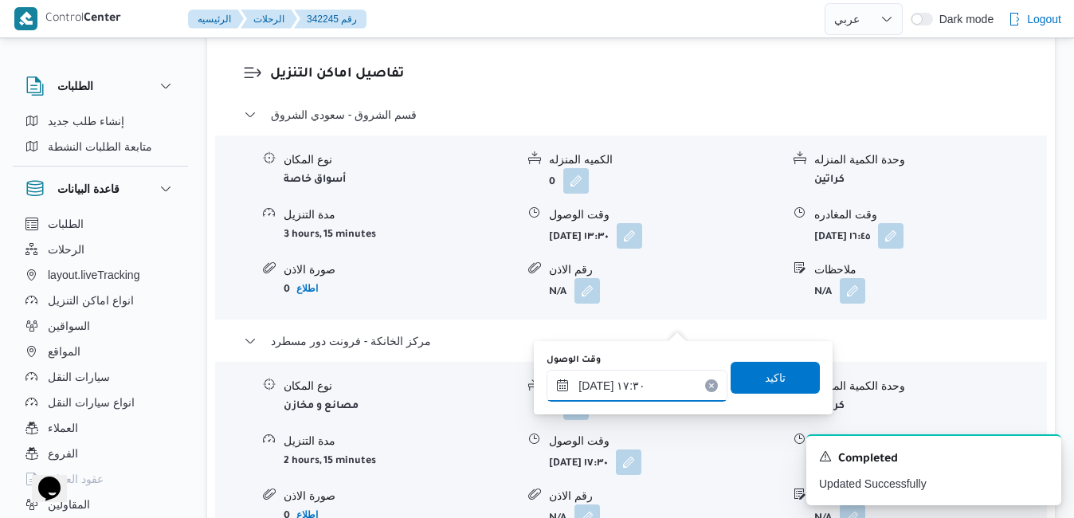
click at [655, 392] on input "[DATE] ١٧:٣٠" at bounding box center [637, 386] width 181 height 32
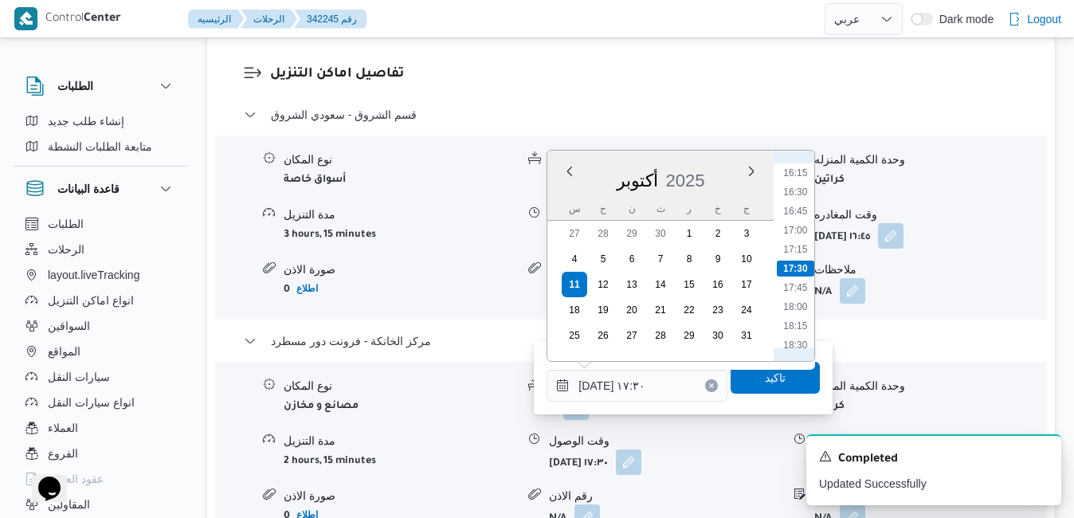
scroll to position [1403, 0]
click at [797, 259] on li "19:30" at bounding box center [796, 260] width 37 height 16
type input "[DATE] ١٩:٣٠"
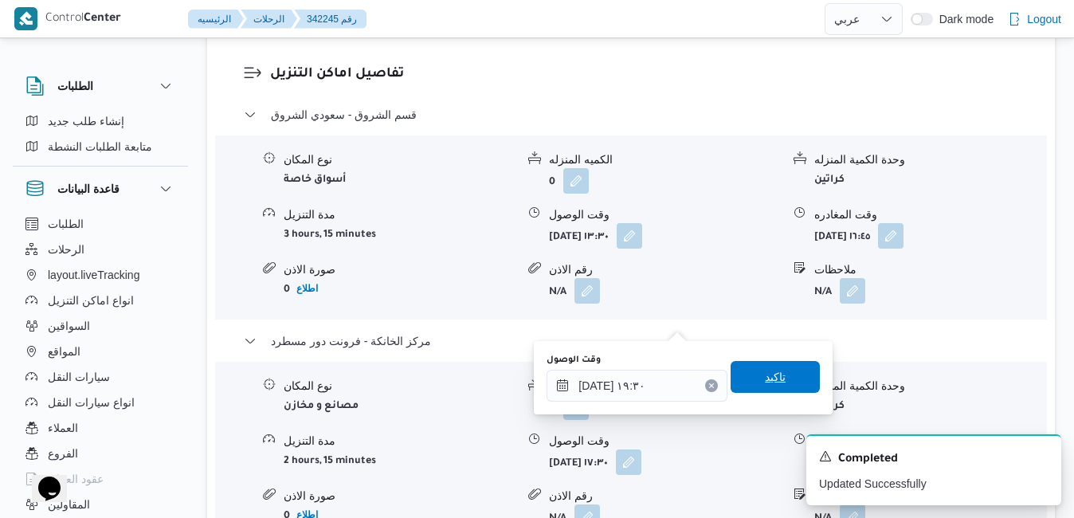
click at [765, 375] on span "تاكيد" at bounding box center [775, 376] width 21 height 19
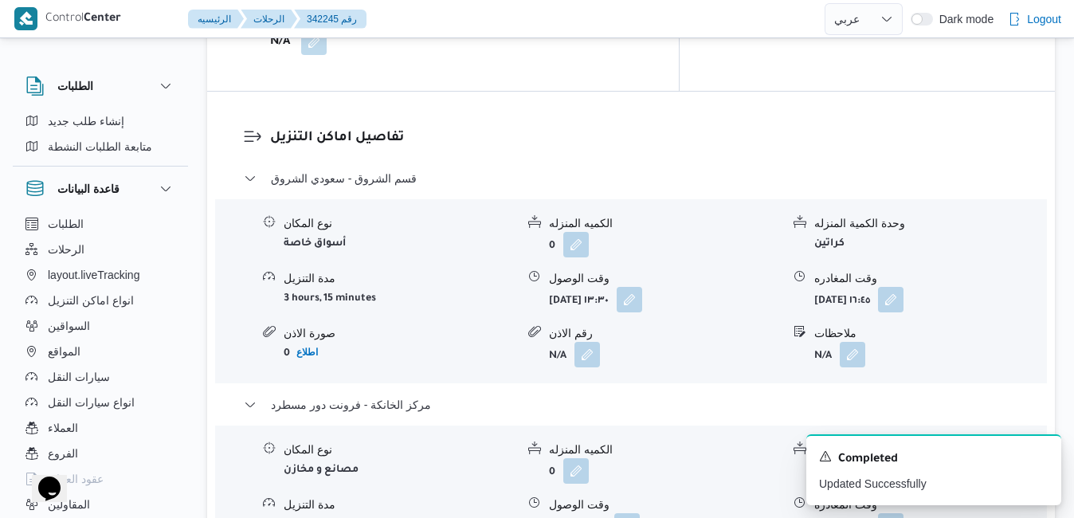
scroll to position [1466, 0]
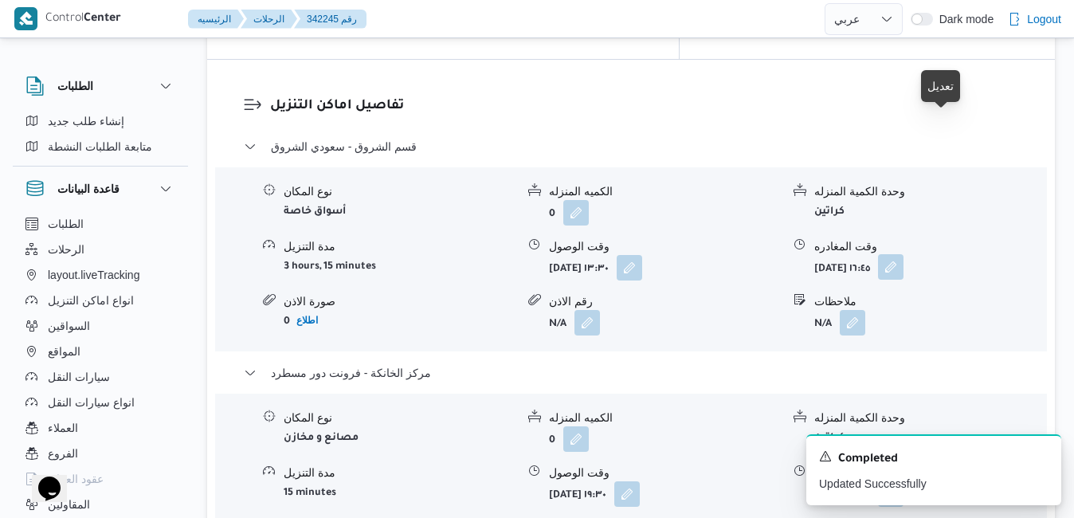
click at [904, 254] on button "button" at bounding box center [891, 267] width 26 height 26
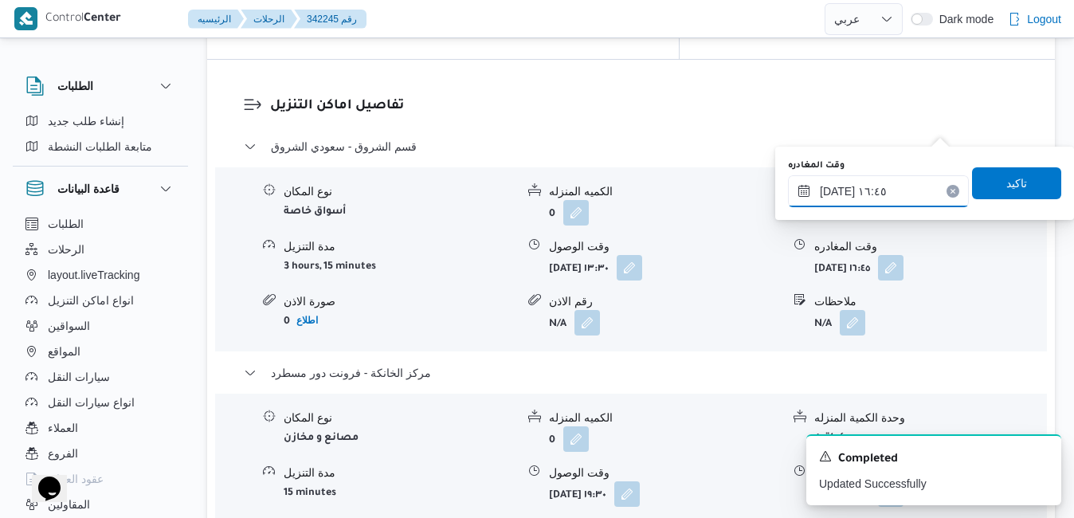
click at [901, 179] on input "[DATE] ١٦:٤٥" at bounding box center [878, 191] width 181 height 32
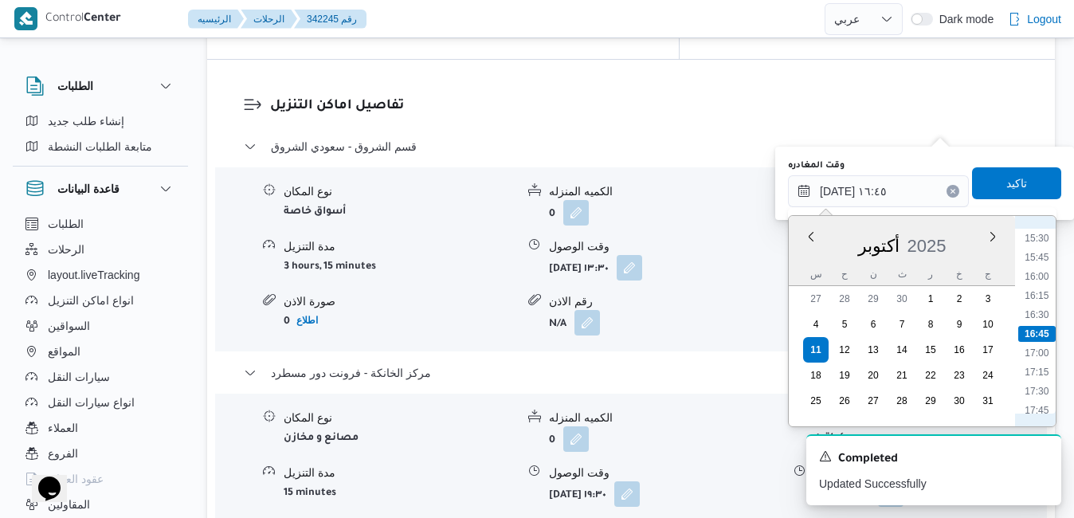
scroll to position [1346, 0]
click at [1047, 326] on li "18:45" at bounding box center [1036, 325] width 37 height 16
type input "[DATE] ١٨:٤٥"
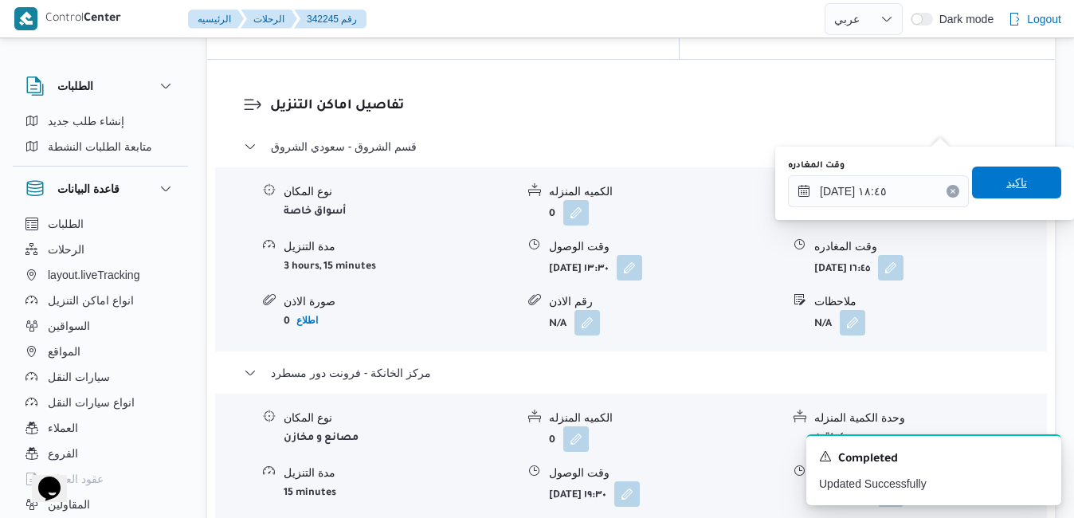
click at [1007, 190] on span "تاكيد" at bounding box center [1017, 182] width 21 height 19
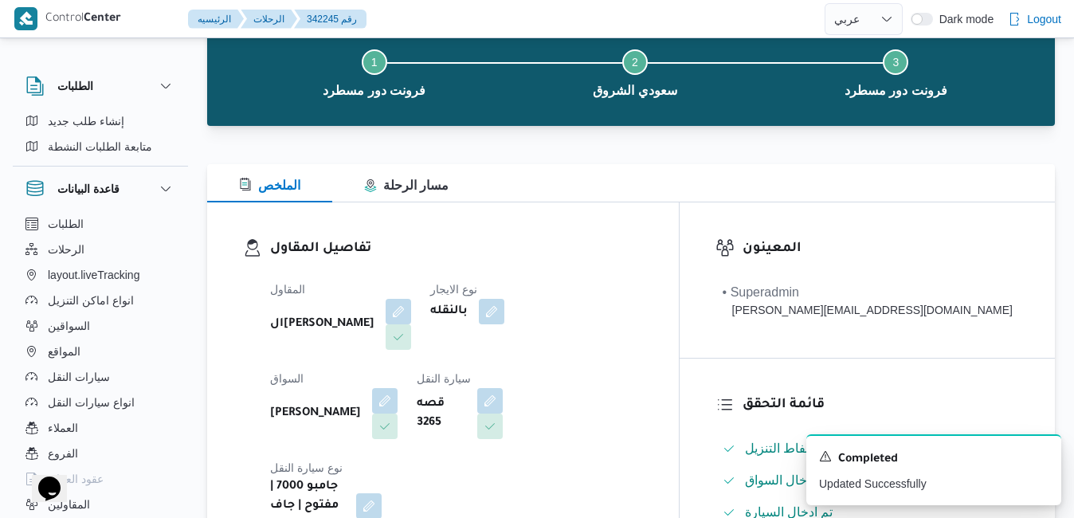
scroll to position [14, 0]
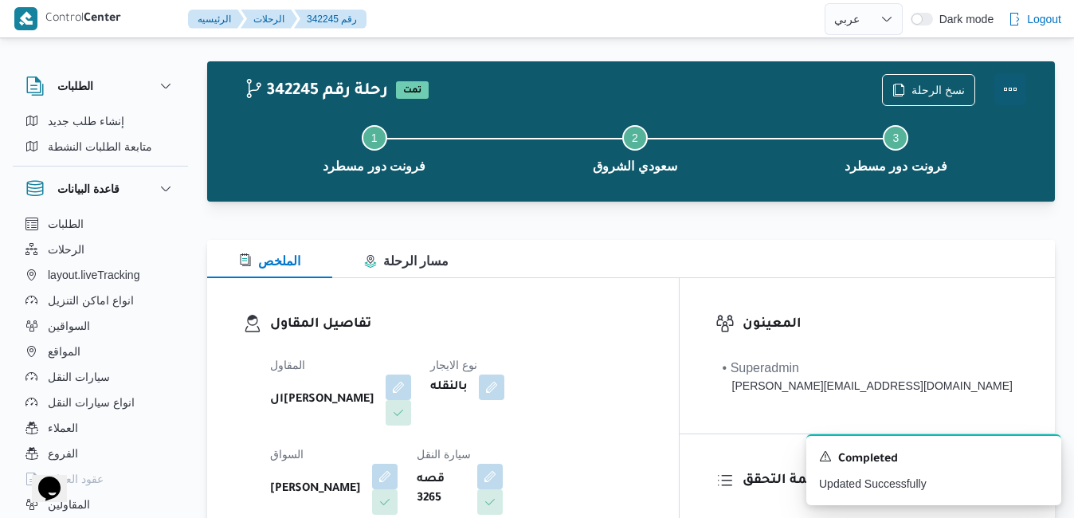
click at [1003, 88] on button "Actions" at bounding box center [1011, 89] width 32 height 32
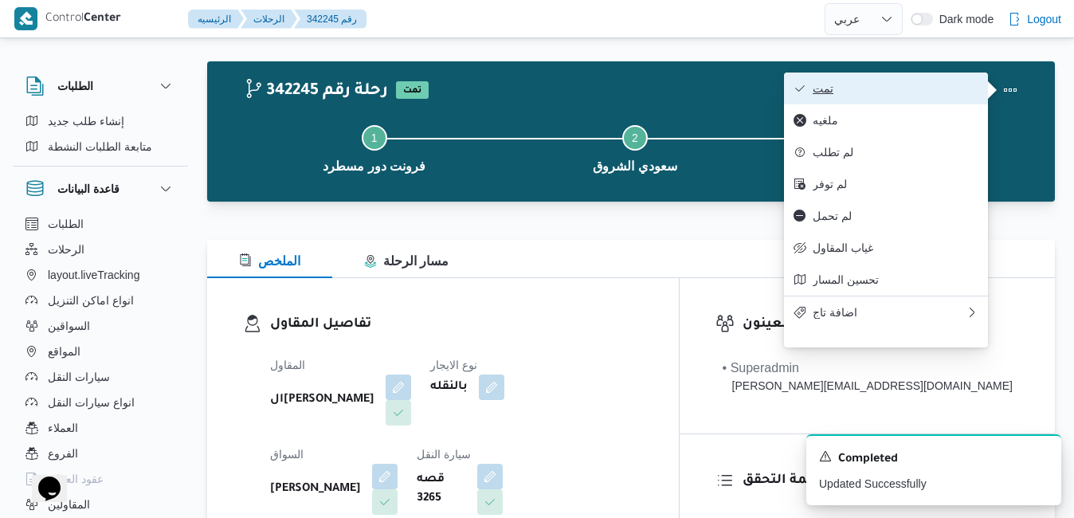
click at [960, 80] on button "تمت" at bounding box center [886, 89] width 204 height 32
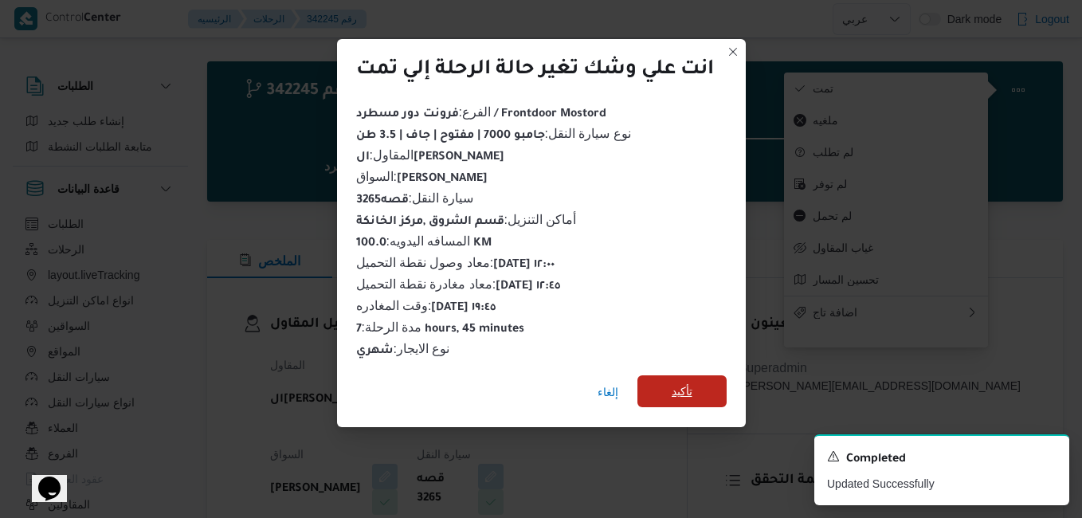
click at [684, 382] on span "تأكيد" at bounding box center [682, 391] width 21 height 19
